Goal: Information Seeking & Learning: Learn about a topic

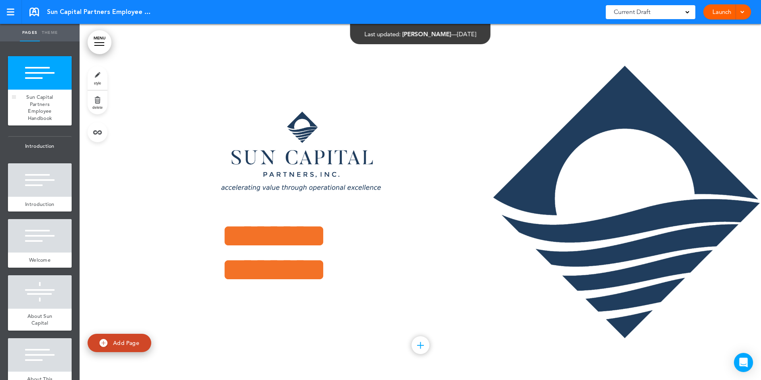
click at [42, 100] on span "Sun Capital Partners Employee Handbook" at bounding box center [39, 108] width 27 height 28
click at [36, 198] on div "Introduction" at bounding box center [40, 204] width 64 height 15
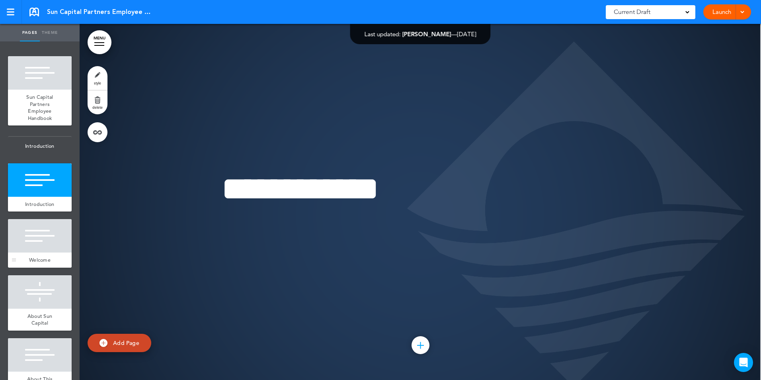
click at [38, 248] on div at bounding box center [40, 235] width 64 height 33
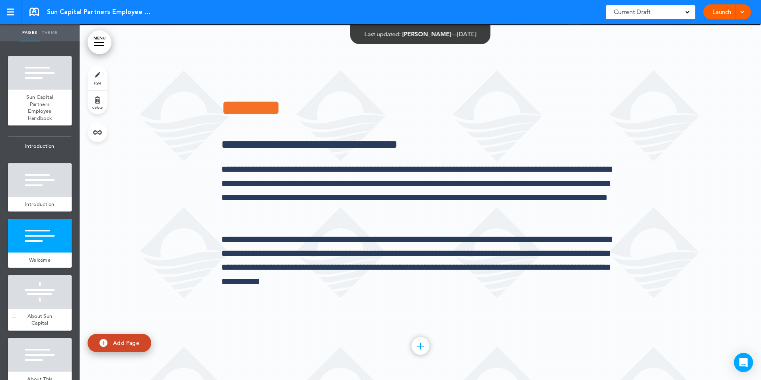
scroll to position [712, 0]
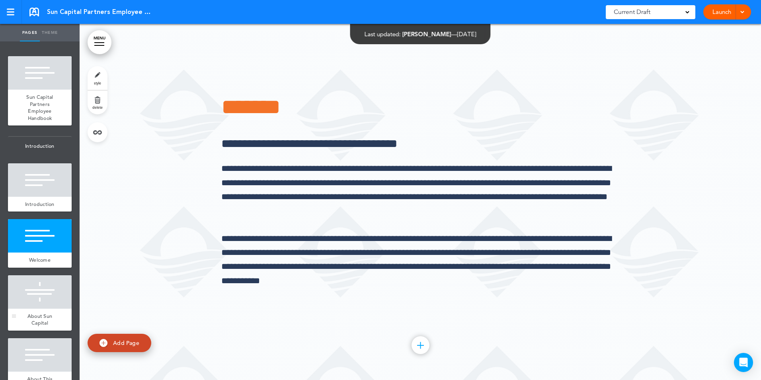
click at [32, 293] on div at bounding box center [40, 291] width 64 height 33
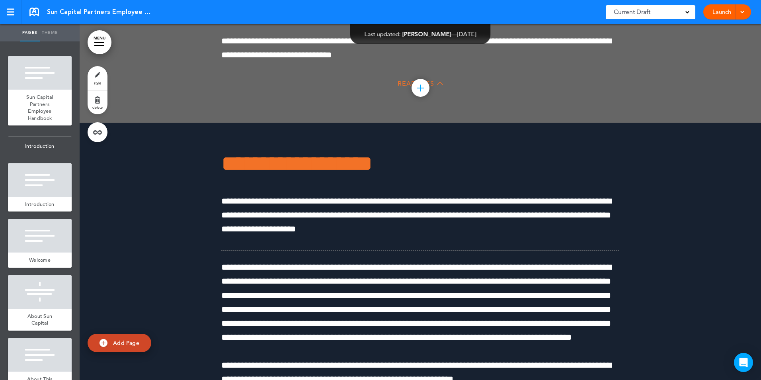
scroll to position [4969, 0]
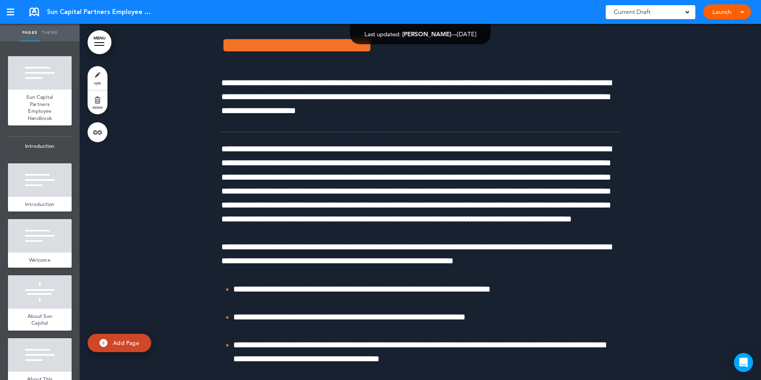
click at [96, 41] on link "MENU" at bounding box center [100, 42] width 24 height 24
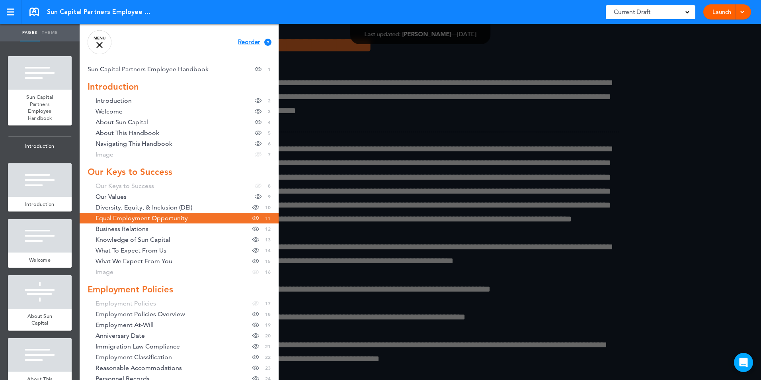
click at [96, 41] on link "MENU" at bounding box center [100, 42] width 24 height 24
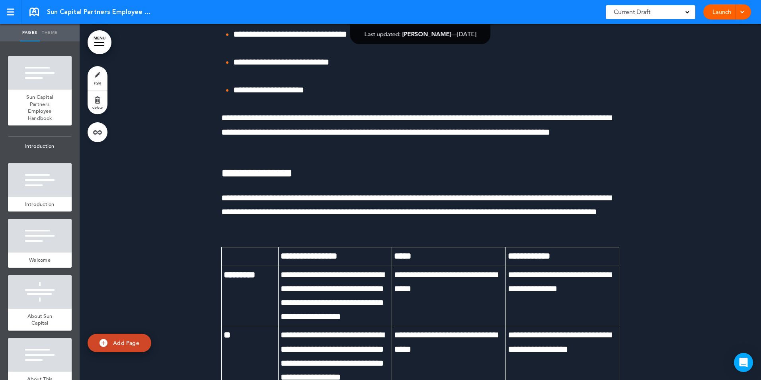
scroll to position [12612, 0]
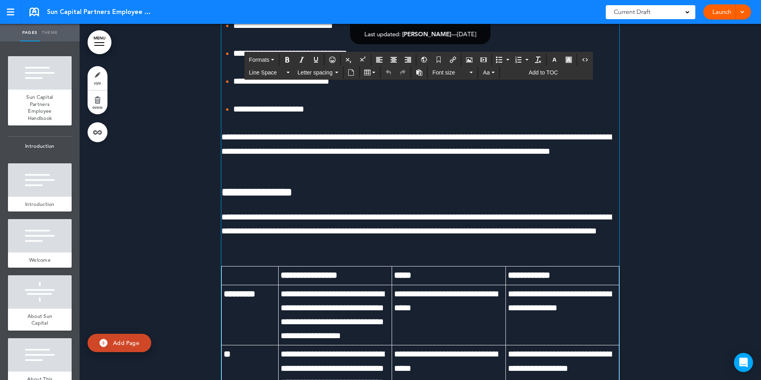
drag, startPoint x: 247, startPoint y: 123, endPoint x: 311, endPoint y: 124, distance: 64.5
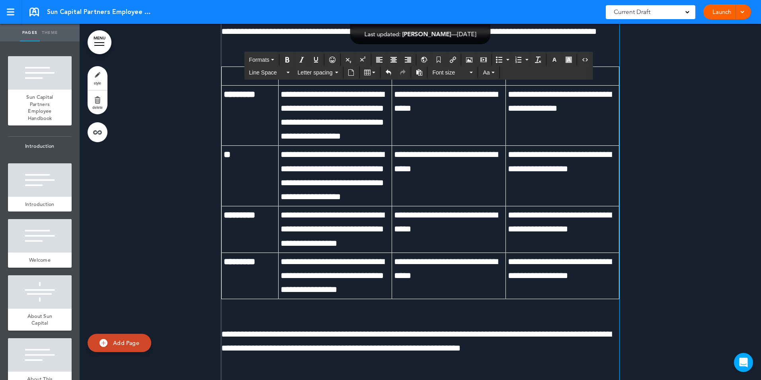
scroll to position [12811, 0]
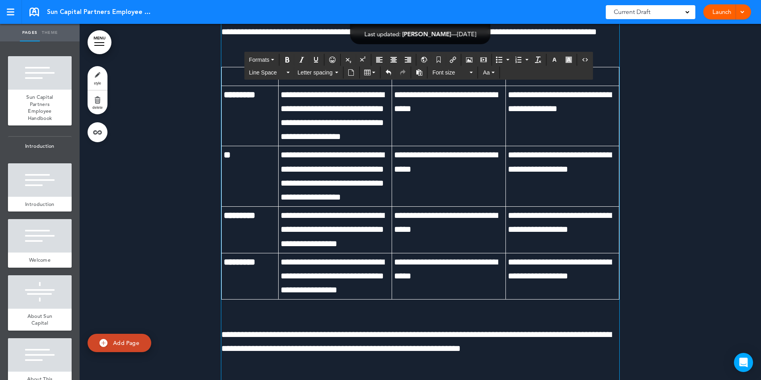
drag, startPoint x: 439, startPoint y: 239, endPoint x: 457, endPoint y: 237, distance: 18.8
click at [457, 36] on span "**********" at bounding box center [416, 25] width 390 height 23
drag, startPoint x: 423, startPoint y: 239, endPoint x: 529, endPoint y: 240, distance: 105.9
click at [529, 36] on span "**********" at bounding box center [416, 25] width 390 height 23
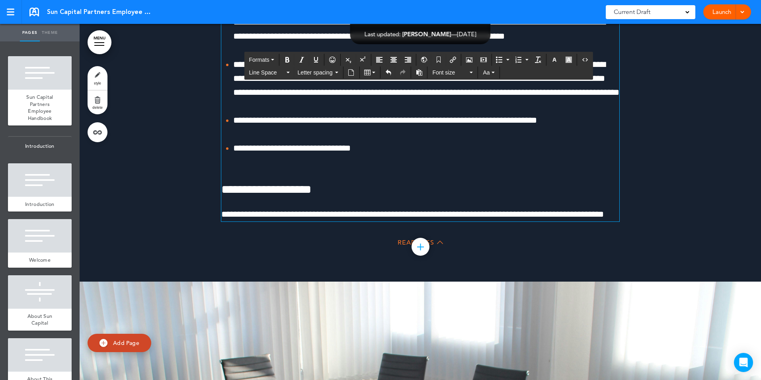
scroll to position [13448, 0]
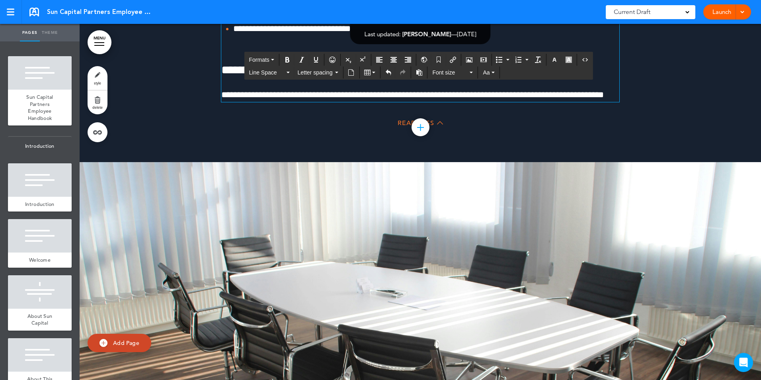
drag, startPoint x: 347, startPoint y: 198, endPoint x: 457, endPoint y: 198, distance: 109.5
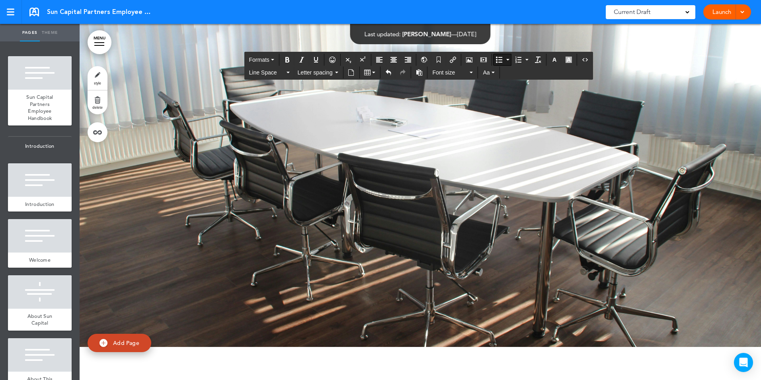
scroll to position [13647, 0]
click at [25, 193] on div at bounding box center [40, 179] width 64 height 33
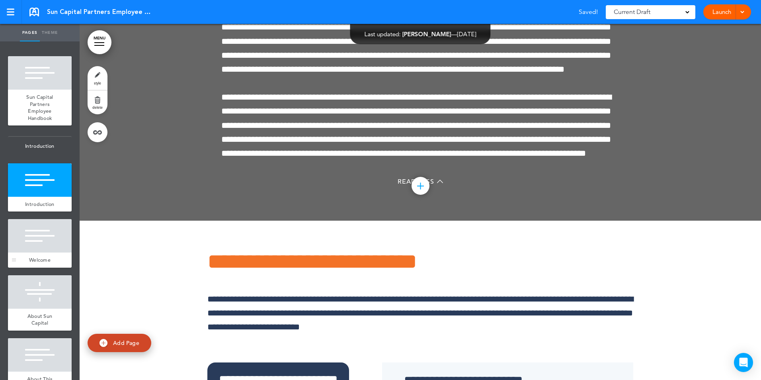
scroll to position [356, 0]
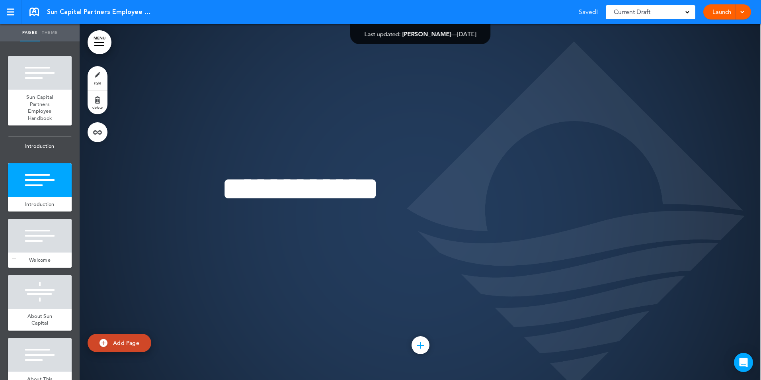
click at [35, 234] on div at bounding box center [40, 235] width 64 height 33
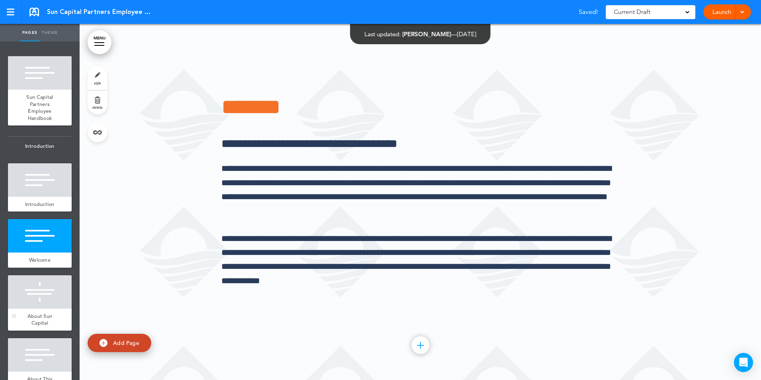
click at [36, 293] on div at bounding box center [40, 291] width 64 height 33
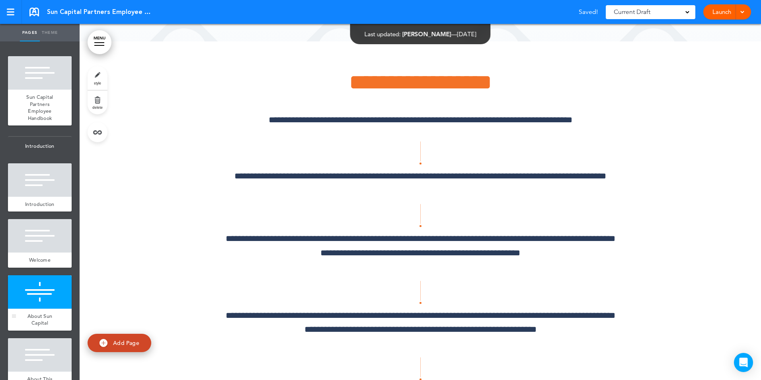
scroll to position [1068, 0]
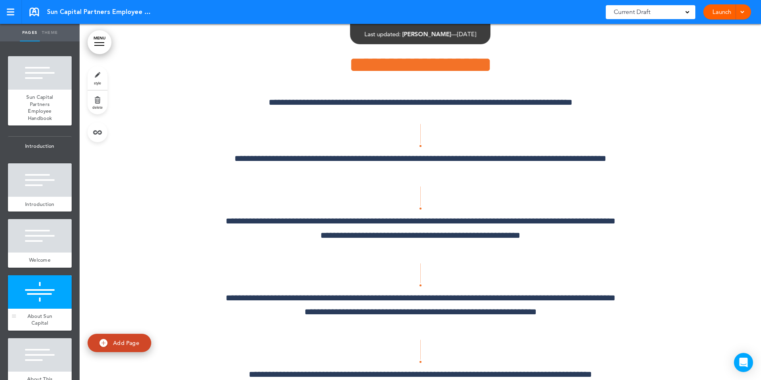
click at [53, 324] on div "About Sun Capital" at bounding box center [40, 320] width 64 height 22
click at [46, 356] on div at bounding box center [40, 354] width 64 height 33
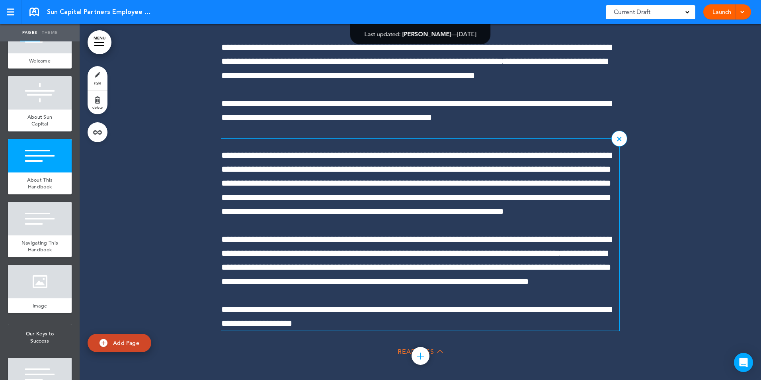
scroll to position [1836, 0]
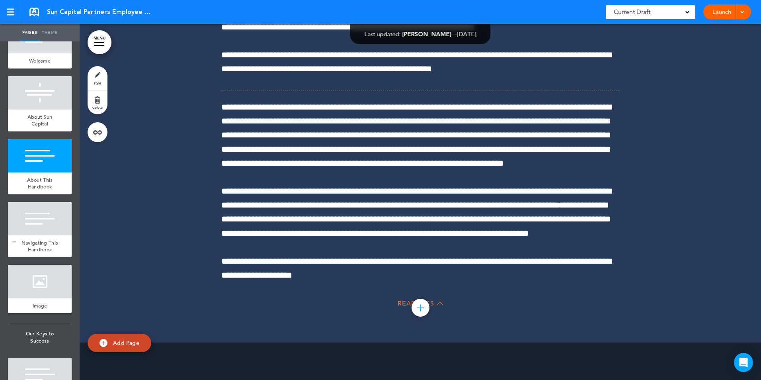
click at [41, 238] on div "Navigating This Handbook" at bounding box center [40, 246] width 64 height 22
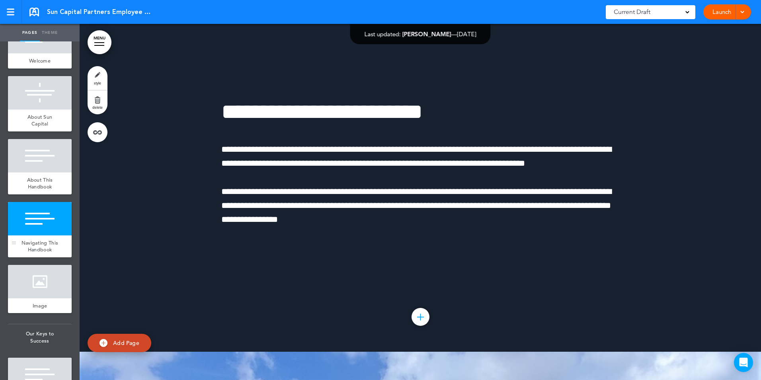
scroll to position [2183, 0]
click at [41, 295] on div at bounding box center [40, 281] width 64 height 33
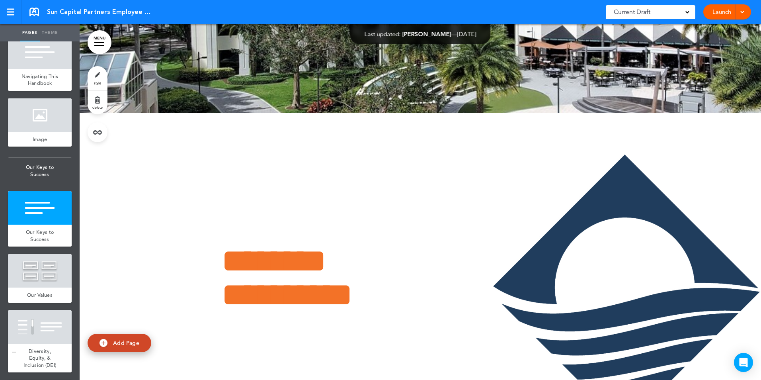
scroll to position [398, 0]
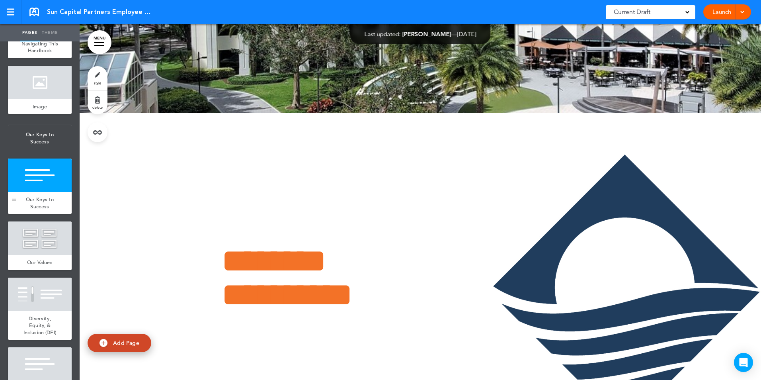
click at [34, 199] on div "Our Keys to Success" at bounding box center [40, 203] width 64 height 22
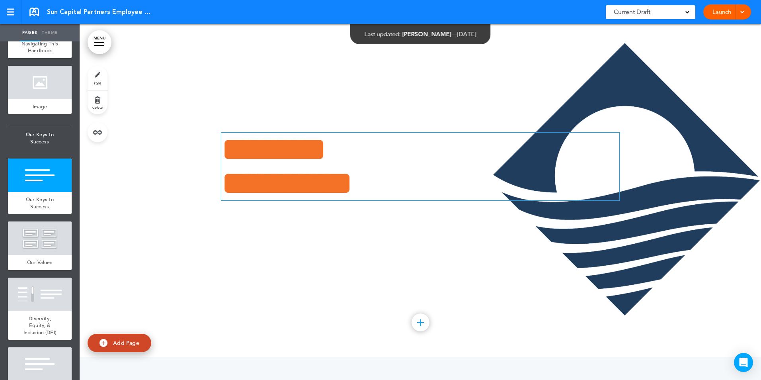
scroll to position [2894, 0]
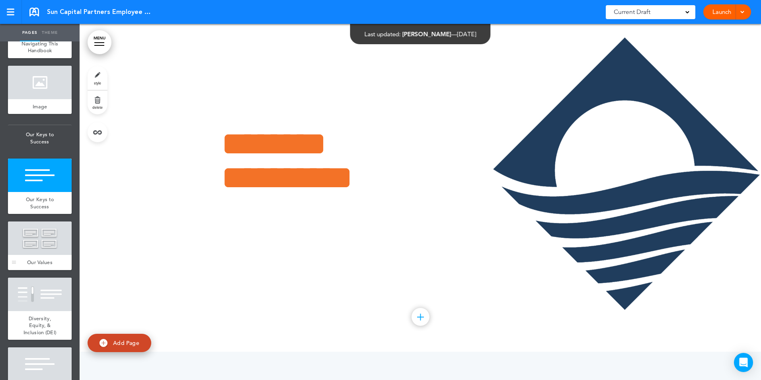
click at [28, 246] on div at bounding box center [40, 237] width 64 height 33
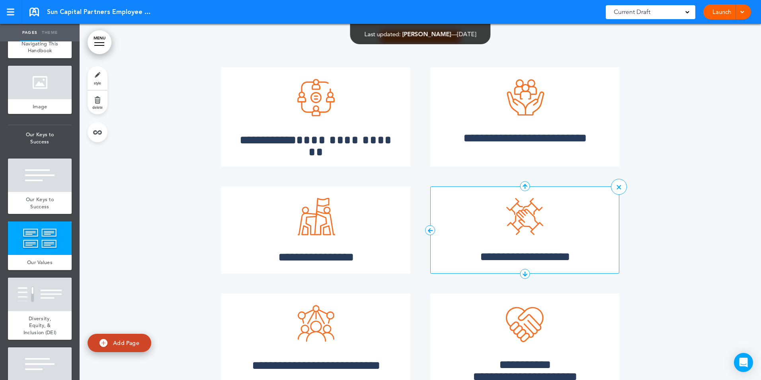
scroll to position [3449, 0]
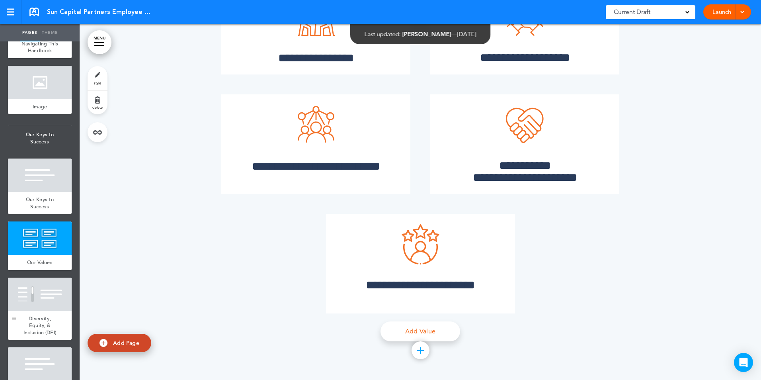
click at [34, 305] on div at bounding box center [40, 293] width 64 height 33
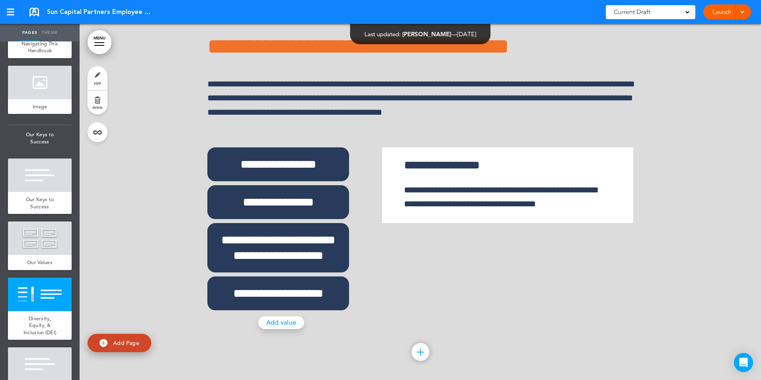
scroll to position [3834, 0]
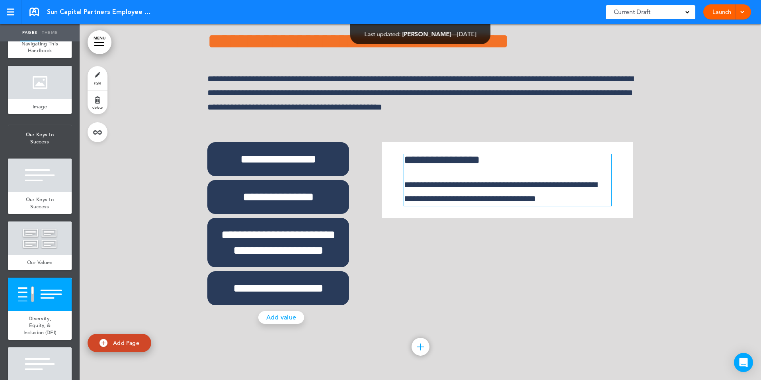
click at [455, 206] on p "**********" at bounding box center [507, 192] width 207 height 28
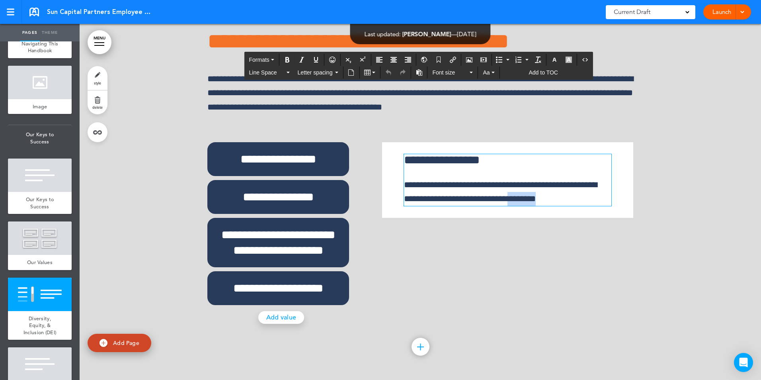
drag, startPoint x: 559, startPoint y: 225, endPoint x: 517, endPoint y: 220, distance: 42.5
click at [517, 206] on p "**********" at bounding box center [507, 192] width 207 height 28
click at [587, 206] on p "**********" at bounding box center [507, 192] width 207 height 28
drag, startPoint x: 550, startPoint y: 223, endPoint x: 569, endPoint y: 225, distance: 19.2
click at [569, 206] on p "**********" at bounding box center [507, 192] width 207 height 28
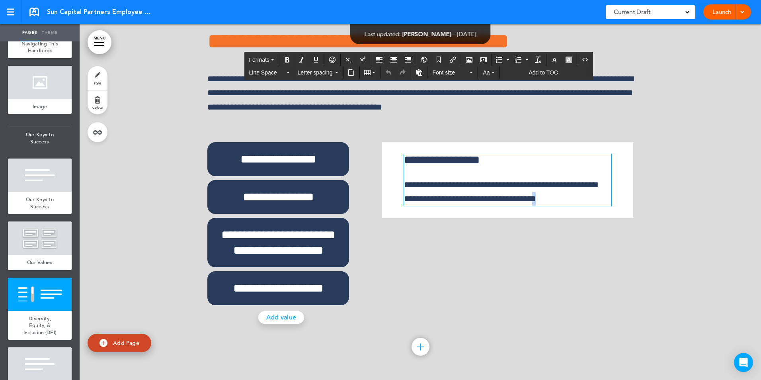
click at [599, 206] on p "**********" at bounding box center [507, 192] width 207 height 28
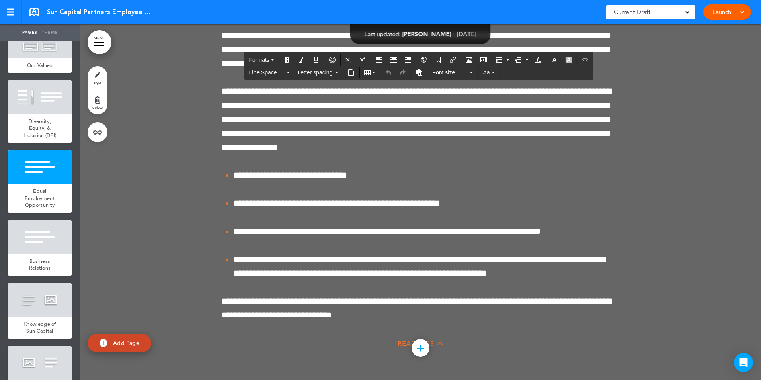
scroll to position [597, 0]
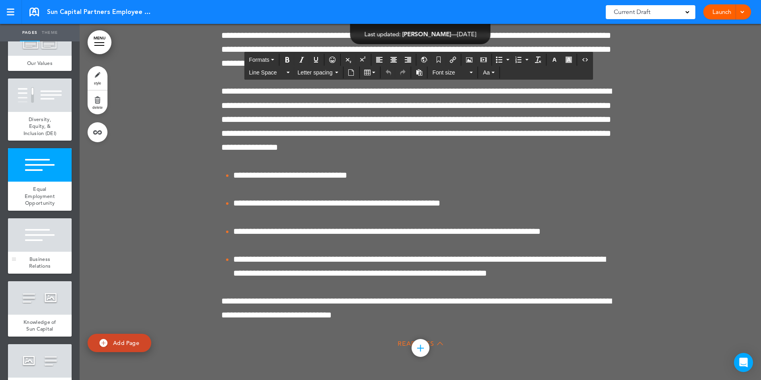
click at [31, 252] on div at bounding box center [40, 234] width 64 height 33
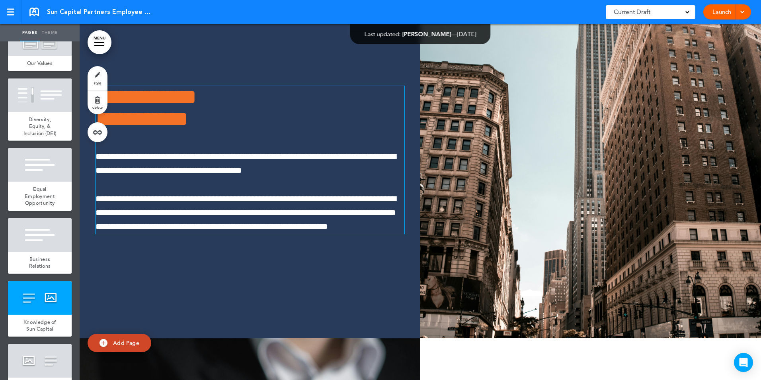
scroll to position [5464, 0]
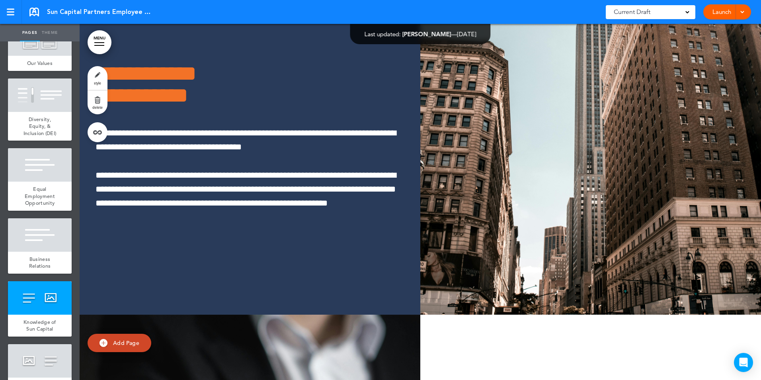
click at [59, 359] on div at bounding box center [40, 360] width 64 height 33
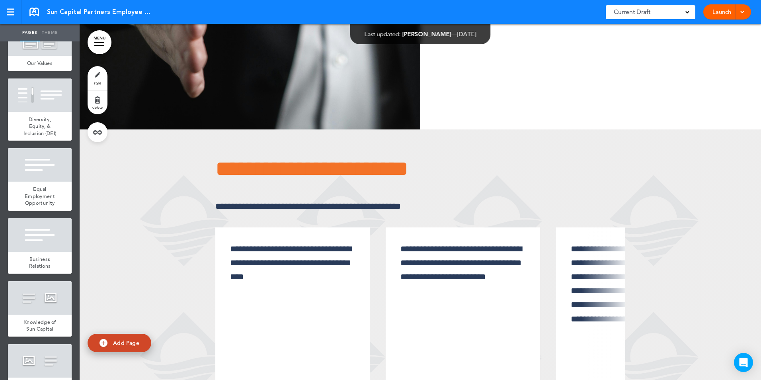
scroll to position [6165, 0]
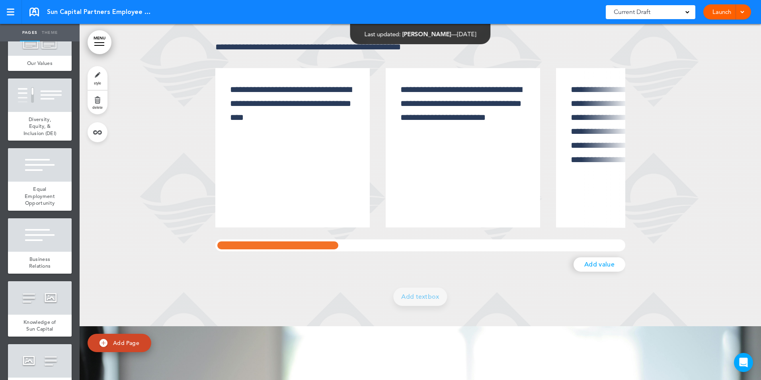
click at [265, 251] on div at bounding box center [277, 245] width 125 height 12
click at [275, 251] on div at bounding box center [278, 245] width 125 height 12
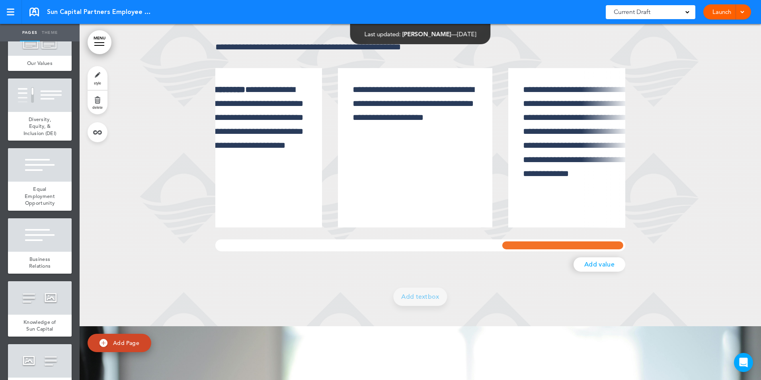
scroll to position [0, 937]
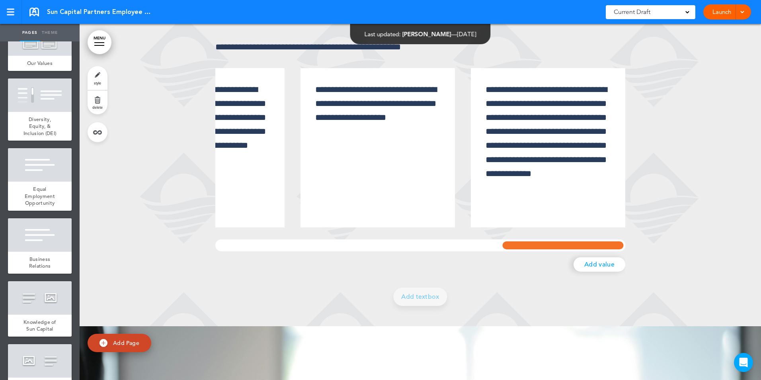
click at [649, 305] on div "**********" at bounding box center [421, 148] width 682 height 356
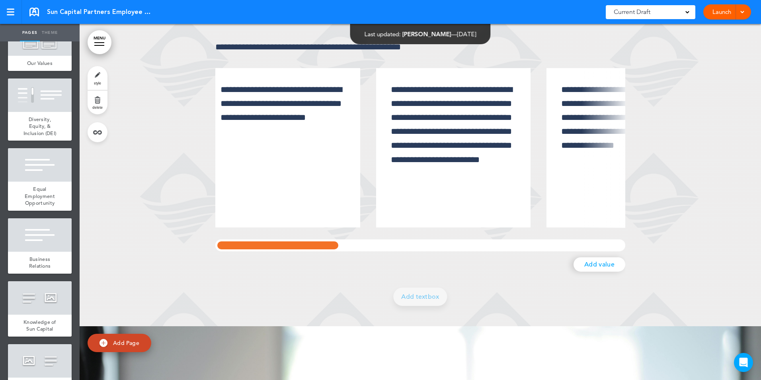
scroll to position [0, 0]
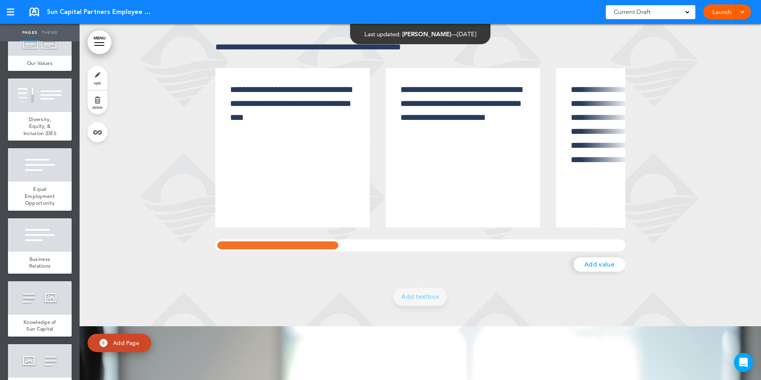
click at [224, 251] on div at bounding box center [277, 245] width 125 height 12
click at [44, 322] on div "Knowledge of Sun Capital" at bounding box center [40, 325] width 64 height 22
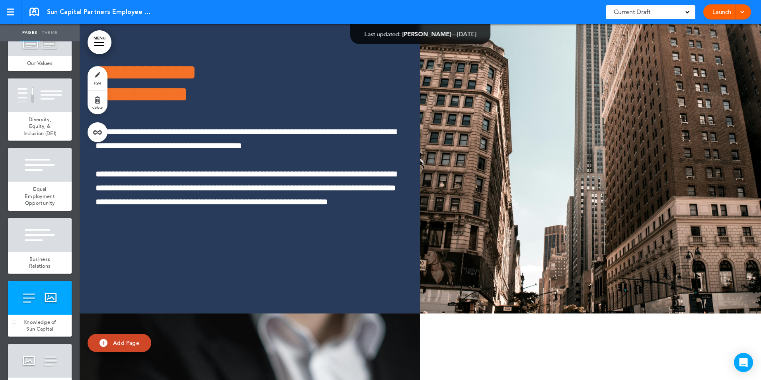
scroll to position [5450, 0]
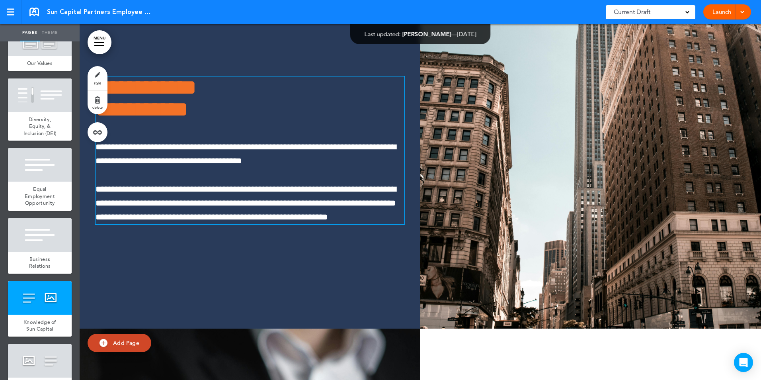
drag, startPoint x: 532, startPoint y: 261, endPoint x: 379, endPoint y: 128, distance: 202.9
click at [378, 120] on h1 "**********" at bounding box center [249, 98] width 306 height 44
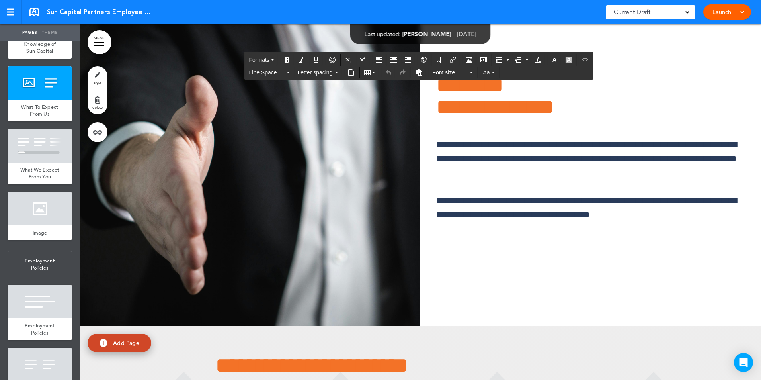
scroll to position [876, 0]
click at [60, 162] on div at bounding box center [40, 144] width 64 height 33
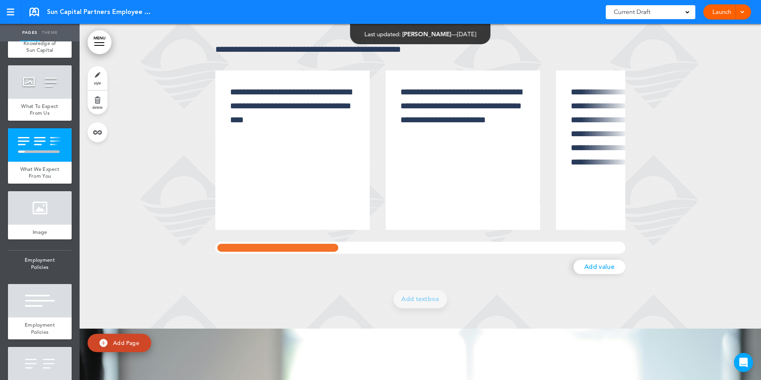
click at [74, 252] on div "Pages Theme add page Sun Capital Partners Employee Handbook add page Introducti…" at bounding box center [380, 190] width 761 height 380
click at [51, 225] on div at bounding box center [40, 207] width 64 height 33
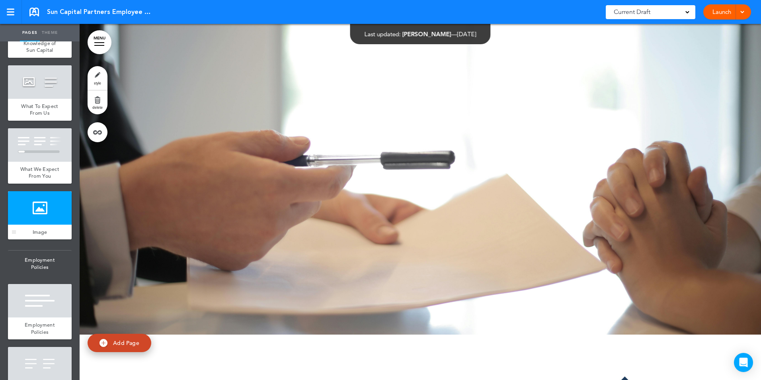
scroll to position [6518, 0]
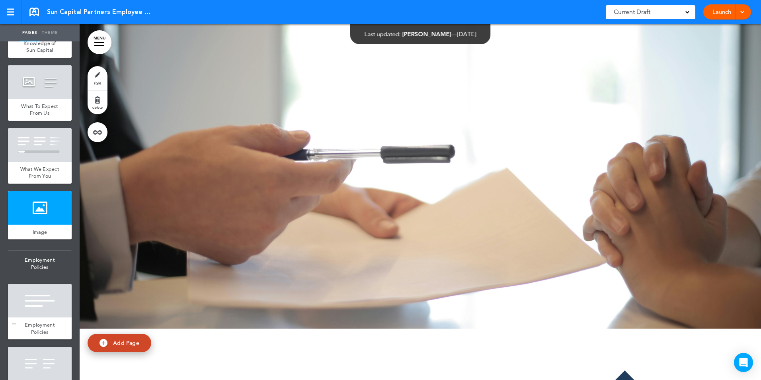
click at [44, 317] on div at bounding box center [40, 300] width 64 height 33
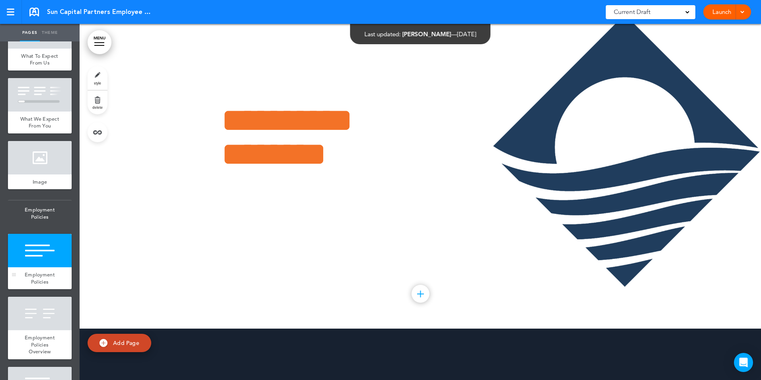
scroll to position [995, 0]
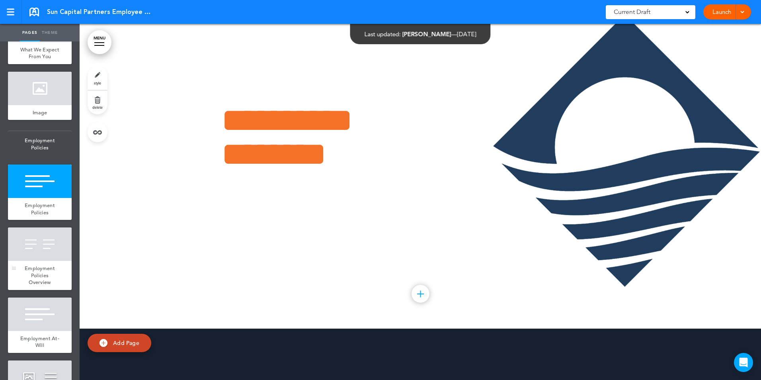
click at [43, 282] on div "Employment Policies Overview" at bounding box center [40, 275] width 64 height 29
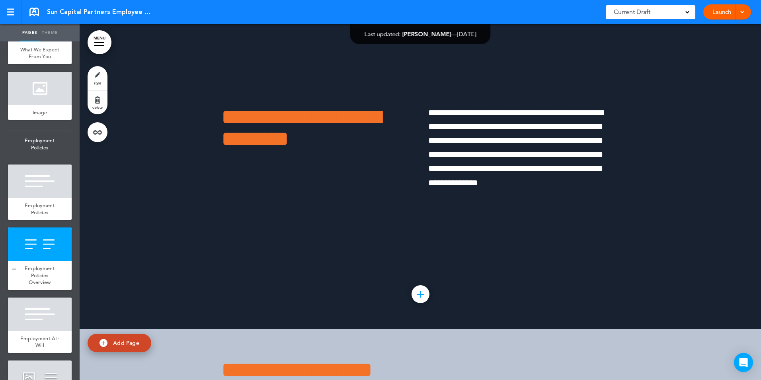
scroll to position [7230, 0]
click at [53, 331] on div at bounding box center [40, 313] width 64 height 33
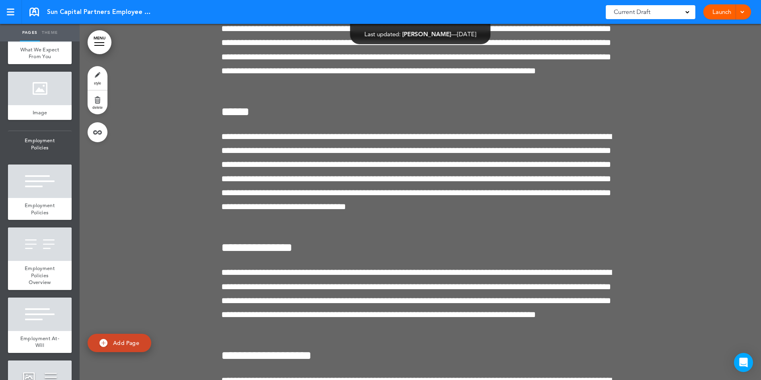
scroll to position [9696, 0]
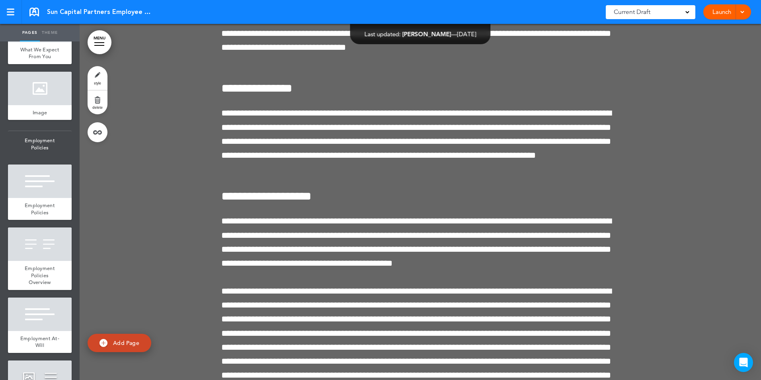
drag, startPoint x: 650, startPoint y: 213, endPoint x: 685, endPoint y: 120, distance: 98.9
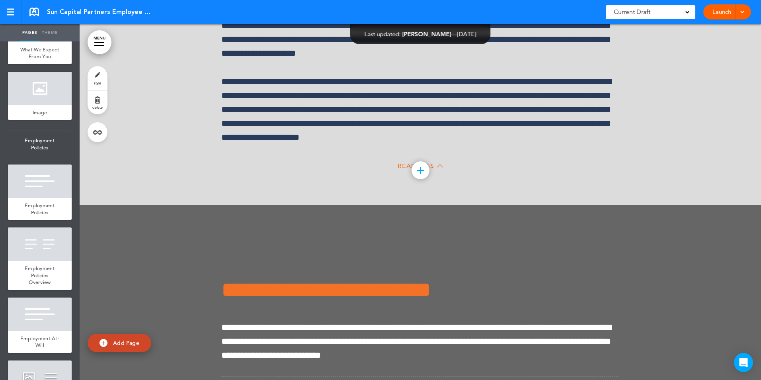
scroll to position [17299, 0]
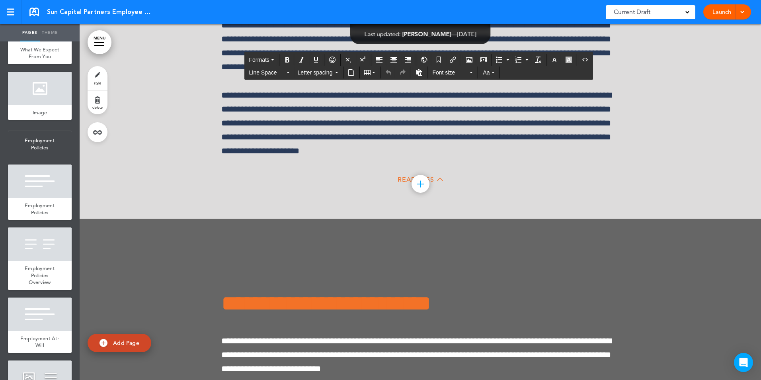
drag, startPoint x: 452, startPoint y: 145, endPoint x: 683, endPoint y: 139, distance: 230.6
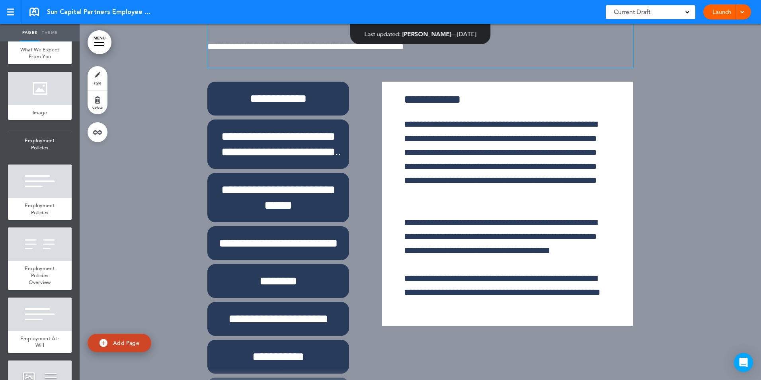
scroll to position [20961, 0]
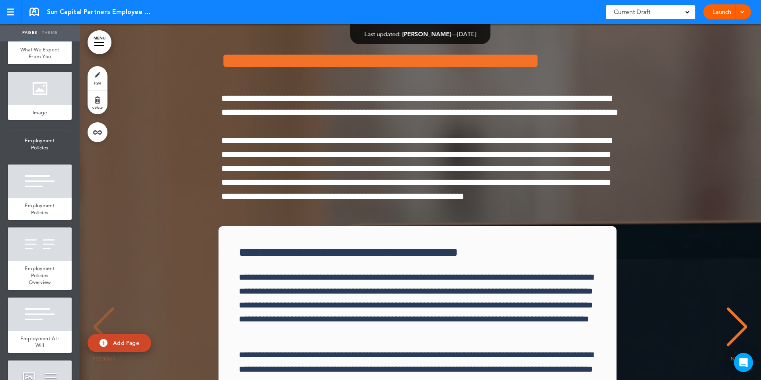
scroll to position [23469, 0]
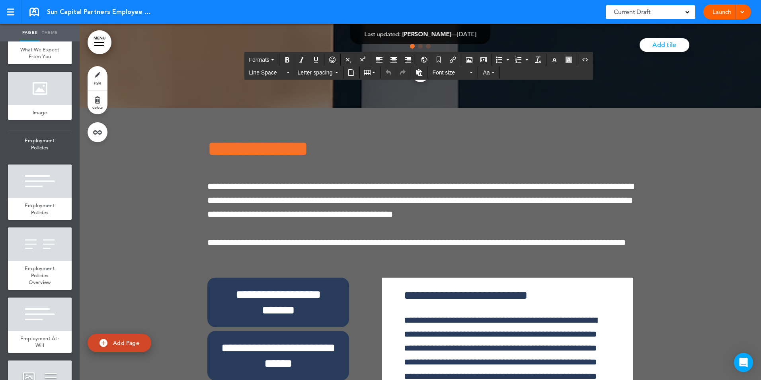
scroll to position [24066, 0]
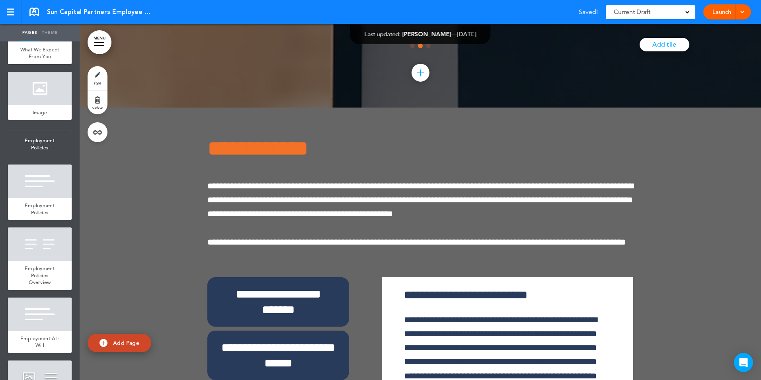
scroll to position [0, 664]
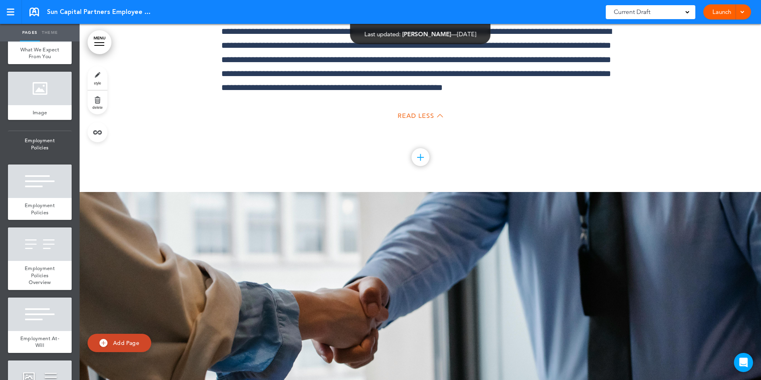
scroll to position [25062, 0]
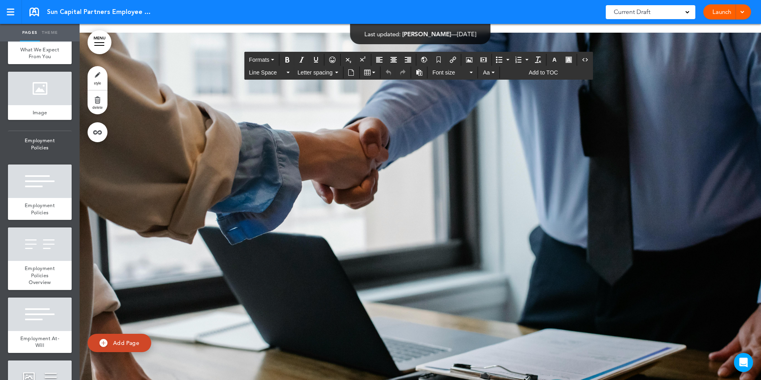
drag, startPoint x: 559, startPoint y: 135, endPoint x: 283, endPoint y: 148, distance: 275.8
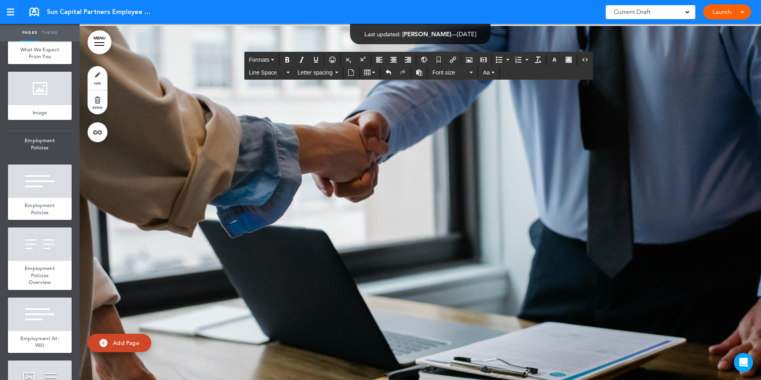
drag, startPoint x: 680, startPoint y: 151, endPoint x: 677, endPoint y: 163, distance: 12.7
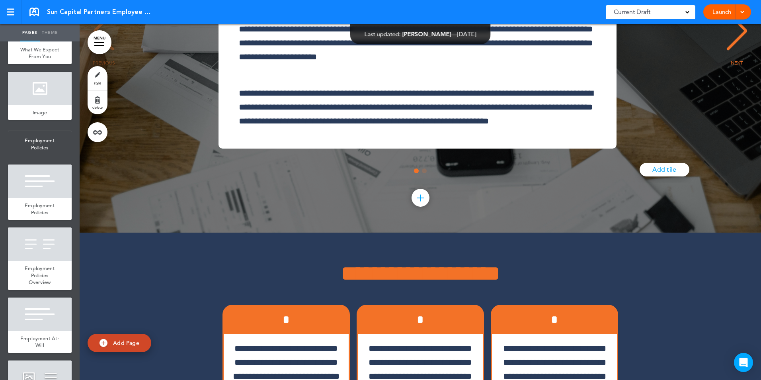
scroll to position [21645, 0]
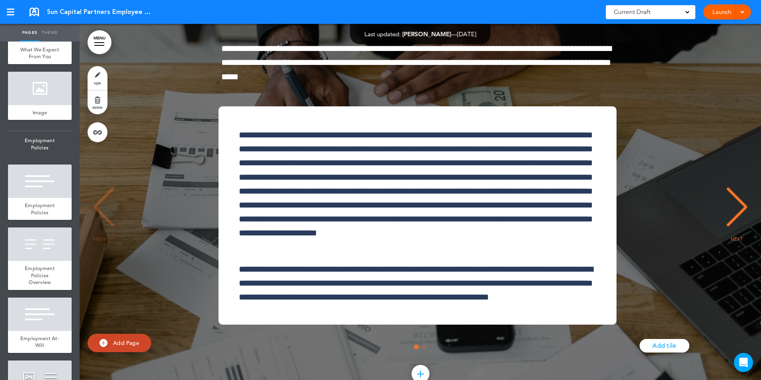
drag, startPoint x: 635, startPoint y: 198, endPoint x: 662, endPoint y: 180, distance: 33.0
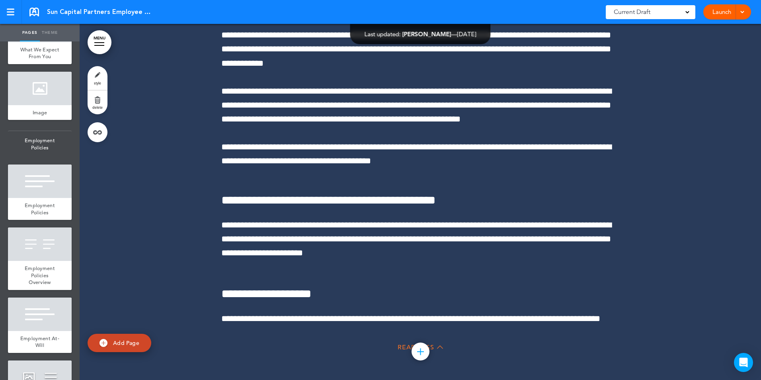
scroll to position [37568, 0]
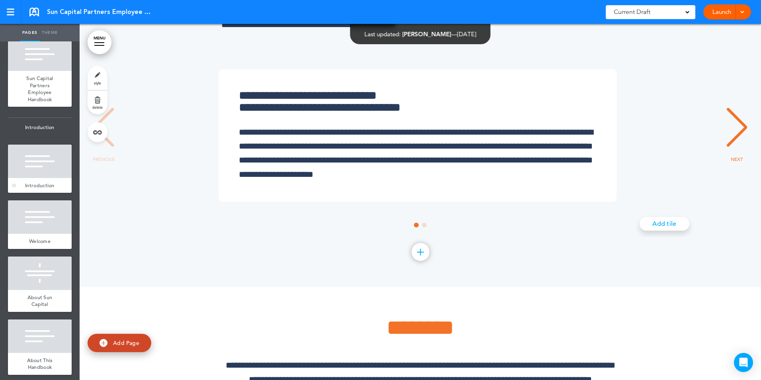
scroll to position [0, 0]
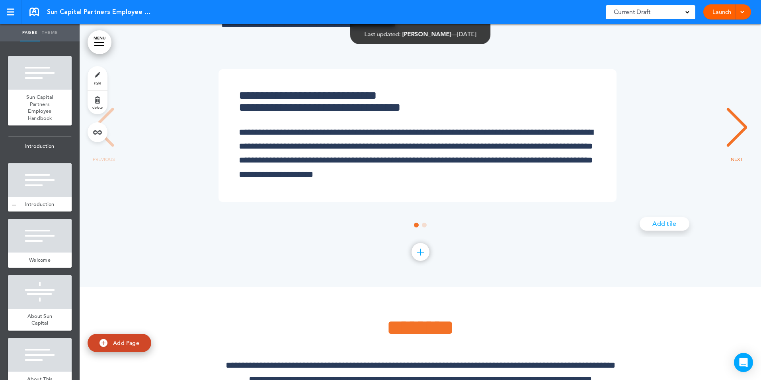
click at [29, 199] on div "Introduction" at bounding box center [40, 204] width 64 height 15
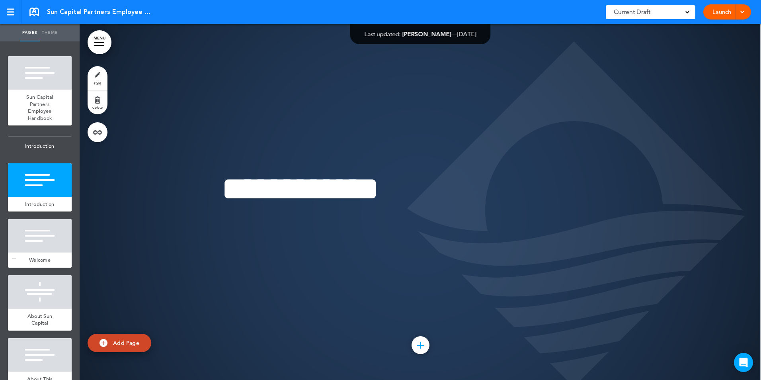
click at [33, 241] on div at bounding box center [40, 235] width 64 height 33
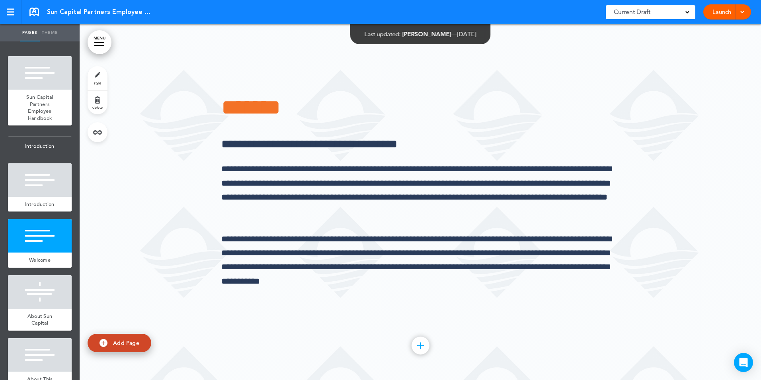
scroll to position [712, 0]
click at [21, 297] on div at bounding box center [40, 291] width 64 height 33
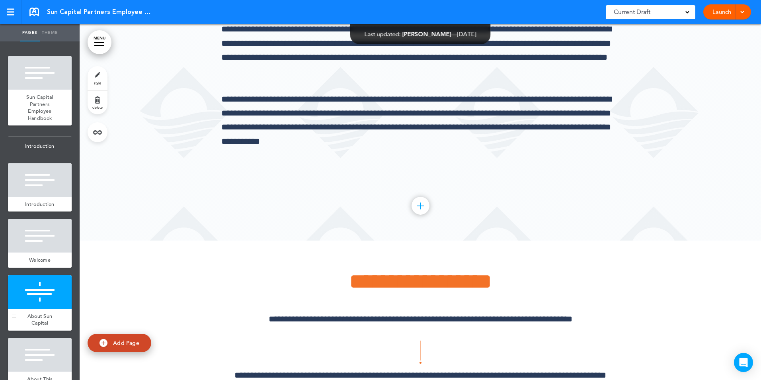
scroll to position [1068, 0]
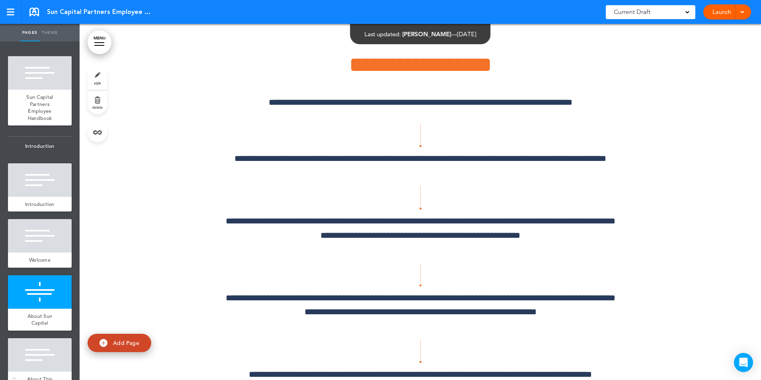
click at [35, 363] on div at bounding box center [40, 354] width 64 height 33
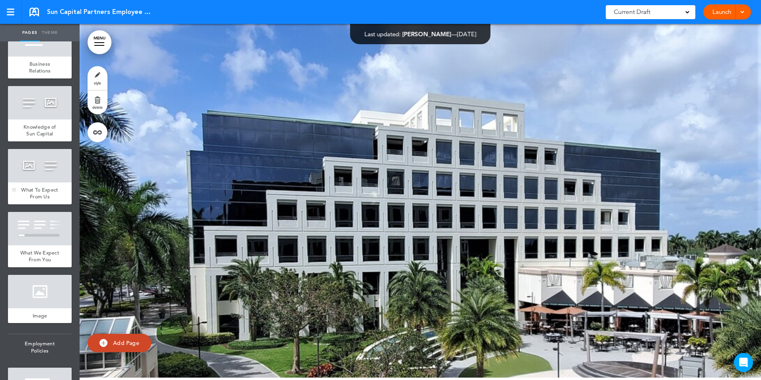
scroll to position [796, 0]
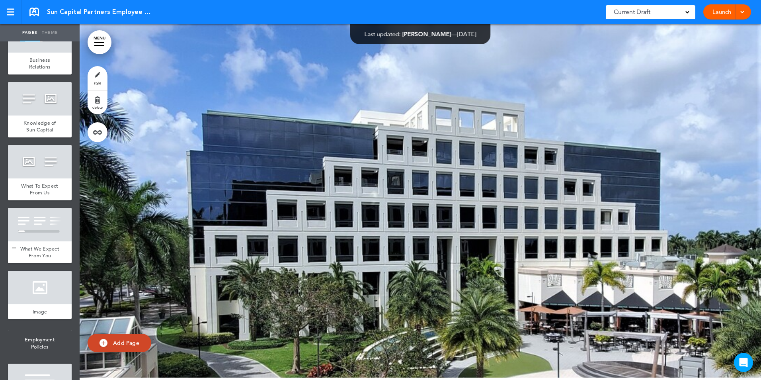
click at [43, 259] on span "What We Expect From You" at bounding box center [39, 252] width 39 height 14
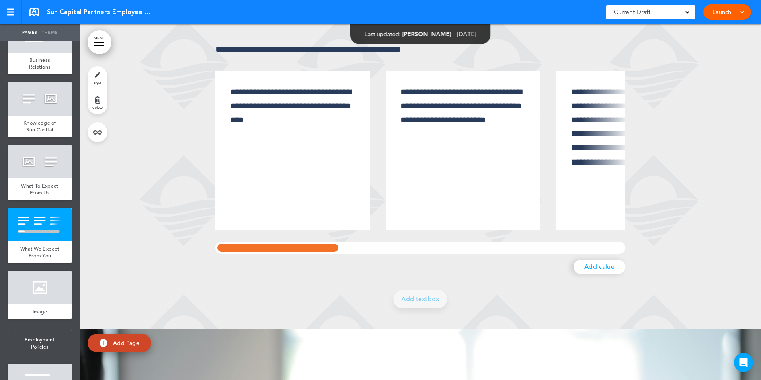
click at [133, 273] on div "**********" at bounding box center [421, 151] width 682 height 356
click at [47, 178] on div at bounding box center [40, 161] width 64 height 33
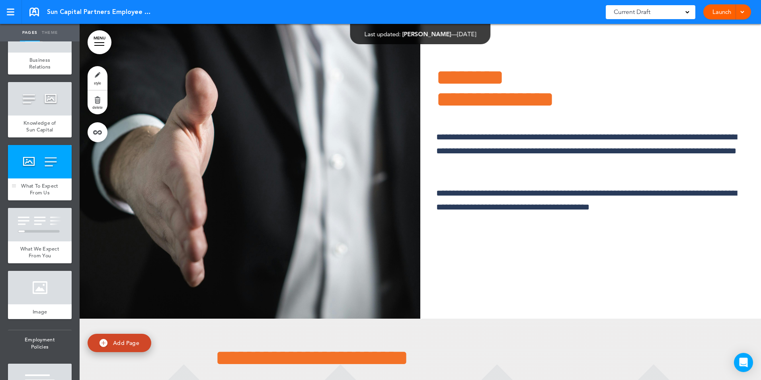
scroll to position [5806, 0]
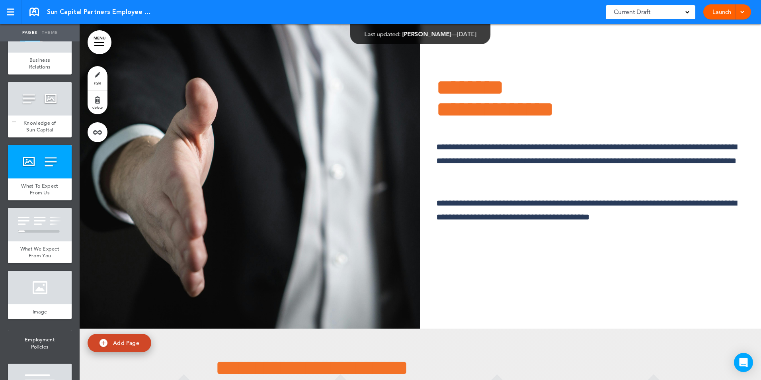
click at [47, 125] on div "Knowledge of Sun Capital" at bounding box center [40, 126] width 64 height 22
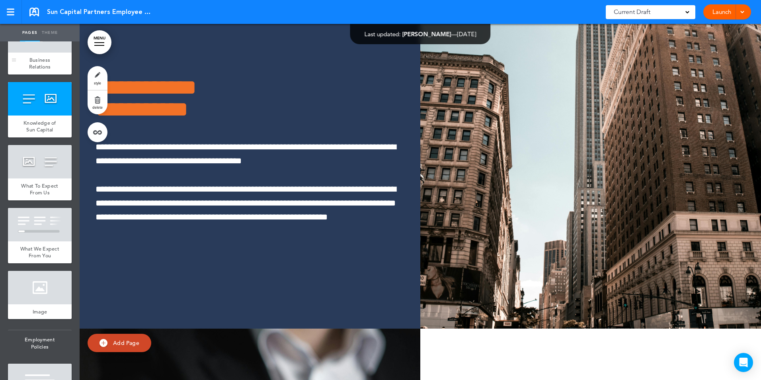
click at [42, 64] on span "Business Relations" at bounding box center [40, 64] width 22 height 14
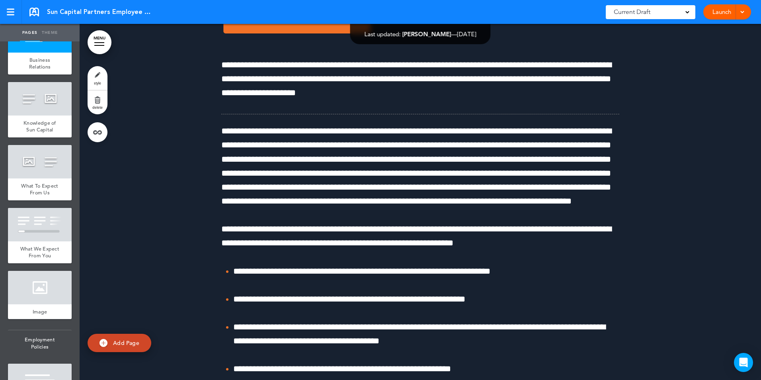
scroll to position [955, 0]
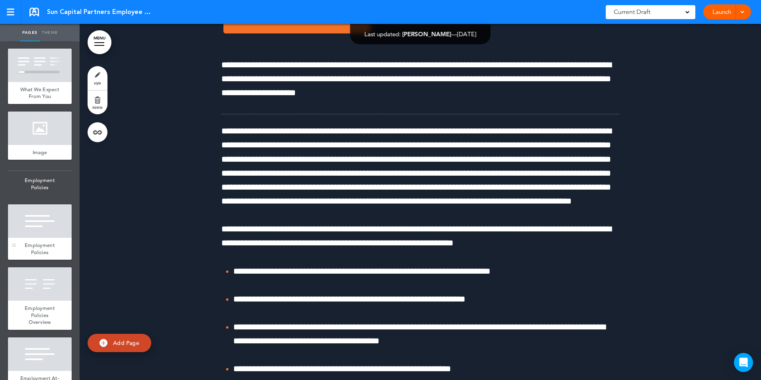
click at [39, 256] on span "Employment Policies" at bounding box center [40, 249] width 30 height 14
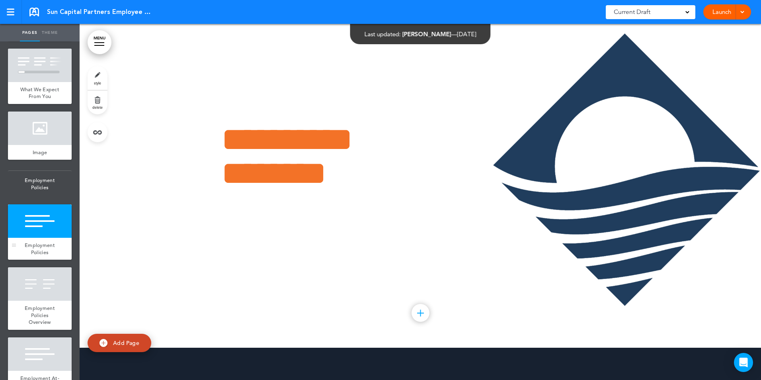
scroll to position [6874, 0]
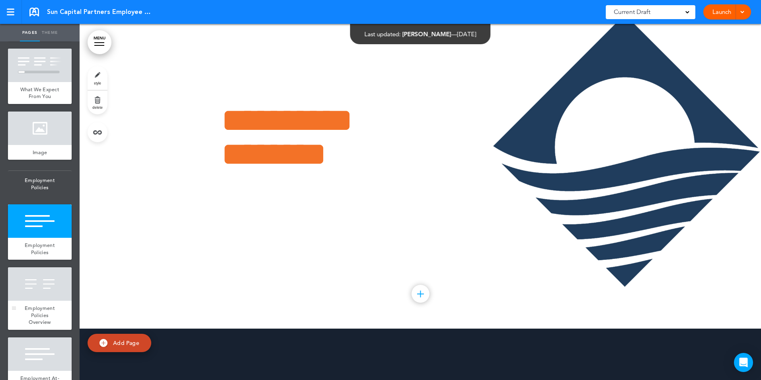
click at [44, 325] on span "Employment Policies Overview" at bounding box center [40, 315] width 30 height 21
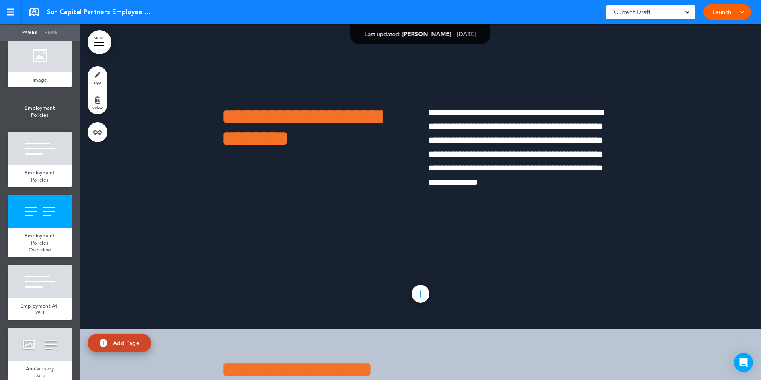
scroll to position [1154, 0]
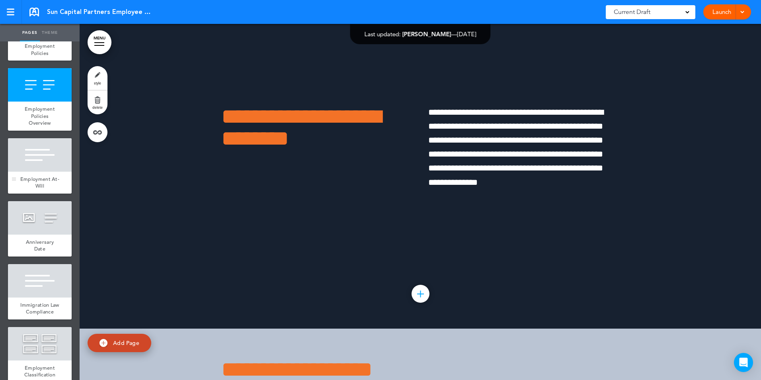
click at [43, 193] on div "Employment At-Will" at bounding box center [40, 183] width 64 height 22
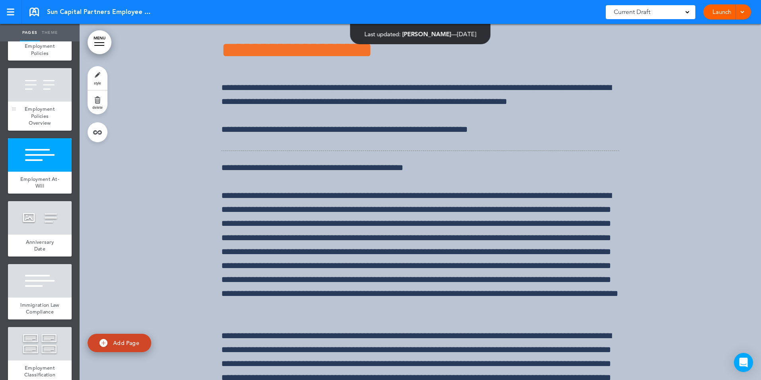
scroll to position [7586, 0]
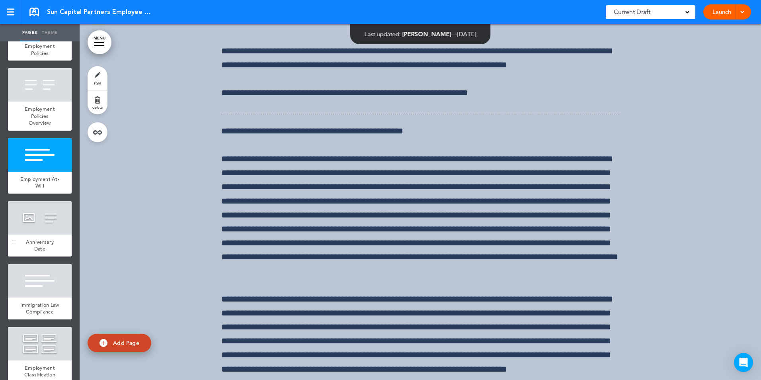
click at [38, 234] on div at bounding box center [40, 217] width 64 height 33
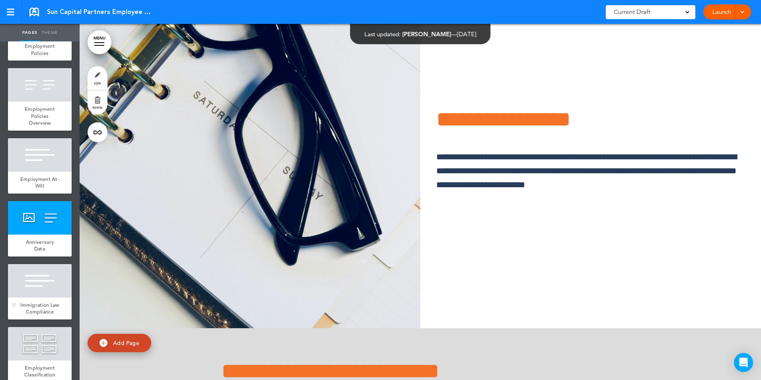
click at [41, 315] on span "Immigration Law Compliance" at bounding box center [39, 308] width 39 height 14
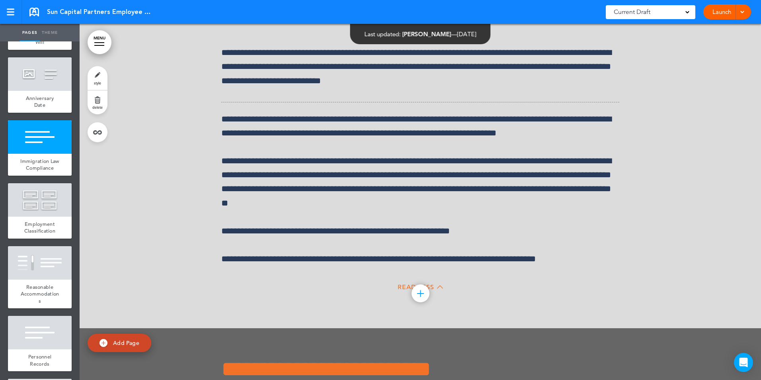
scroll to position [1393, 0]
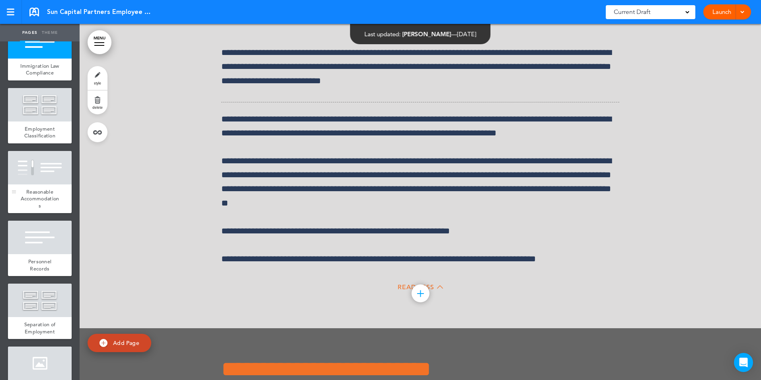
click at [52, 184] on div at bounding box center [40, 167] width 64 height 33
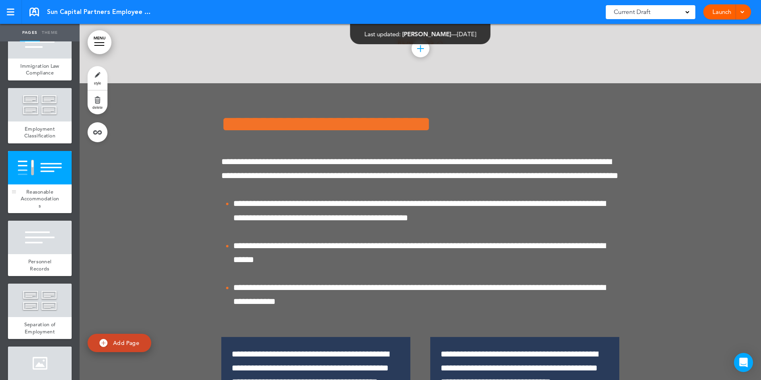
scroll to position [10404, 0]
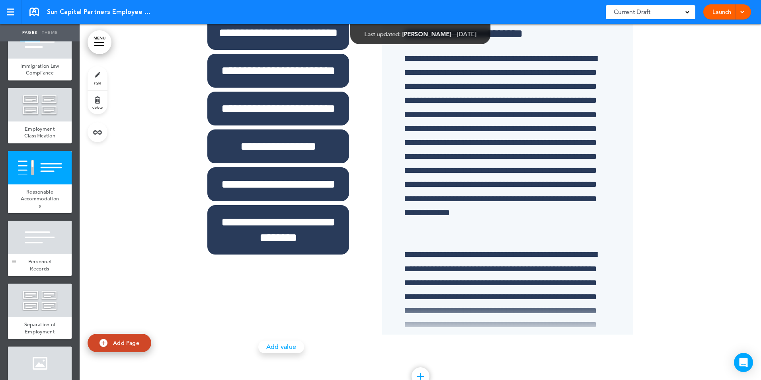
click at [50, 254] on div at bounding box center [40, 237] width 64 height 33
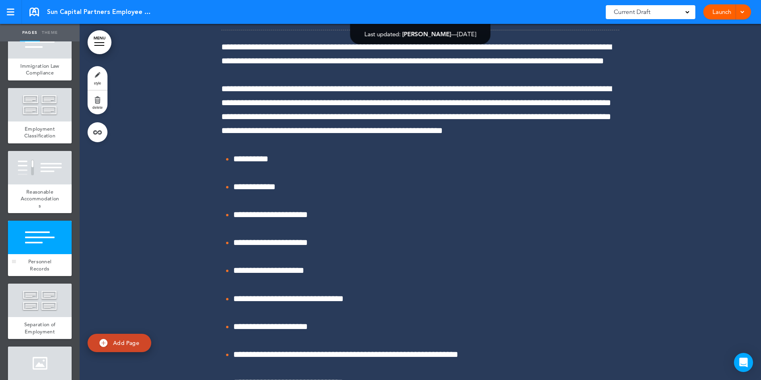
scroll to position [1552, 0]
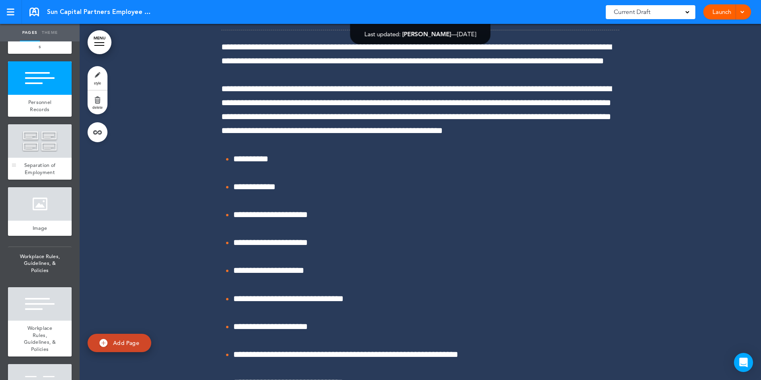
click at [52, 158] on div at bounding box center [40, 140] width 64 height 33
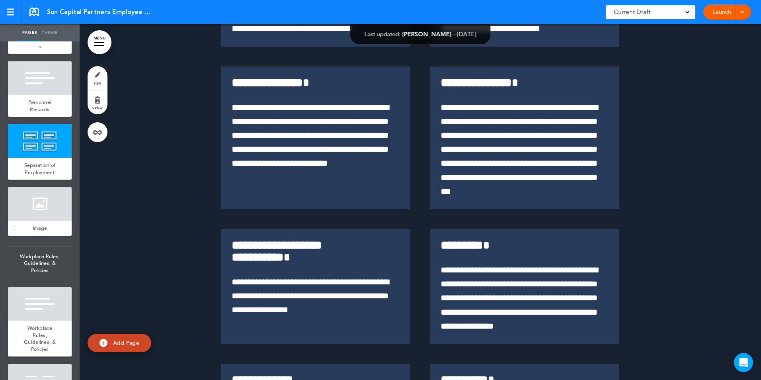
click at [50, 236] on div "Image" at bounding box center [40, 228] width 64 height 15
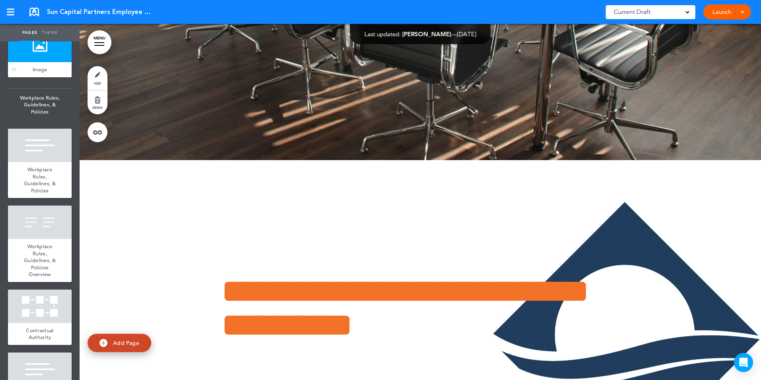
scroll to position [1712, 0]
click at [49, 192] on div "Workplace Rules, Guidelines, & Policies" at bounding box center [40, 179] width 64 height 36
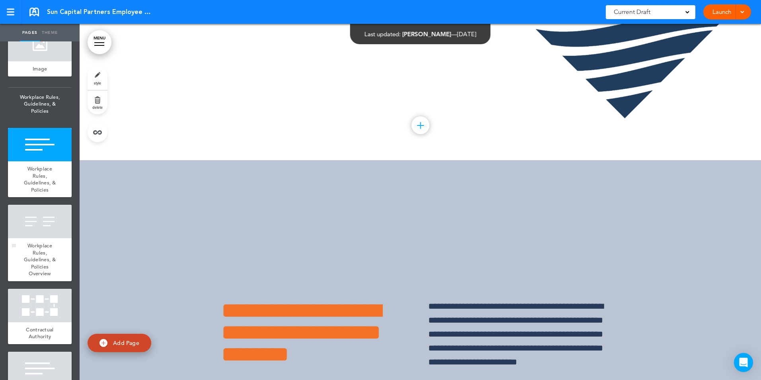
click at [54, 273] on div "Workplace Rules, Guidelines, & Policies Overview" at bounding box center [40, 259] width 64 height 43
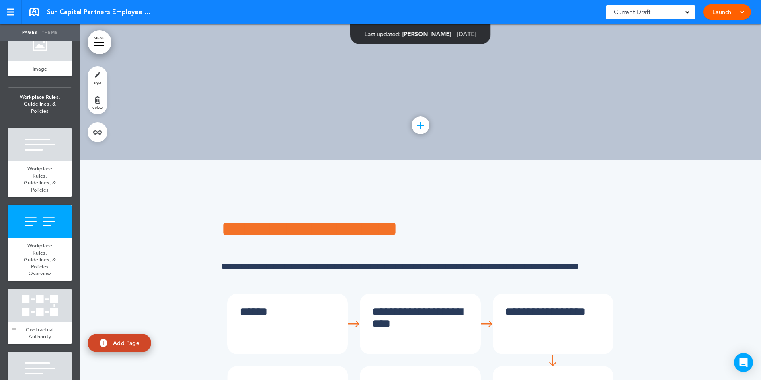
click at [41, 322] on div at bounding box center [40, 305] width 64 height 33
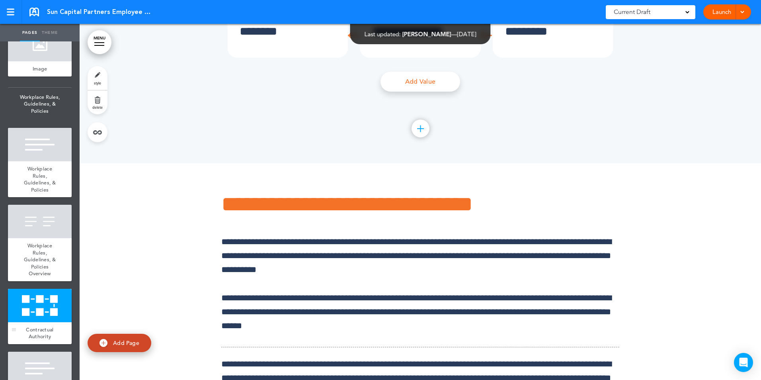
scroll to position [14902, 0]
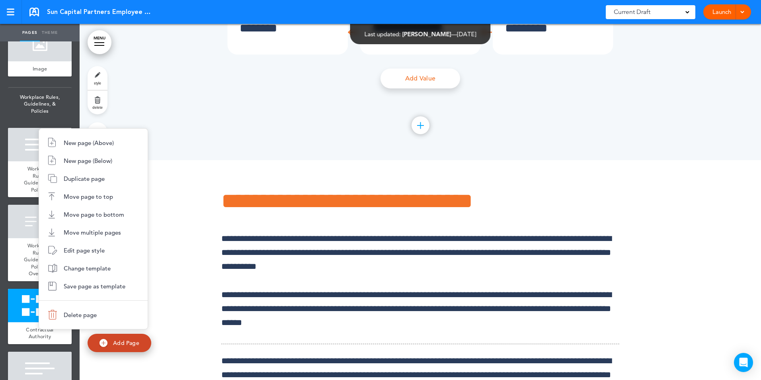
click at [254, 331] on div at bounding box center [380, 190] width 761 height 380
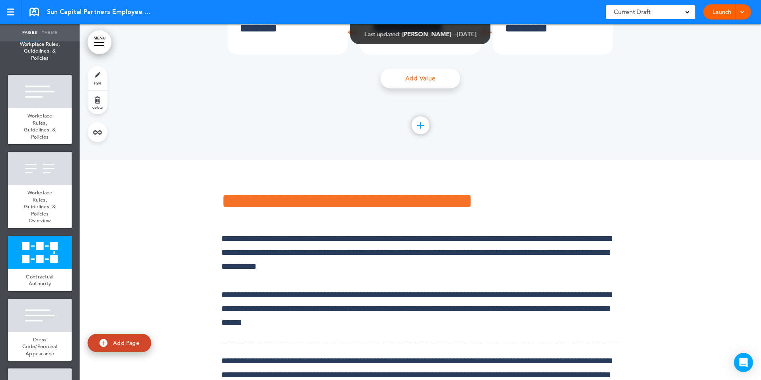
scroll to position [1871, 0]
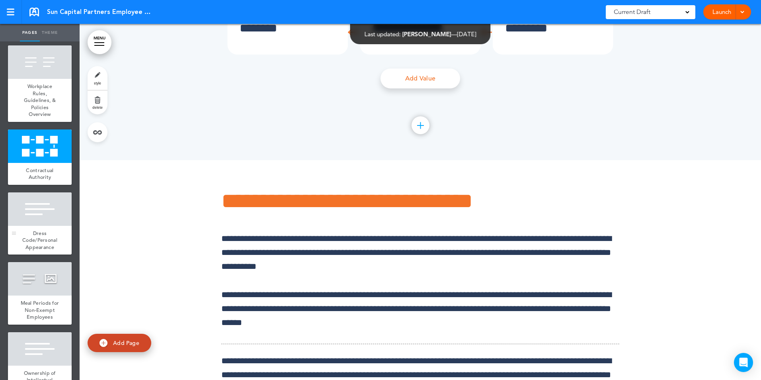
click at [35, 226] on div at bounding box center [40, 208] width 64 height 33
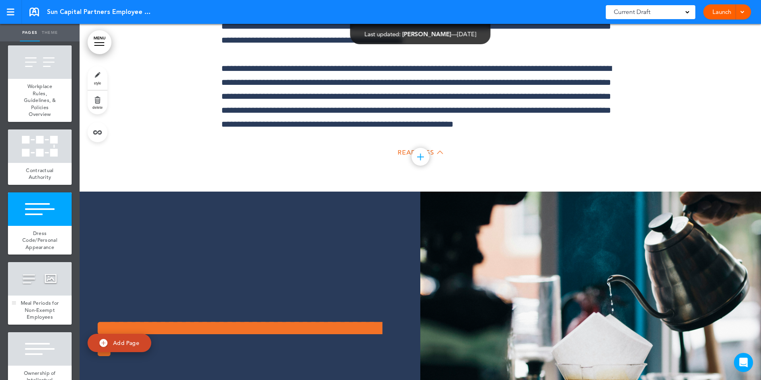
scroll to position [15257, 0]
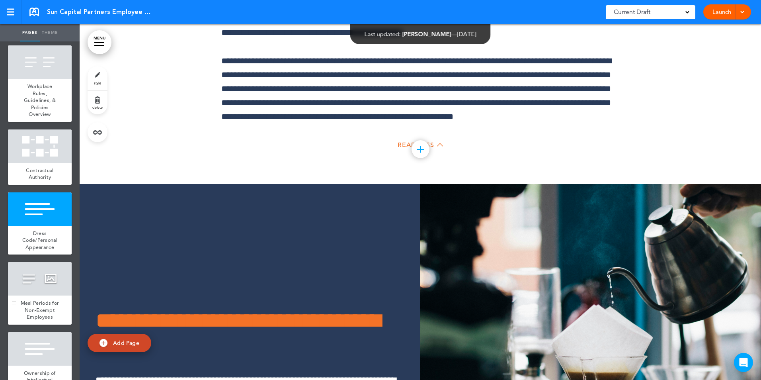
click at [40, 324] on div "Meal Periods for Non-Exempt Employees" at bounding box center [40, 309] width 64 height 29
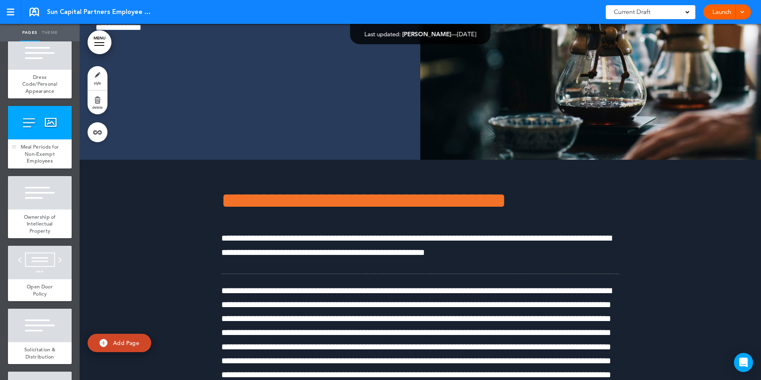
scroll to position [2030, 0]
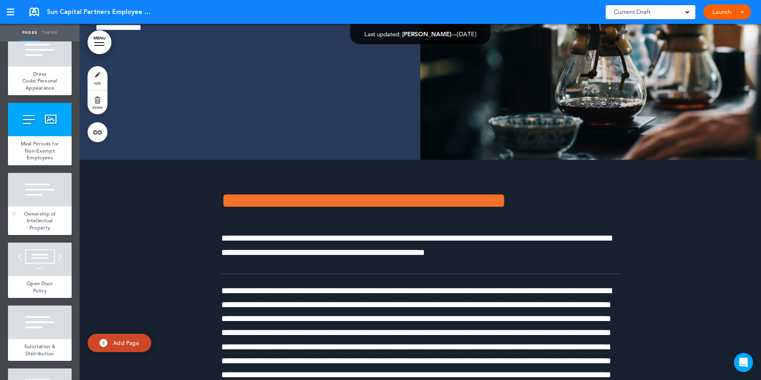
click at [29, 206] on div at bounding box center [40, 189] width 64 height 33
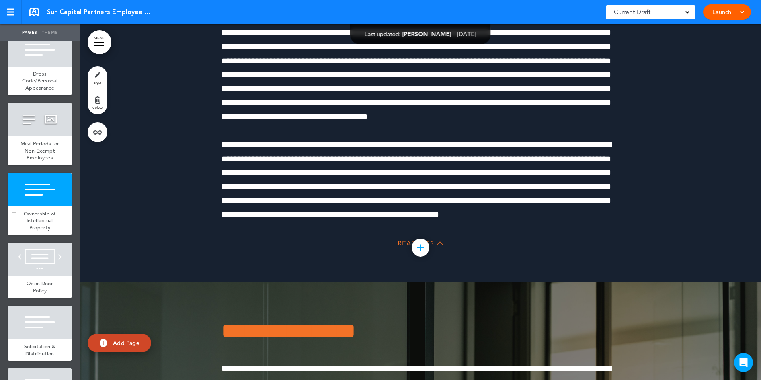
scroll to position [15993, 0]
click at [34, 276] on div at bounding box center [40, 258] width 64 height 33
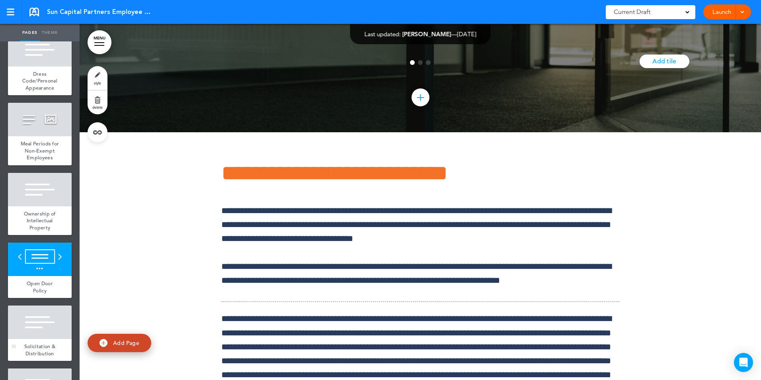
click at [31, 339] on div at bounding box center [40, 321] width 64 height 33
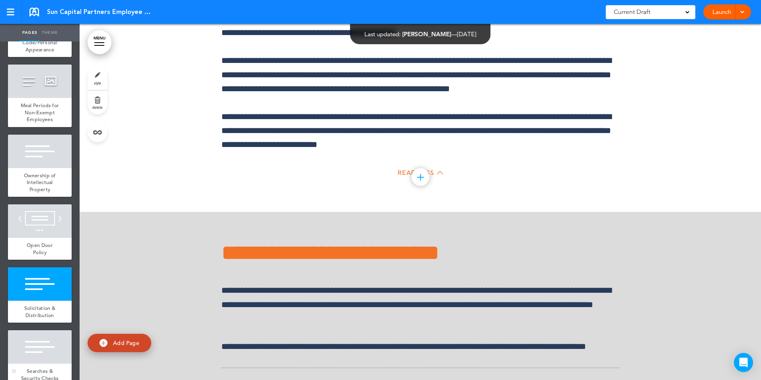
scroll to position [2229, 0]
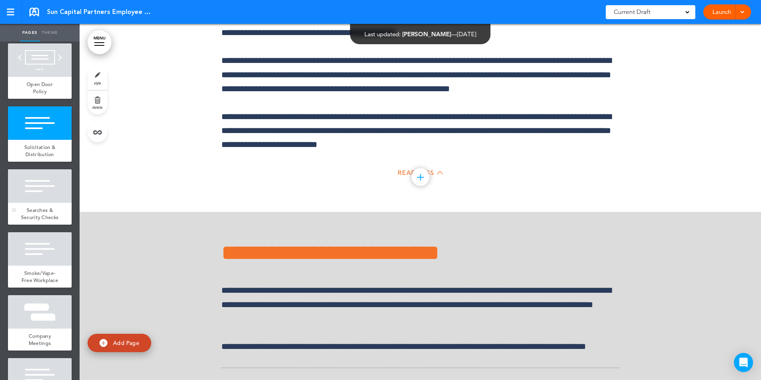
click at [50, 203] on div at bounding box center [40, 185] width 64 height 33
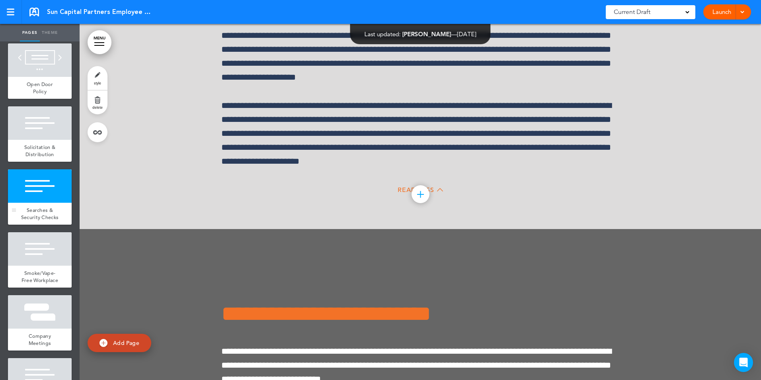
scroll to position [17291, 0]
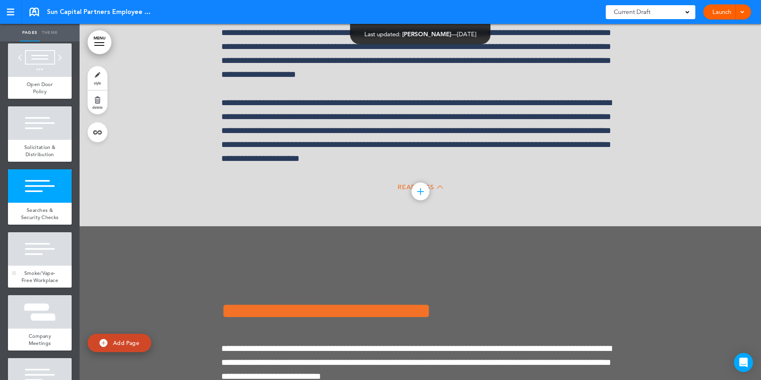
click at [37, 266] on div at bounding box center [40, 248] width 64 height 33
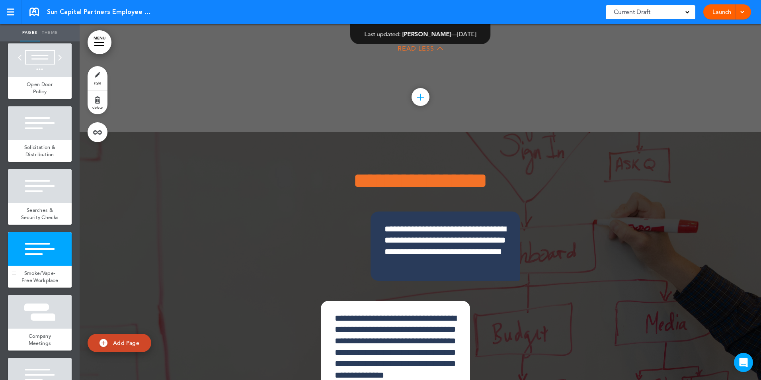
scroll to position [17741, 0]
click at [32, 328] on div at bounding box center [40, 311] width 64 height 33
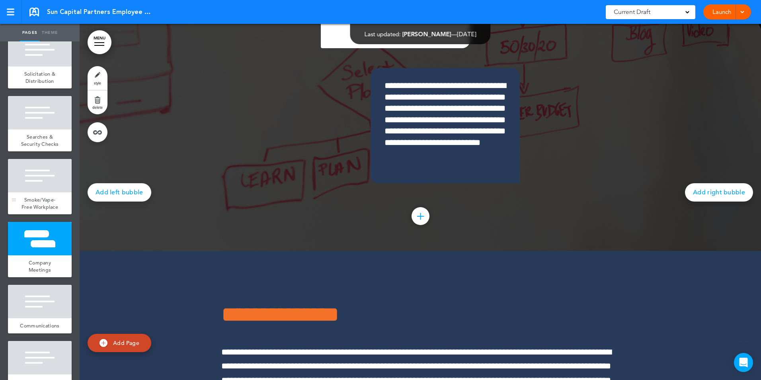
scroll to position [2388, 0]
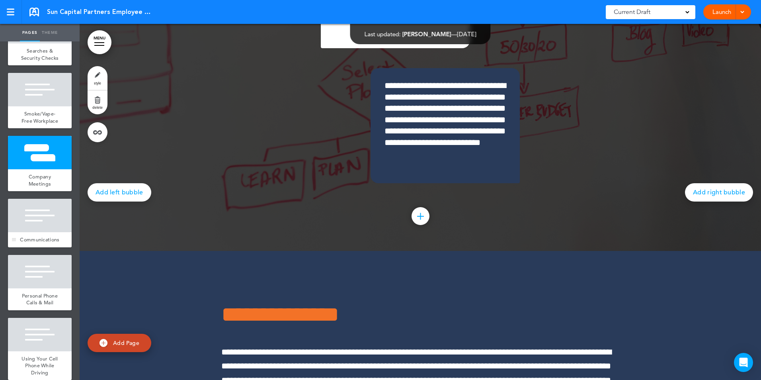
click at [35, 232] on div at bounding box center [40, 215] width 64 height 33
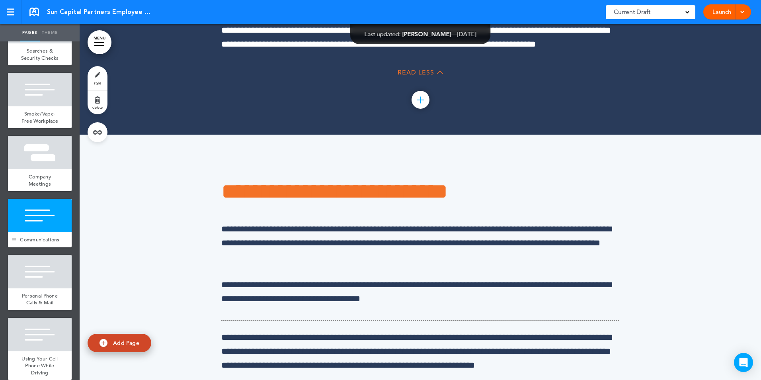
scroll to position [18572, 0]
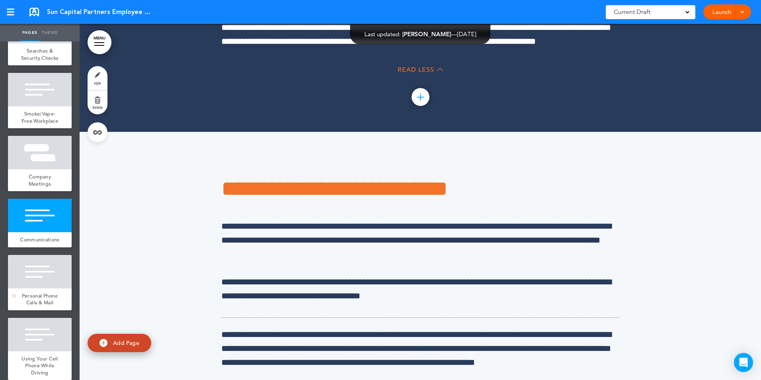
click at [39, 288] on div at bounding box center [40, 271] width 64 height 33
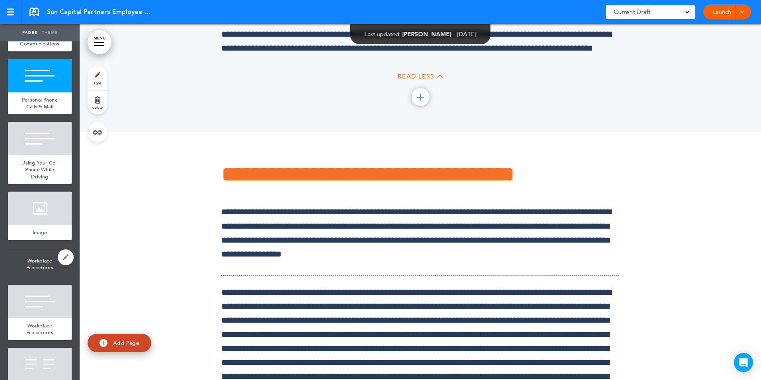
scroll to position [2587, 0]
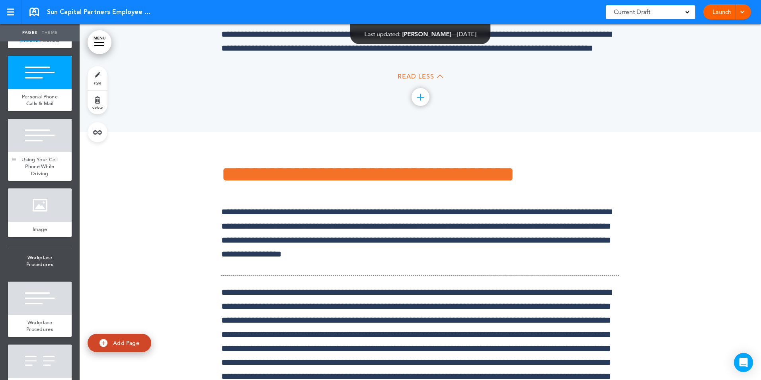
click at [49, 177] on span "Using Your Cell Phone While Driving" at bounding box center [39, 166] width 37 height 21
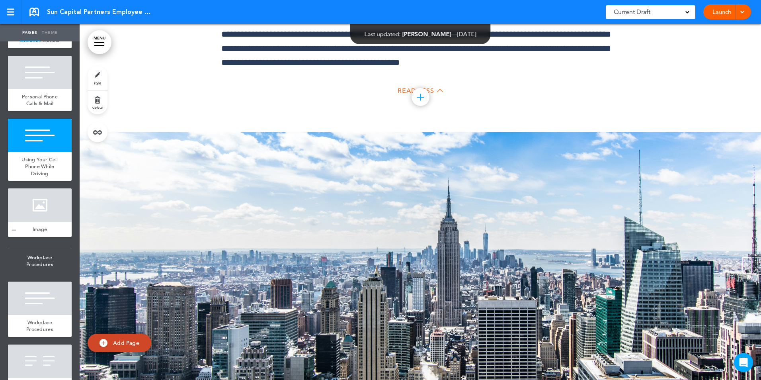
click at [36, 222] on div at bounding box center [40, 204] width 64 height 33
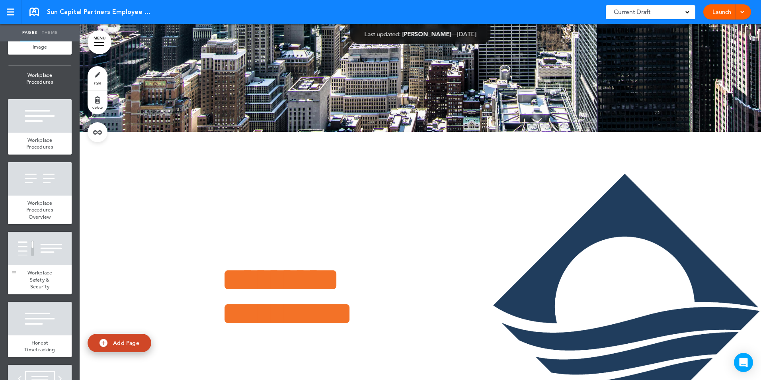
scroll to position [2787, 0]
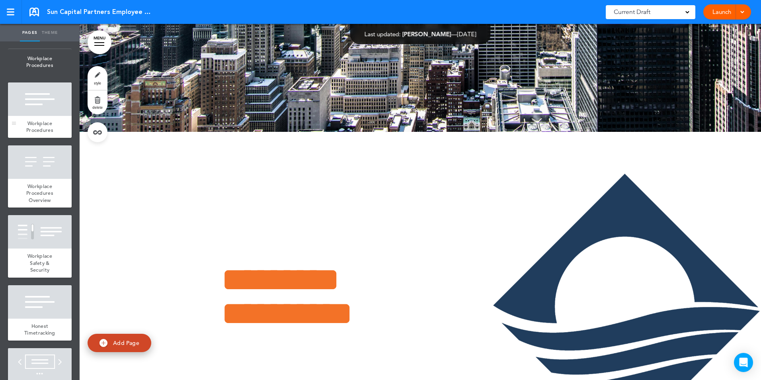
click at [46, 116] on div at bounding box center [40, 98] width 64 height 33
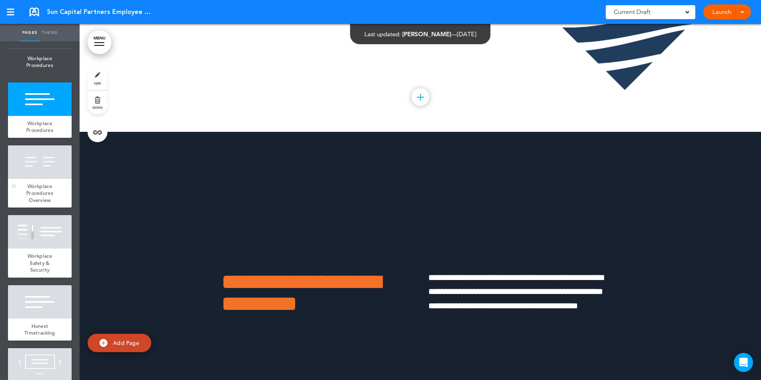
click at [43, 208] on div "Workplace Procedures Overview" at bounding box center [40, 193] width 64 height 29
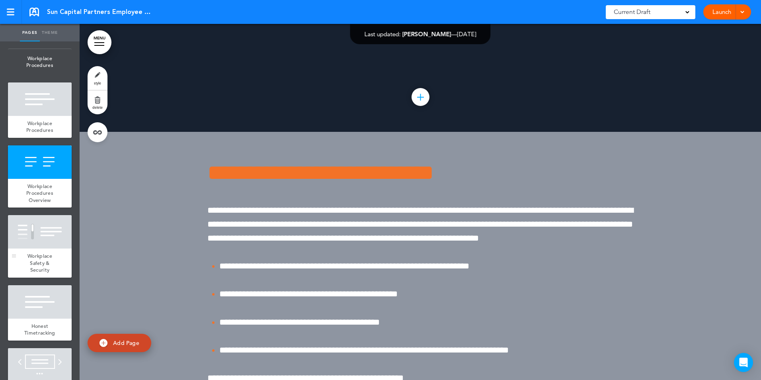
click at [34, 248] on div at bounding box center [40, 231] width 64 height 33
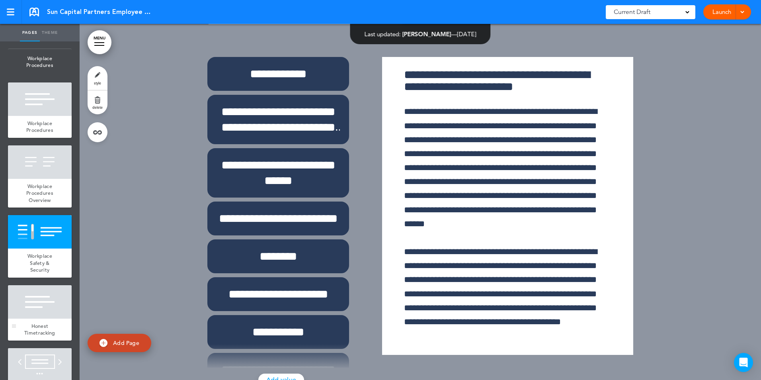
click at [28, 318] on div at bounding box center [40, 301] width 64 height 33
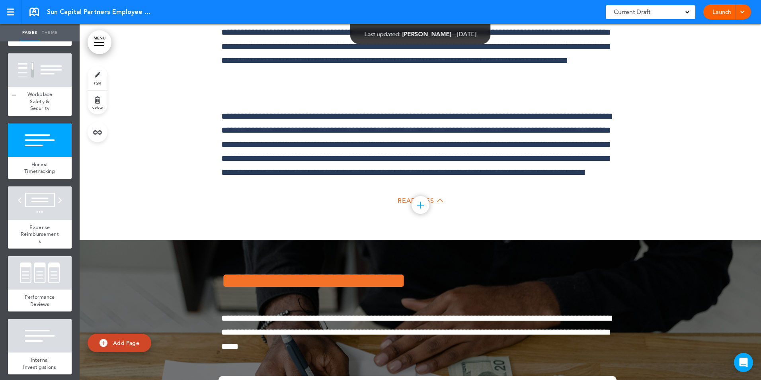
scroll to position [2946, 0]
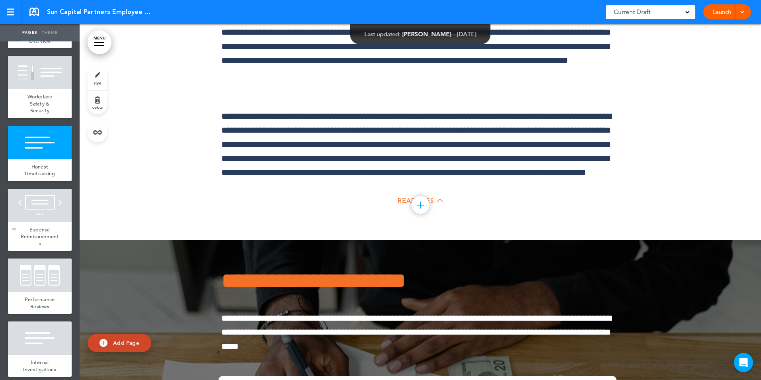
click at [25, 222] on div at bounding box center [40, 205] width 64 height 33
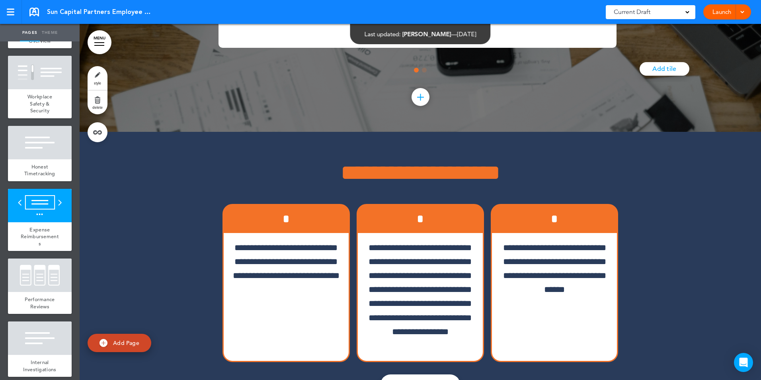
scroll to position [21894, 0]
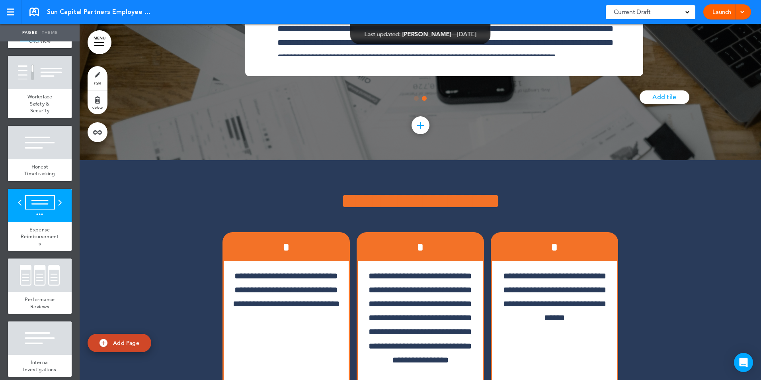
scroll to position [0, 664]
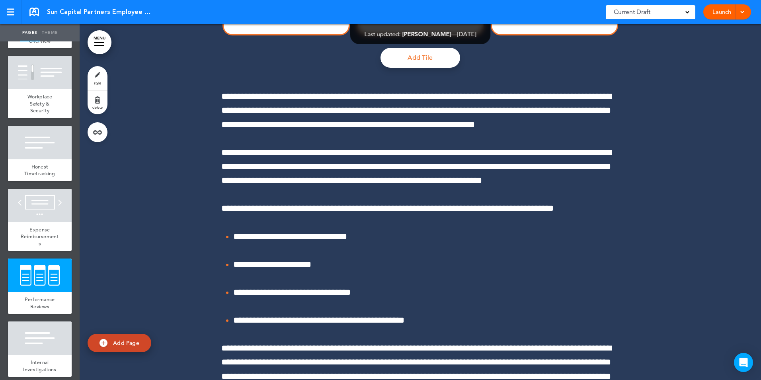
scroll to position [0, 0]
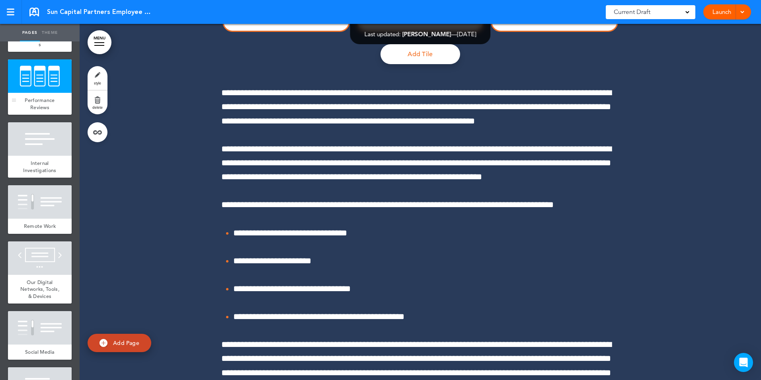
click at [33, 115] on div "Performance Reviews" at bounding box center [40, 104] width 64 height 22
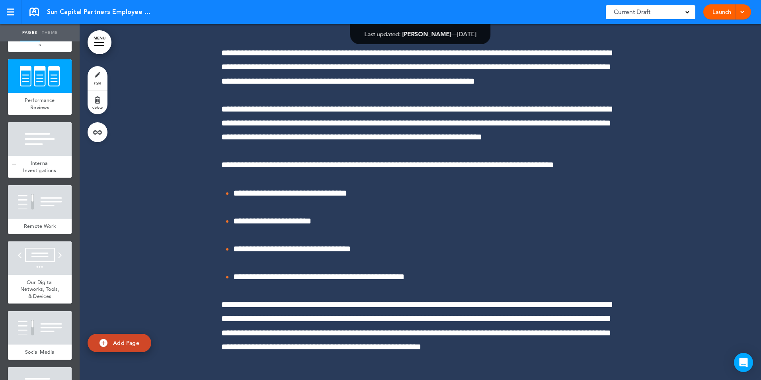
click at [32, 156] on div at bounding box center [40, 138] width 64 height 33
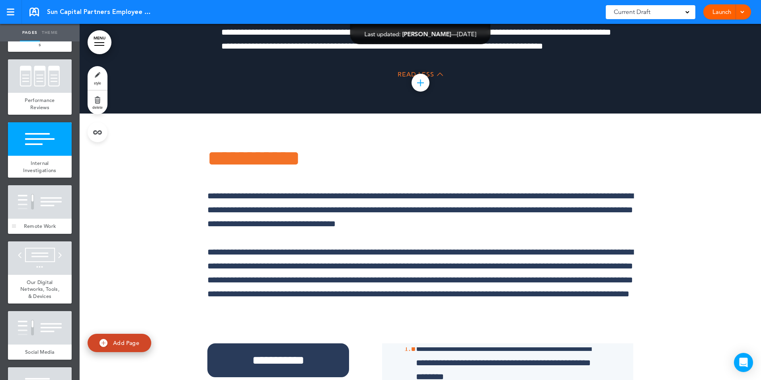
click at [32, 219] on div at bounding box center [40, 201] width 64 height 33
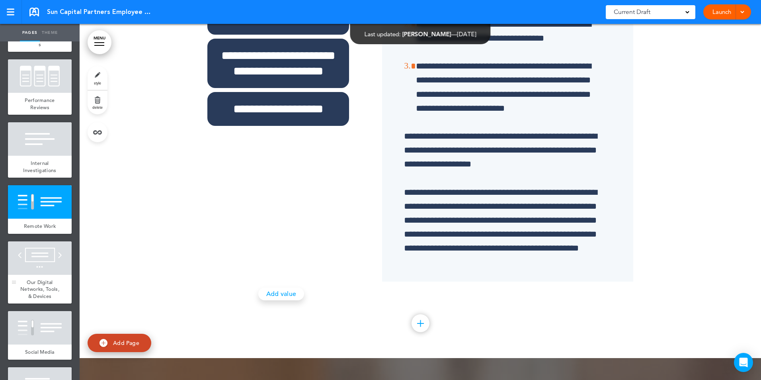
click at [35, 275] on div at bounding box center [40, 257] width 64 height 33
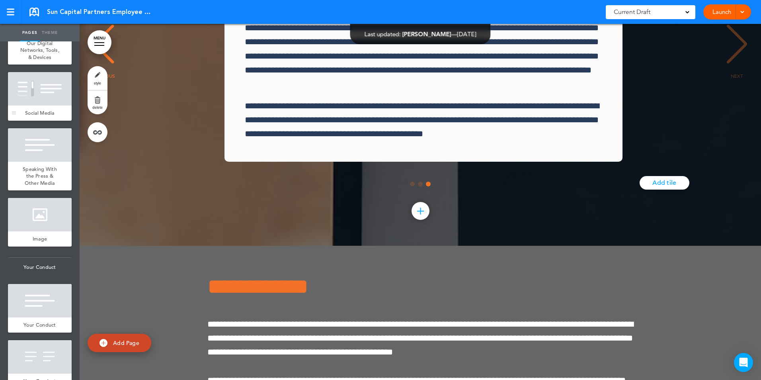
click at [45, 116] on span "Social Media" at bounding box center [39, 112] width 29 height 7
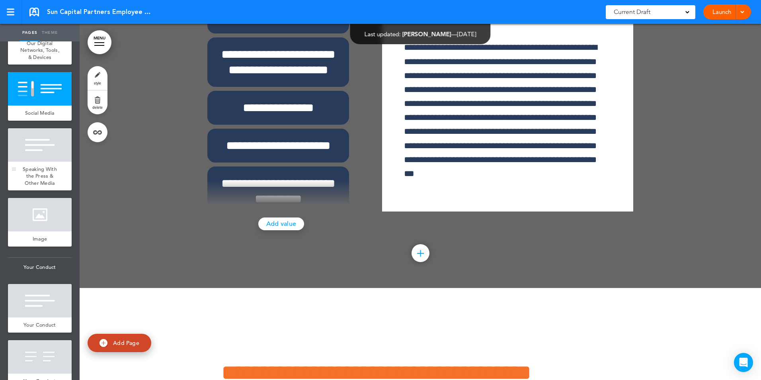
click at [40, 162] on div at bounding box center [40, 144] width 64 height 33
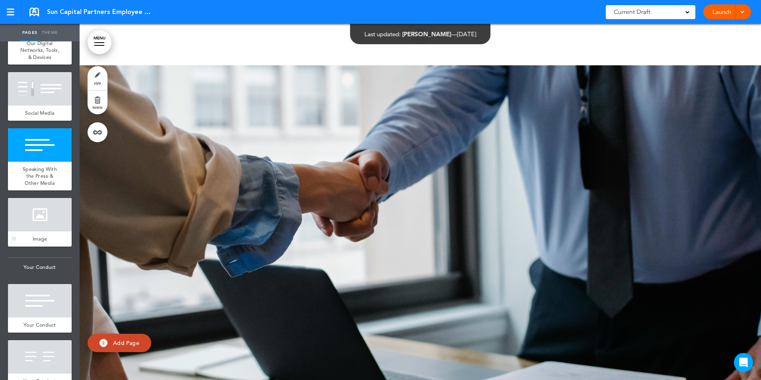
click at [43, 246] on div "Image" at bounding box center [40, 238] width 64 height 15
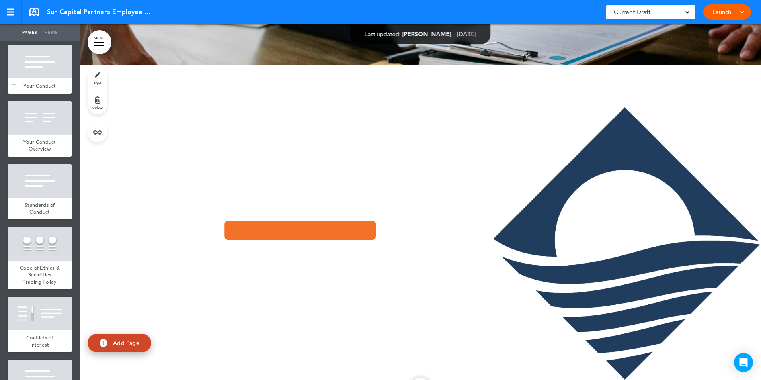
click at [31, 78] on div at bounding box center [40, 61] width 64 height 33
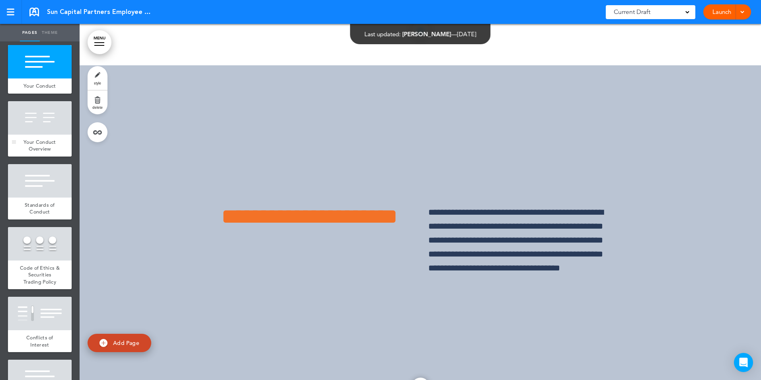
click at [42, 135] on div at bounding box center [40, 117] width 64 height 33
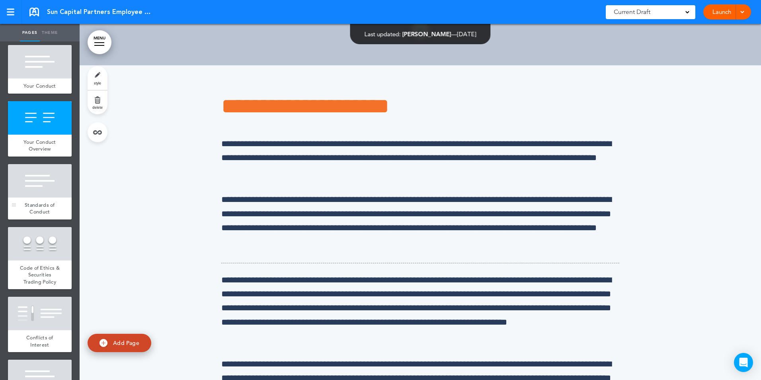
click at [39, 197] on div at bounding box center [40, 180] width 64 height 33
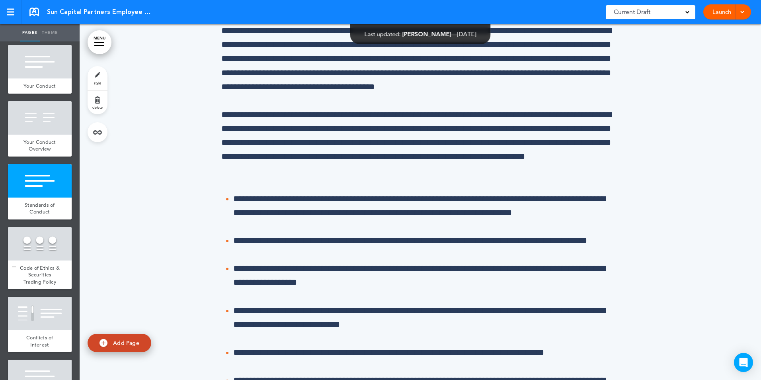
scroll to position [26452, 0]
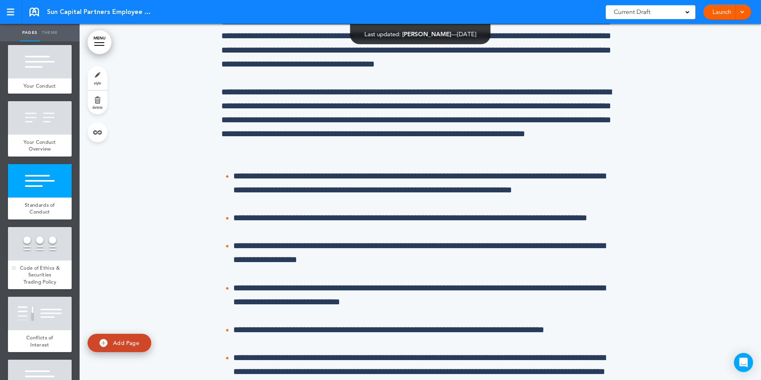
click at [32, 260] on div at bounding box center [40, 243] width 64 height 33
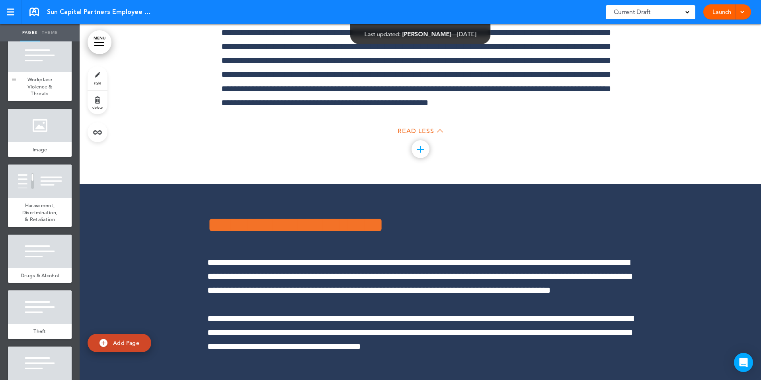
scroll to position [3941, 0]
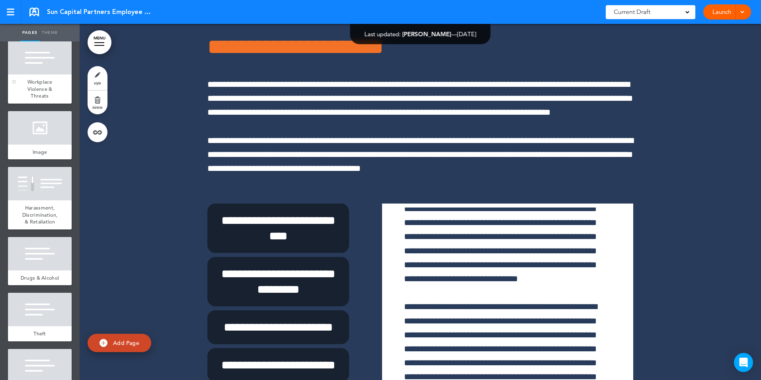
scroll to position [28706, 0]
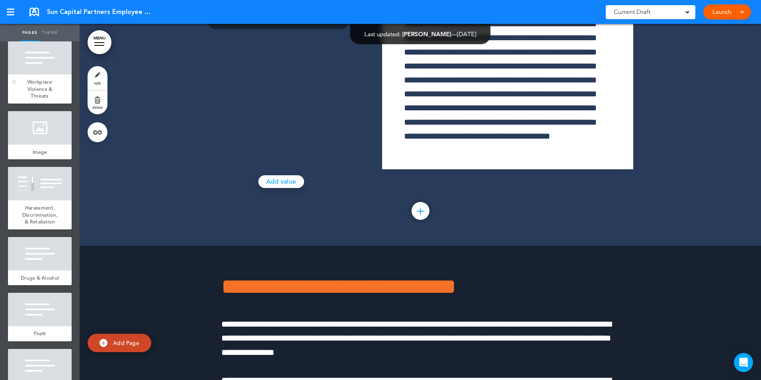
click at [49, 74] on div at bounding box center [40, 57] width 64 height 33
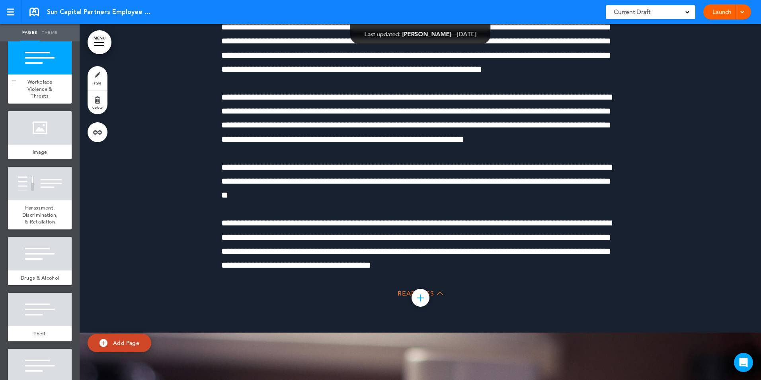
scroll to position [29312, 0]
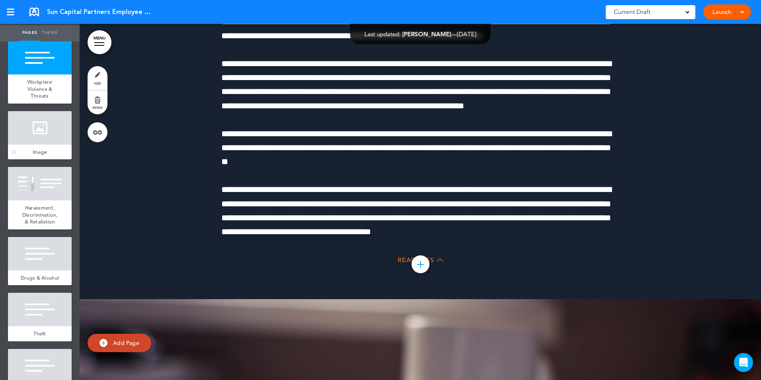
click at [27, 145] on div at bounding box center [40, 127] width 64 height 33
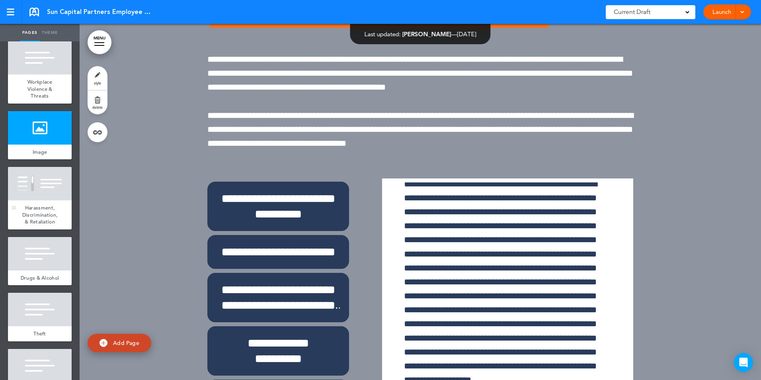
click at [33, 200] on div at bounding box center [40, 183] width 64 height 33
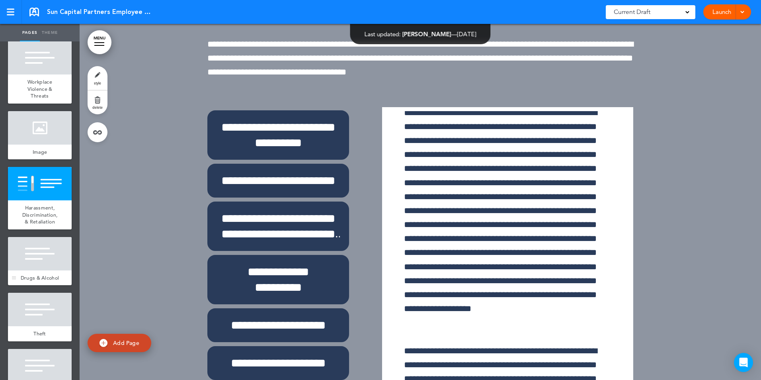
scroll to position [30342, 0]
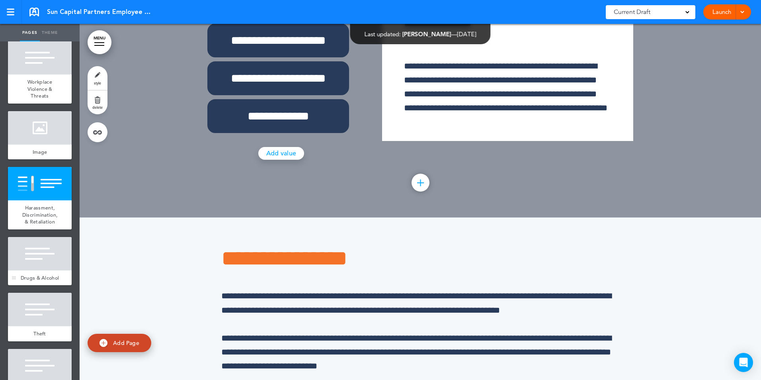
click at [34, 270] on div at bounding box center [40, 253] width 64 height 33
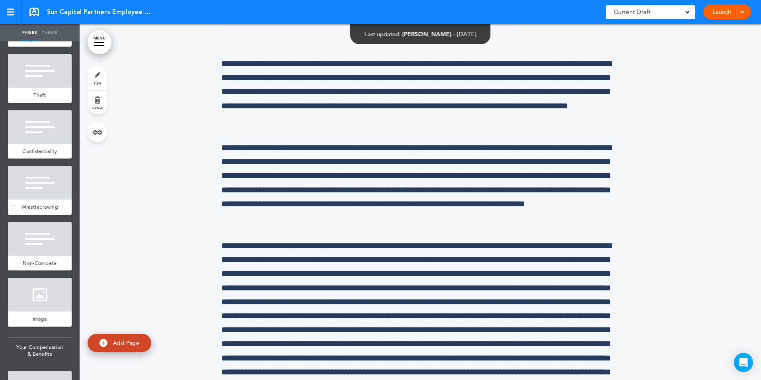
scroll to position [4180, 0]
click at [47, 87] on div at bounding box center [40, 70] width 64 height 33
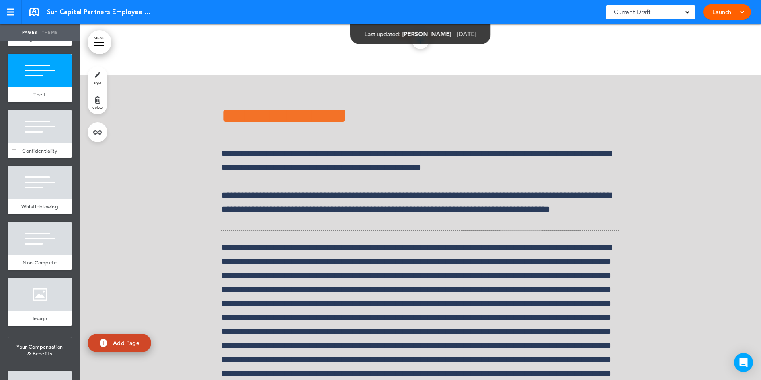
click at [48, 154] on span "Confidentiality" at bounding box center [39, 150] width 35 height 7
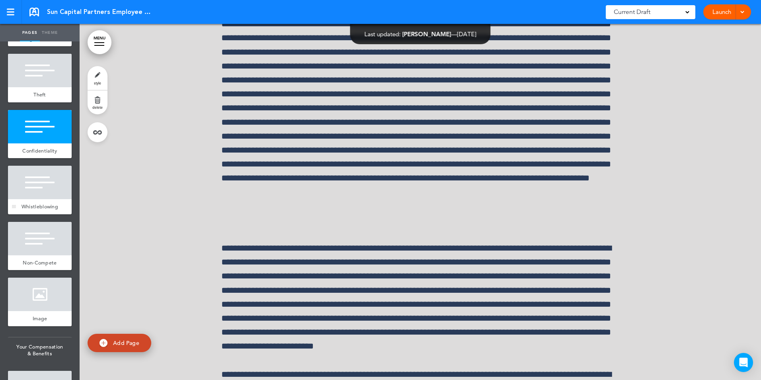
scroll to position [32310, 0]
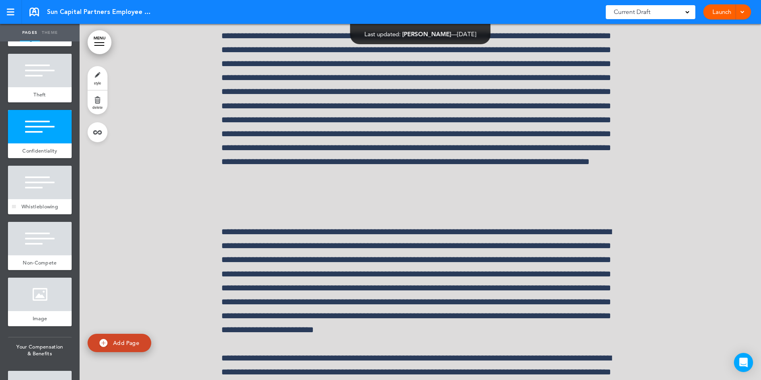
click at [45, 214] on div "Whistleblowing" at bounding box center [40, 206] width 64 height 15
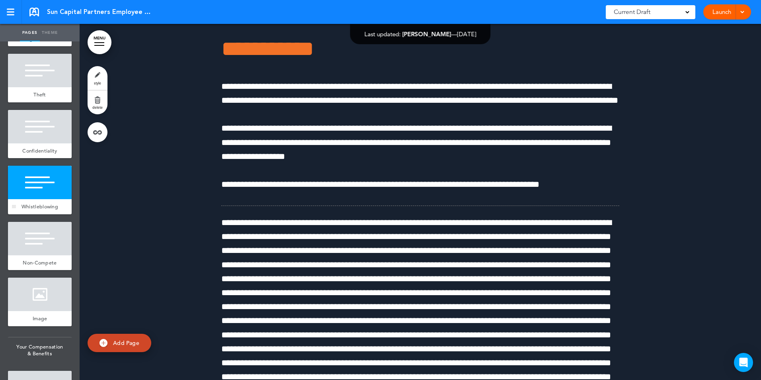
scroll to position [33670, 0]
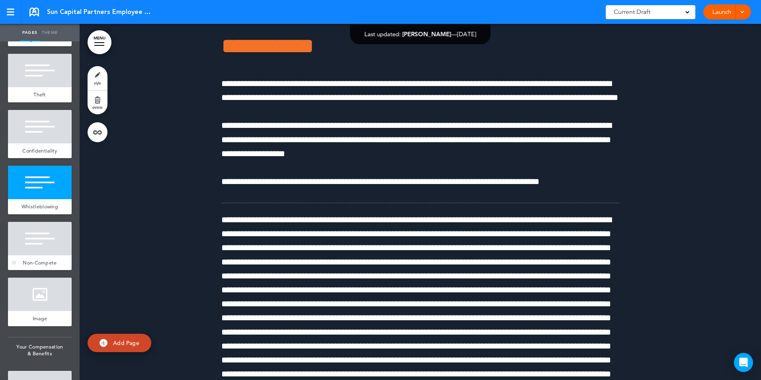
click at [51, 255] on div at bounding box center [40, 238] width 64 height 33
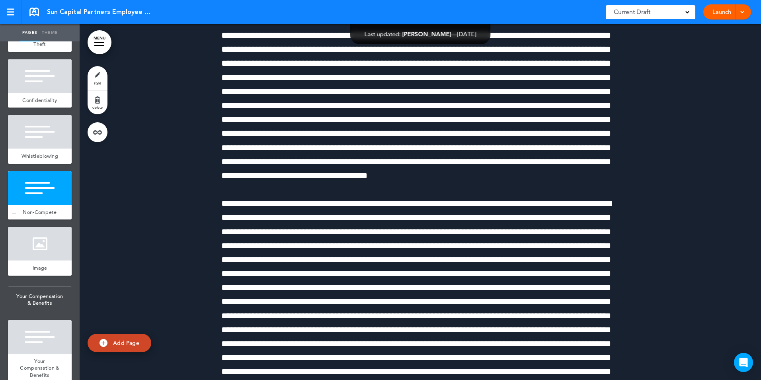
scroll to position [4339, 0]
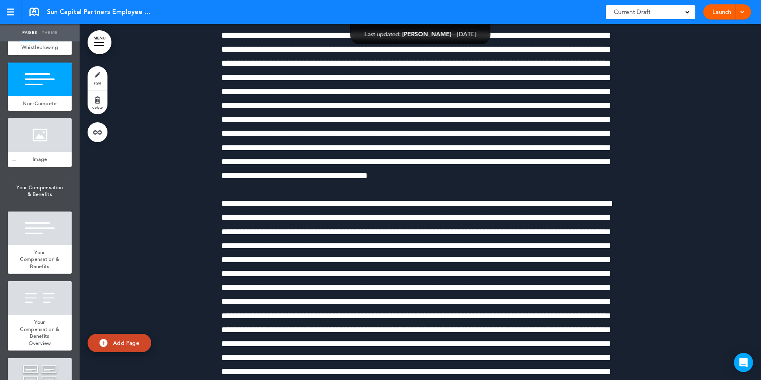
click at [43, 152] on div at bounding box center [40, 134] width 64 height 33
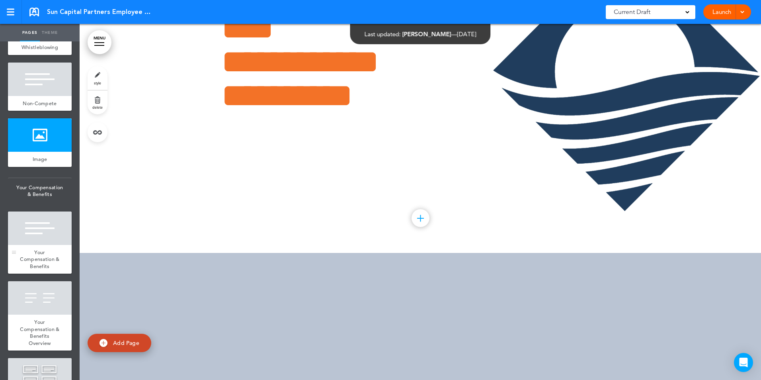
click at [36, 245] on div at bounding box center [40, 227] width 64 height 33
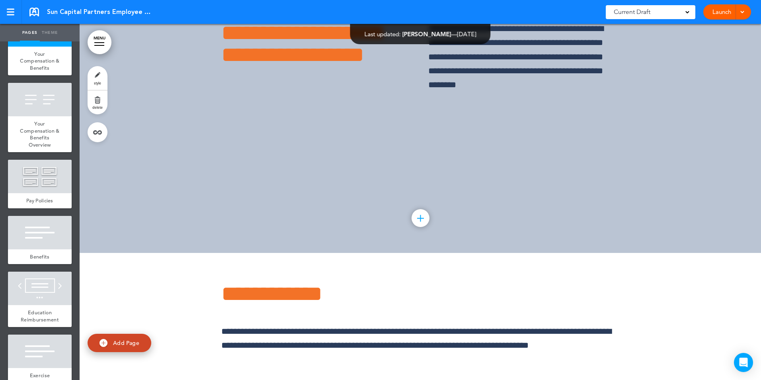
scroll to position [4538, 0]
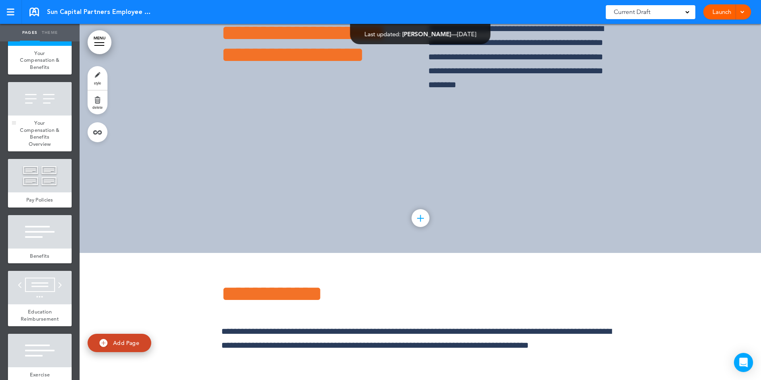
click at [42, 147] on span "Your Compensation & Benefits Overview" at bounding box center [39, 133] width 39 height 28
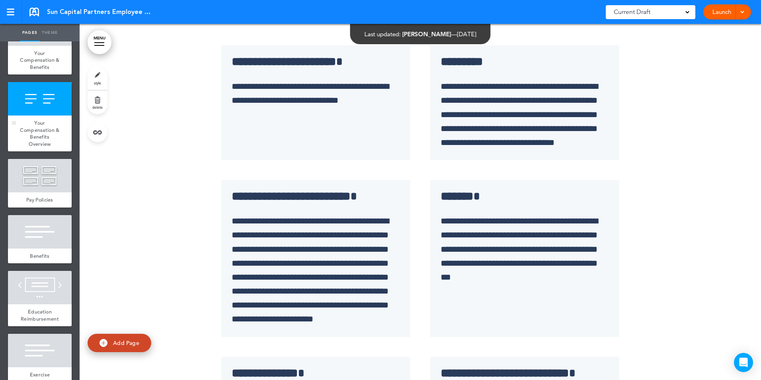
scroll to position [35842, 0]
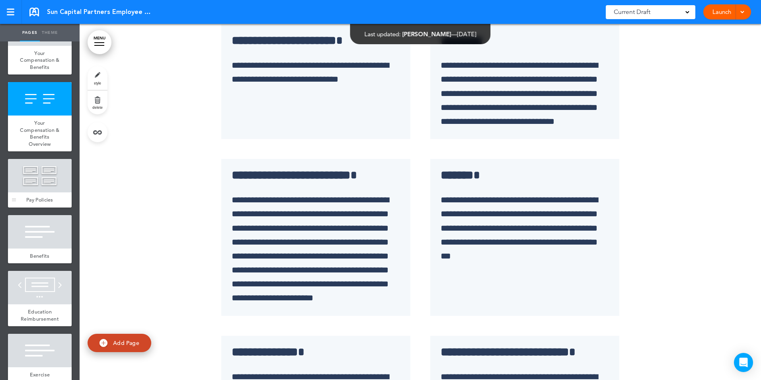
click at [39, 192] on div at bounding box center [40, 175] width 64 height 33
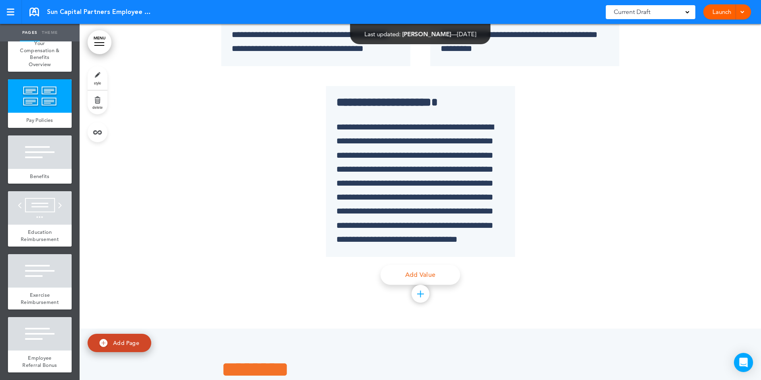
scroll to position [36278, 0]
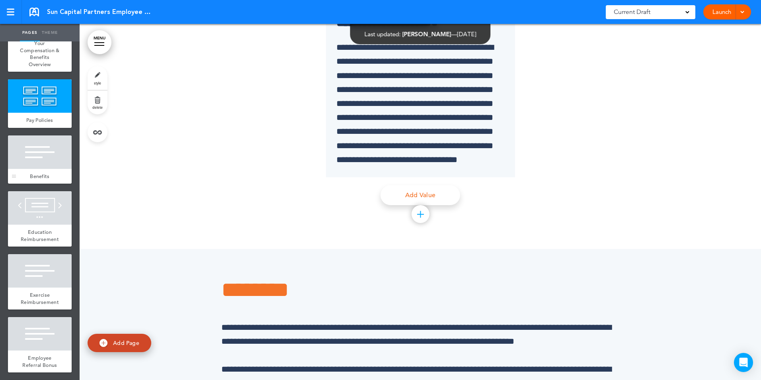
drag, startPoint x: 121, startPoint y: 281, endPoint x: 41, endPoint y: 272, distance: 80.5
click at [39, 169] on div at bounding box center [40, 151] width 64 height 33
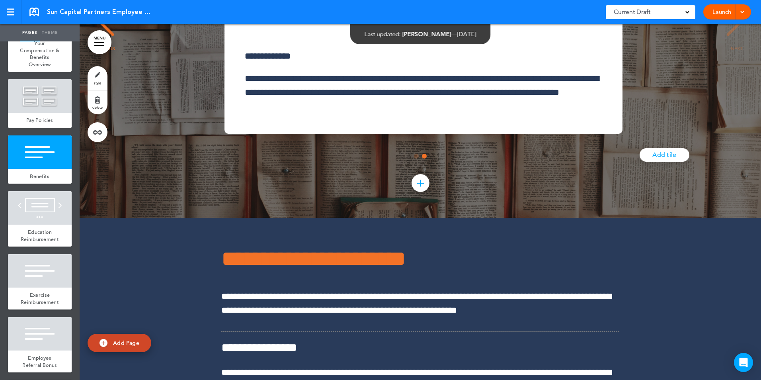
scroll to position [37147, 0]
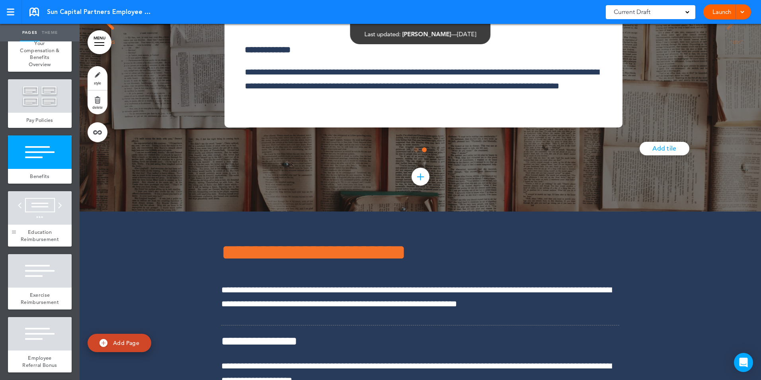
click at [19, 246] on div at bounding box center [14, 218] width 12 height 55
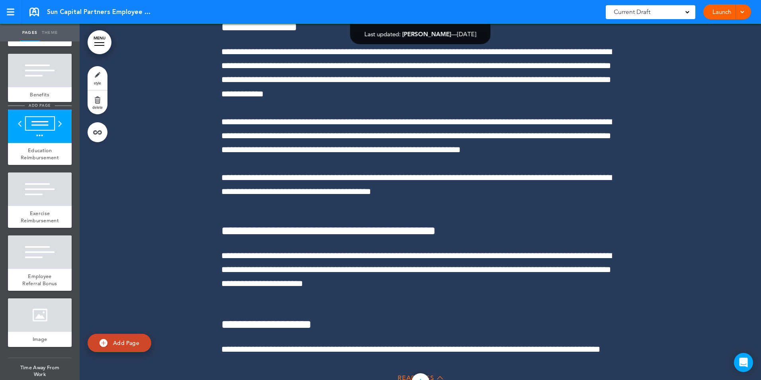
scroll to position [4777, 0]
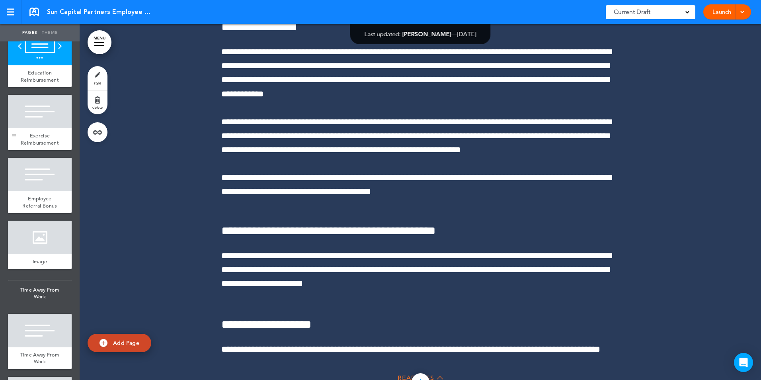
click at [34, 128] on div at bounding box center [40, 111] width 64 height 33
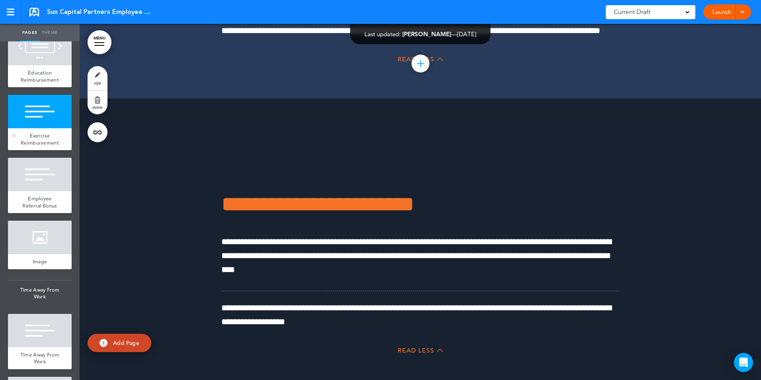
scroll to position [37860, 0]
click at [27, 213] on div "Employee Referral Bonus" at bounding box center [40, 202] width 64 height 22
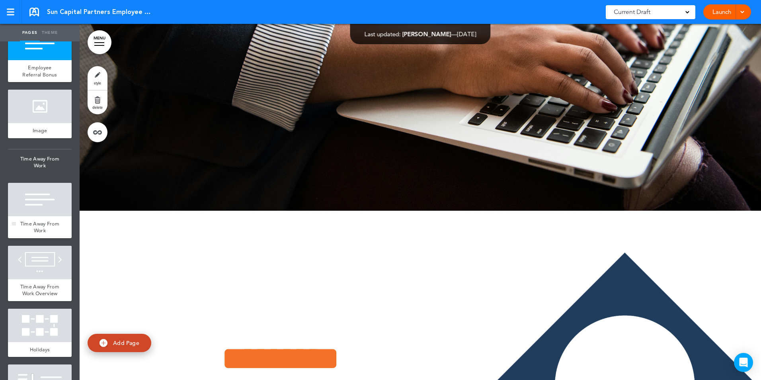
scroll to position [4936, 0]
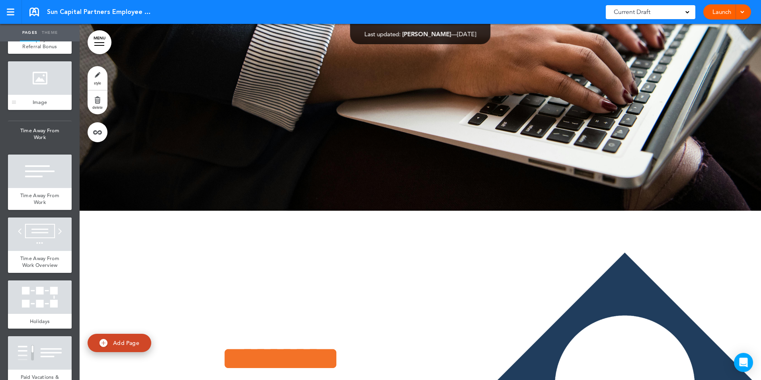
click at [34, 105] on span "Image" at bounding box center [40, 102] width 15 height 7
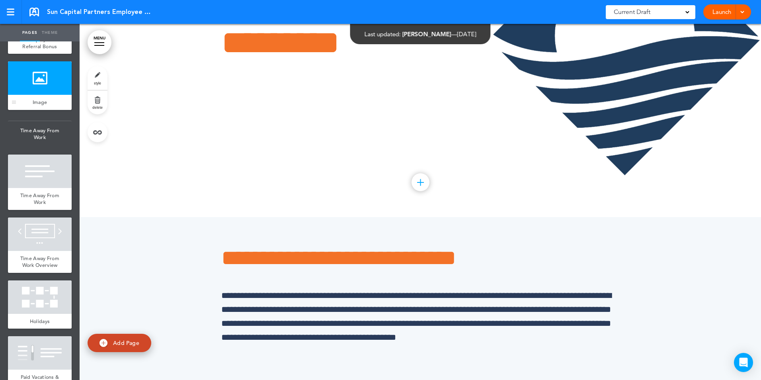
scroll to position [38815, 0]
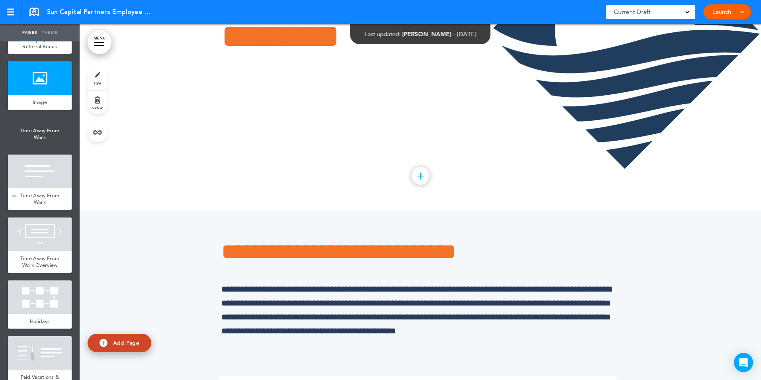
click at [34, 206] on span "Time Away From Work" at bounding box center [39, 199] width 39 height 14
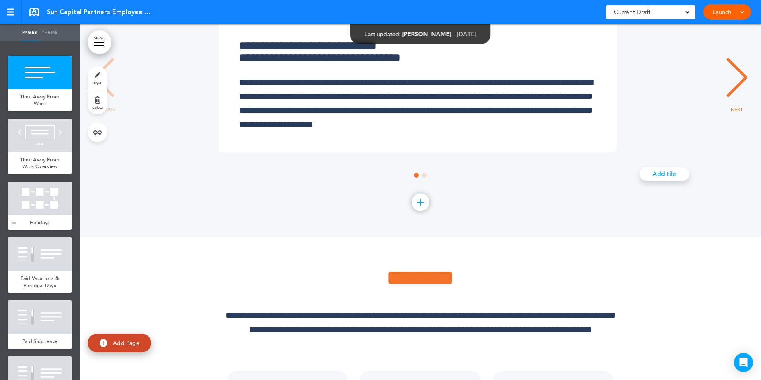
scroll to position [5095, 0]
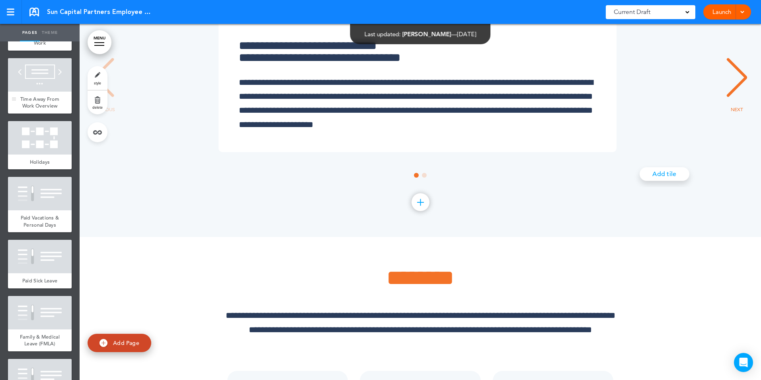
click at [32, 109] on span "Time Away From Work Overview" at bounding box center [39, 103] width 39 height 14
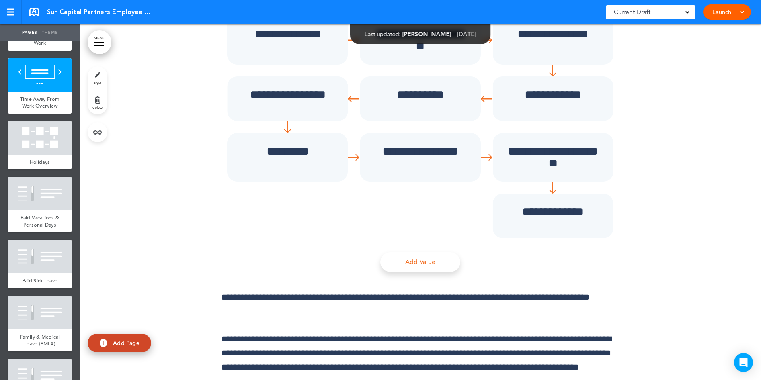
scroll to position [39527, 0]
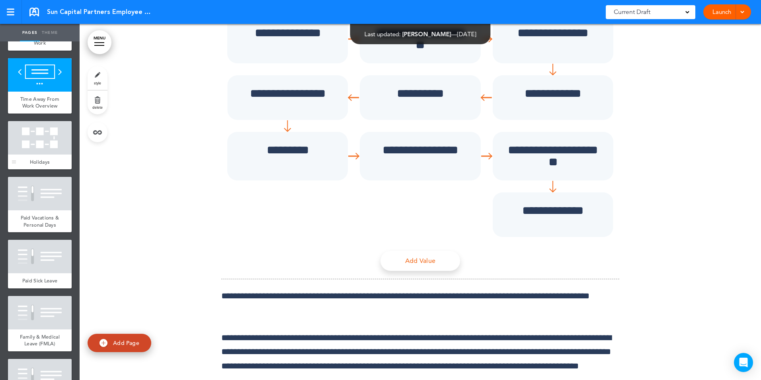
click at [34, 154] on div at bounding box center [40, 137] width 64 height 33
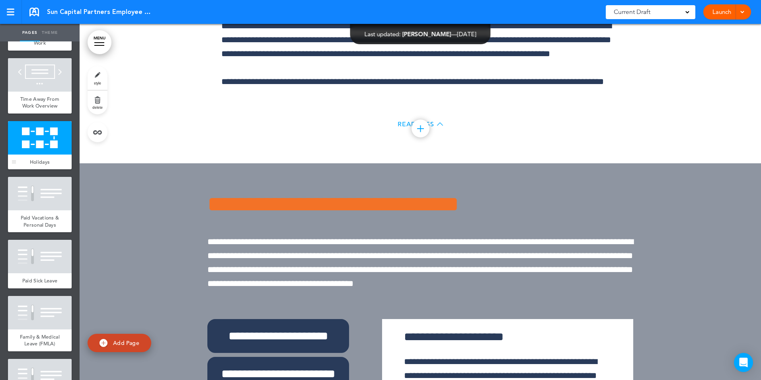
scroll to position [39909, 0]
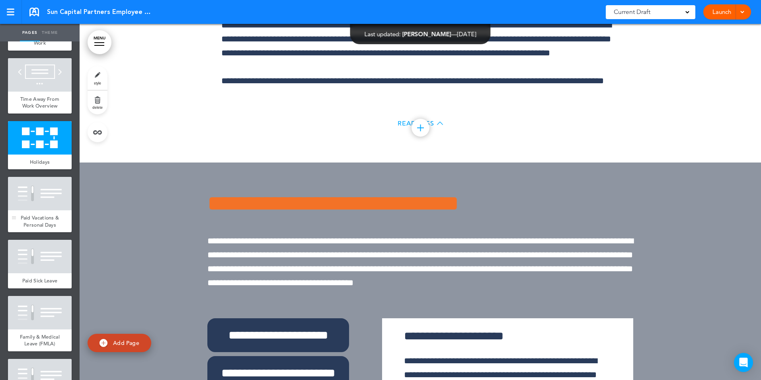
click at [29, 232] on div "Paid Vacations & Personal Days" at bounding box center [40, 221] width 64 height 22
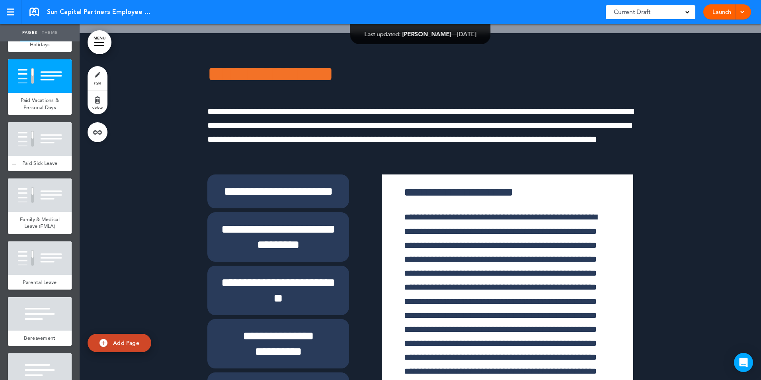
scroll to position [5215, 0]
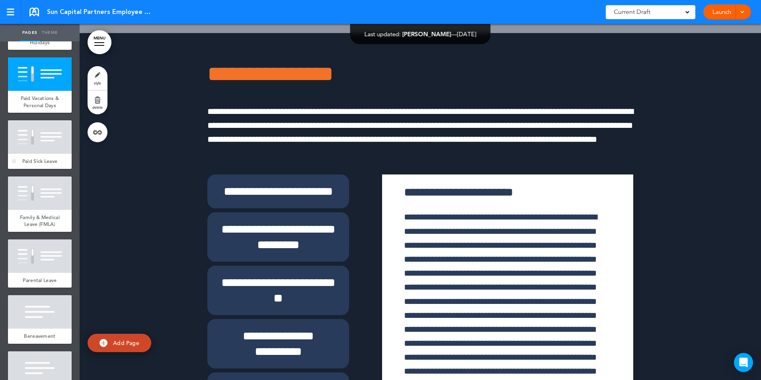
click at [37, 164] on span "Paid Sick Leave" at bounding box center [39, 161] width 35 height 7
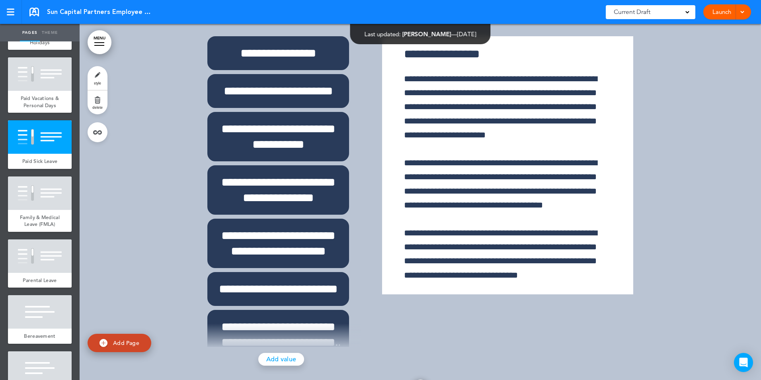
scroll to position [41259, 0]
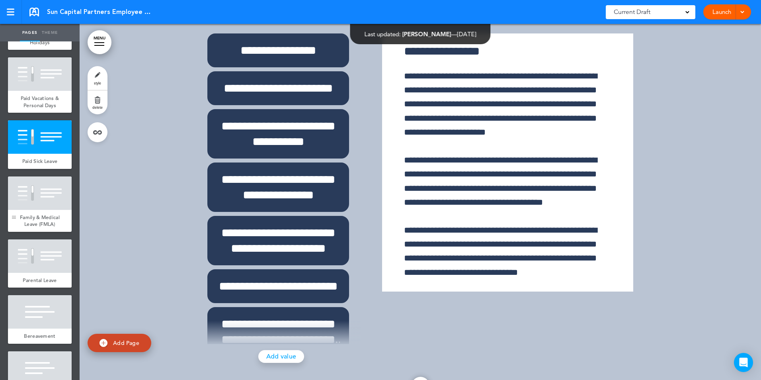
click at [17, 232] on div at bounding box center [14, 203] width 12 height 55
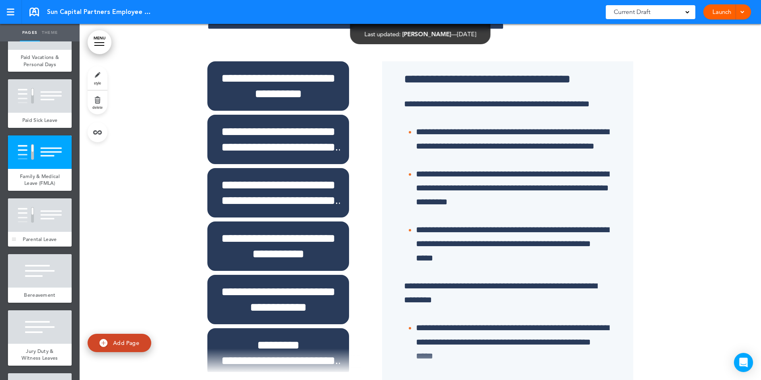
scroll to position [5374, 0]
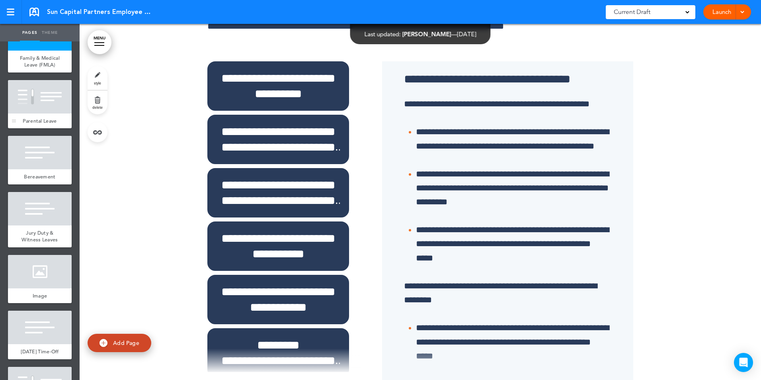
click at [41, 113] on div at bounding box center [40, 96] width 64 height 33
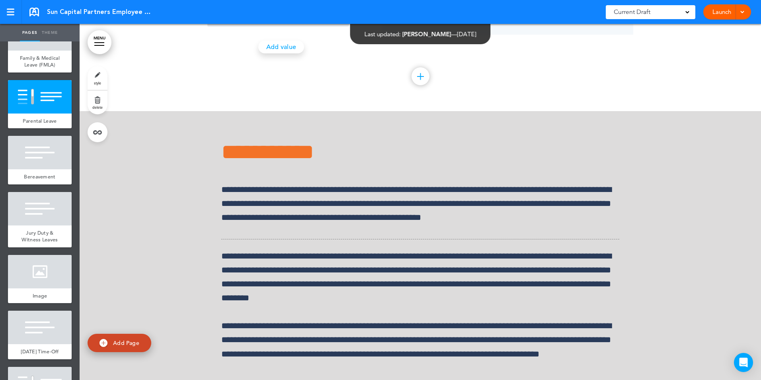
scroll to position [42211, 0]
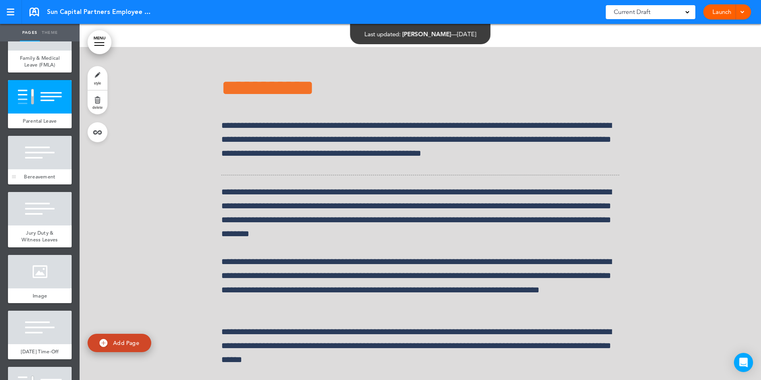
click at [52, 169] on div at bounding box center [40, 152] width 64 height 33
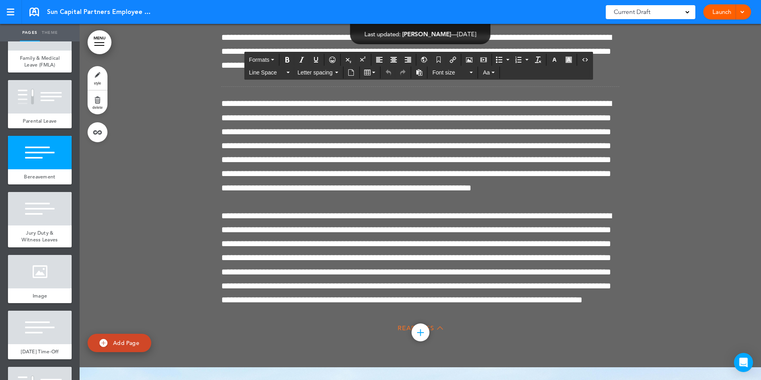
scroll to position [42908, 0]
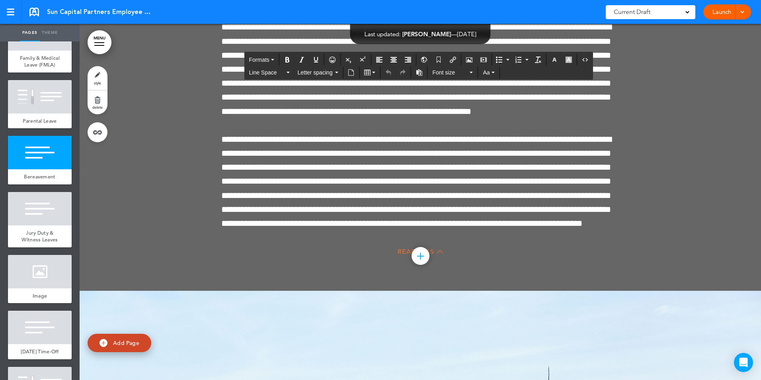
drag, startPoint x: 419, startPoint y: 242, endPoint x: 507, endPoint y: 121, distance: 150.5
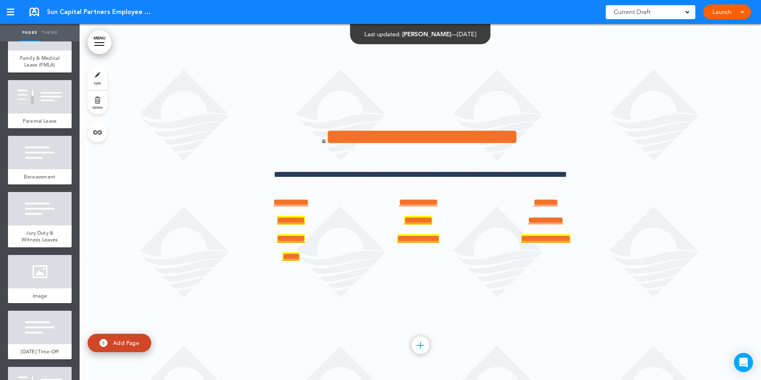
scroll to position [5493, 0]
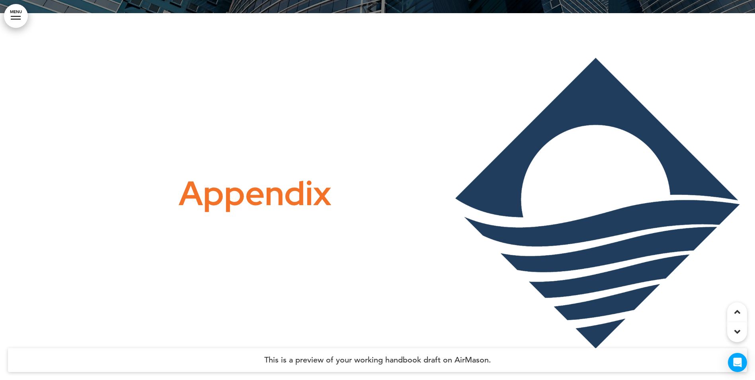
scroll to position [38815, 0]
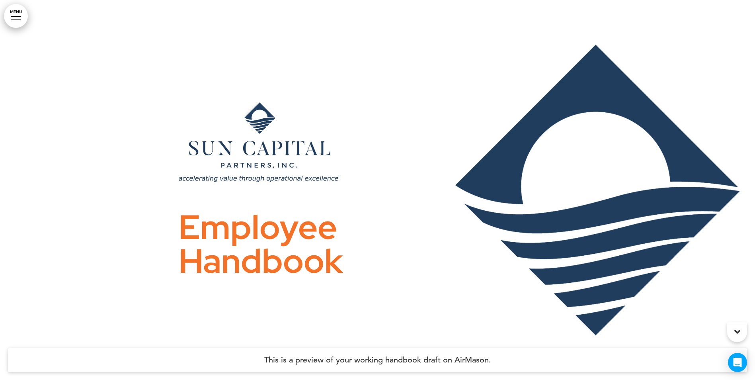
click at [425, 54] on div "Employee Handbook" at bounding box center [378, 190] width 398 height 275
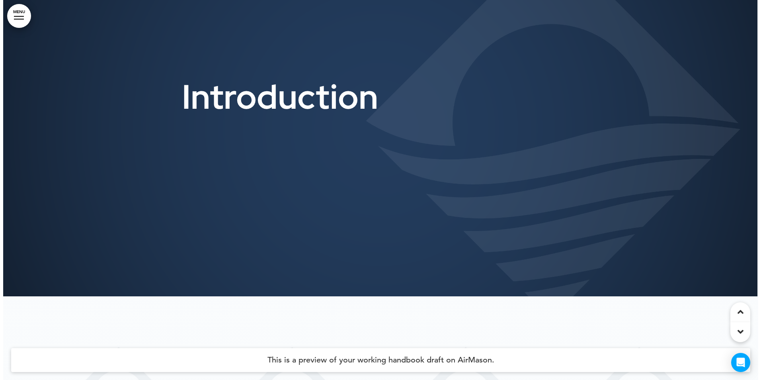
scroll to position [517, 0]
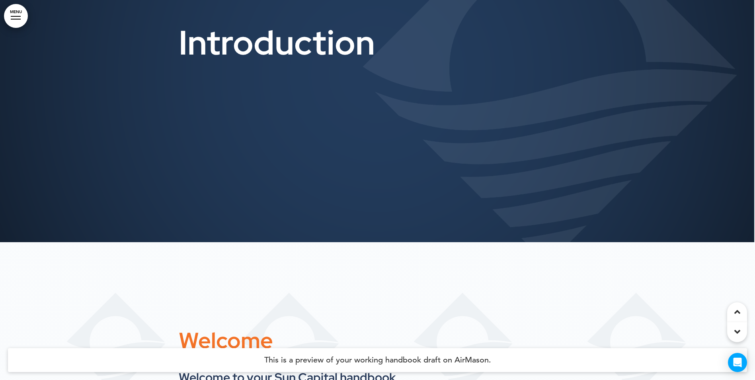
click at [15, 10] on link "MENU" at bounding box center [16, 16] width 24 height 24
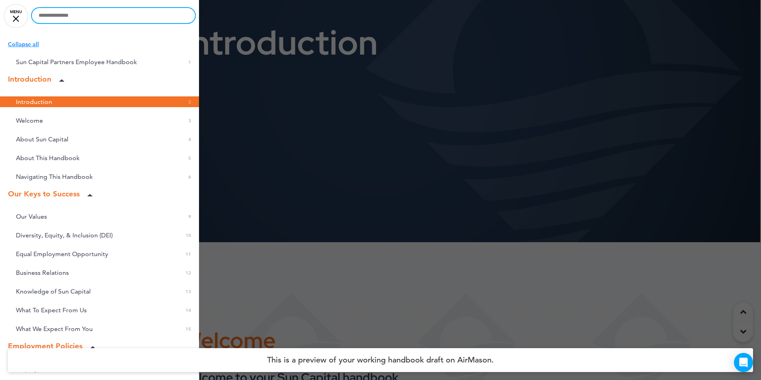
click at [111, 10] on input "text" at bounding box center [113, 15] width 163 height 15
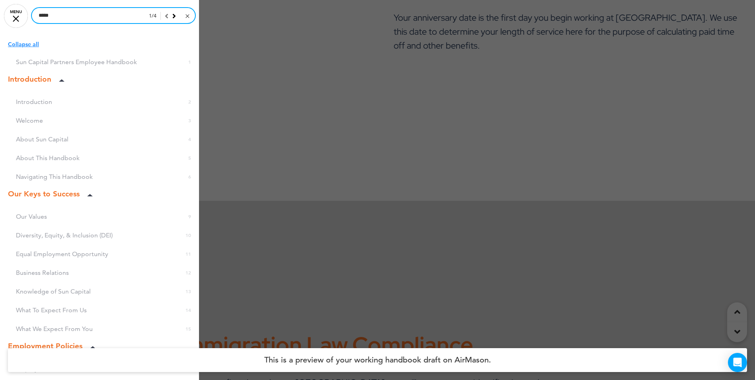
scroll to position [9711, 0]
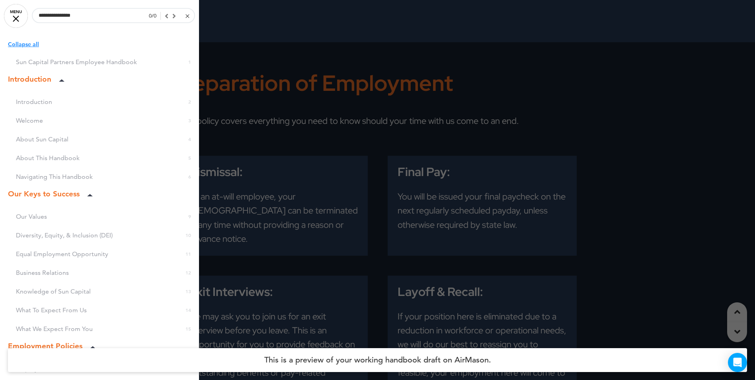
click at [121, 33] on div "**********" at bounding box center [99, 190] width 199 height 380
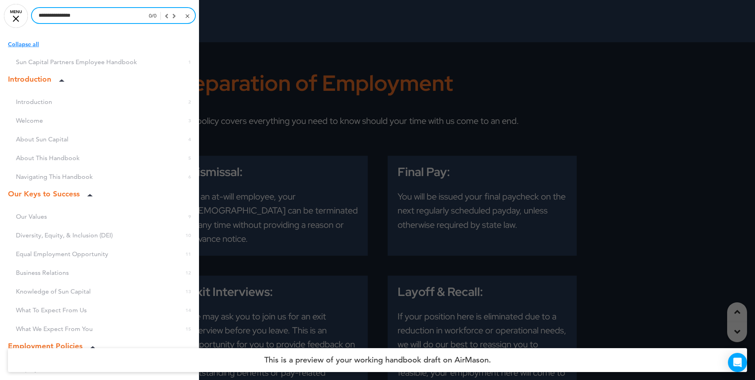
drag, startPoint x: 98, startPoint y: 16, endPoint x: -25, endPoint y: 13, distance: 123.4
type input "**********"
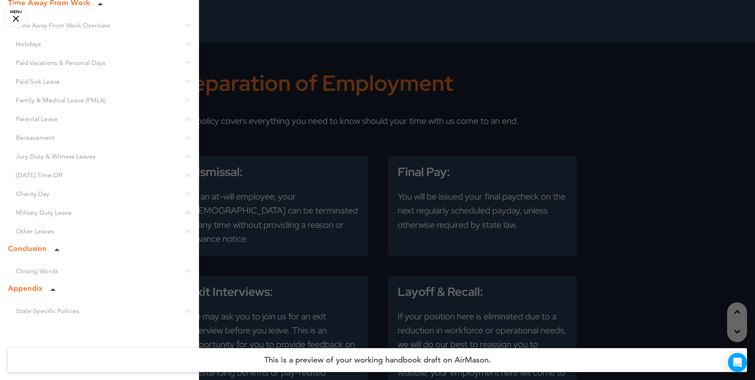
scroll to position [1369, 0]
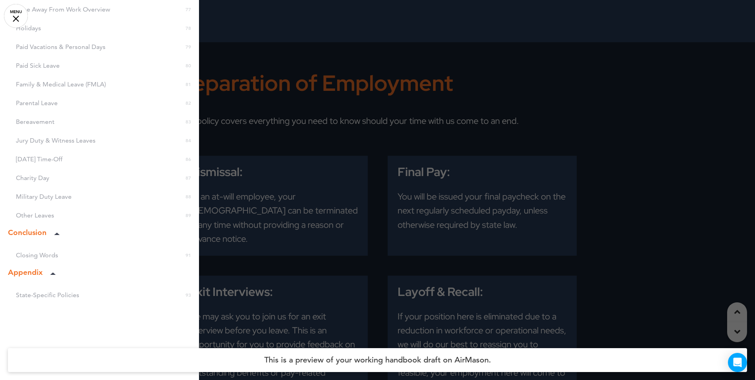
click at [30, 216] on div "Other Leaves 89" at bounding box center [99, 215] width 199 height 11
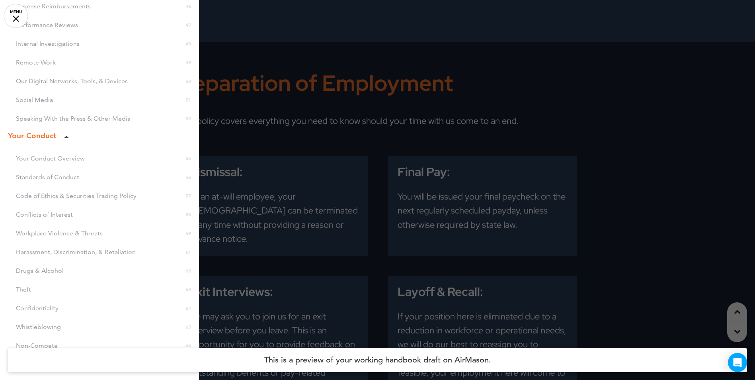
scroll to position [852, 0]
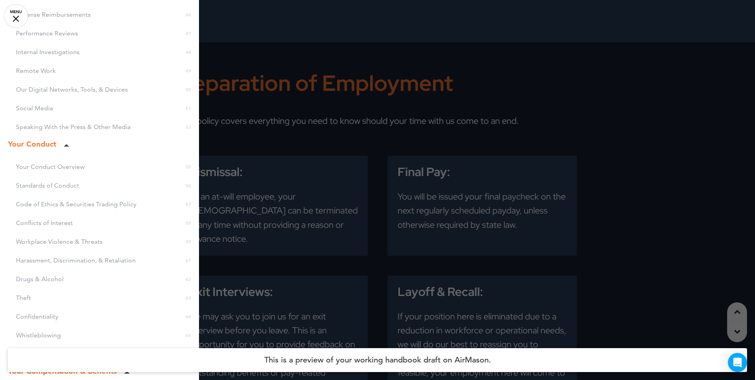
click at [47, 314] on div "Confidentiality 64" at bounding box center [99, 316] width 199 height 11
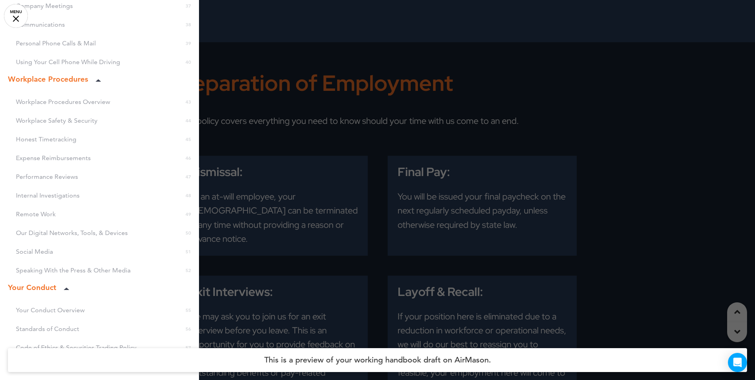
scroll to position [693, 0]
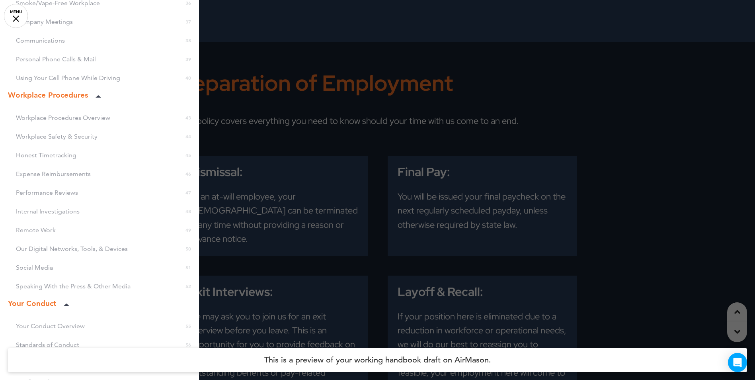
click at [67, 136] on div "Workplace Safety & Security 44" at bounding box center [99, 136] width 199 height 11
click at [70, 117] on div "Workplace Procedures Overview 43" at bounding box center [99, 117] width 199 height 11
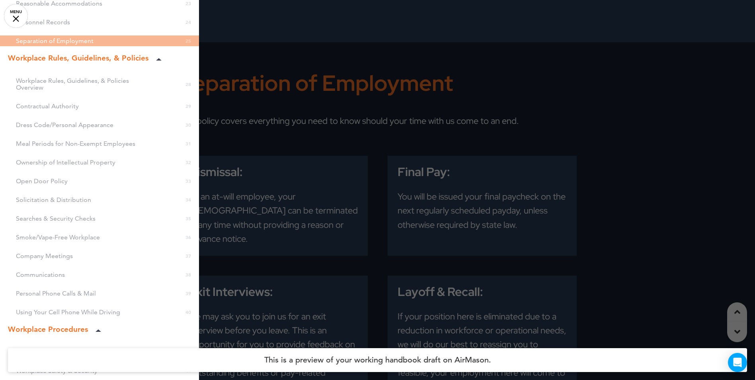
scroll to position [454, 0]
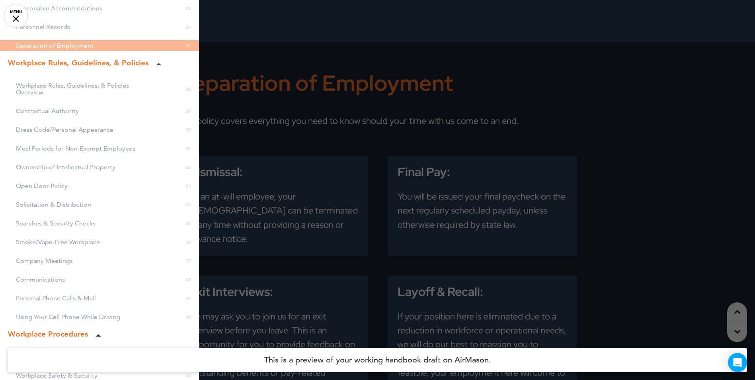
click at [45, 88] on div "Workplace Rules, Guidelines, & Policies Overview 28" at bounding box center [99, 89] width 199 height 18
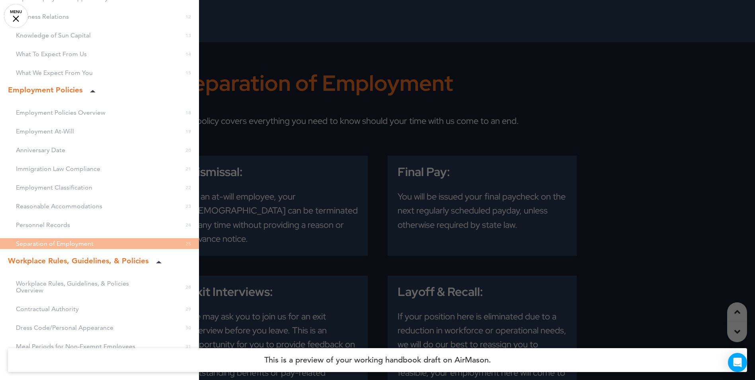
scroll to position [255, 0]
click at [422, 100] on div at bounding box center [377, 190] width 755 height 380
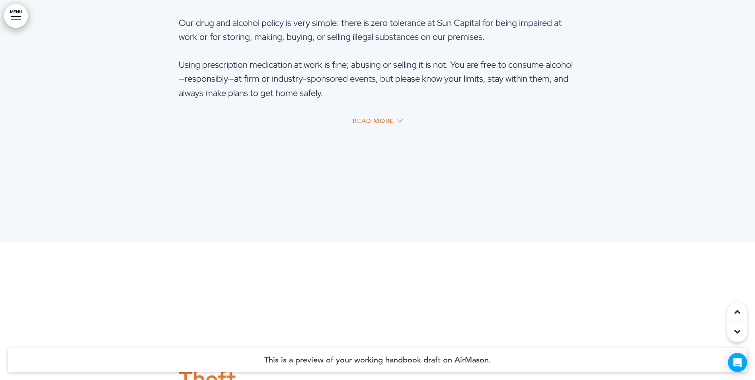
scroll to position [26271, 0]
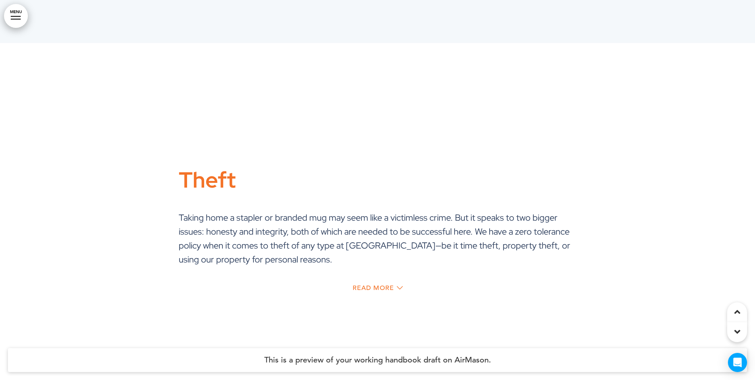
drag, startPoint x: 517, startPoint y: 171, endPoint x: 628, endPoint y: 91, distance: 137.0
click at [628, 91] on div at bounding box center [377, 233] width 755 height 380
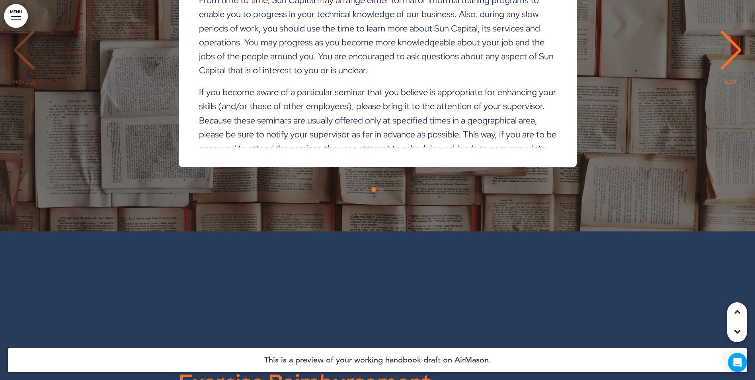
scroll to position [30093, 0]
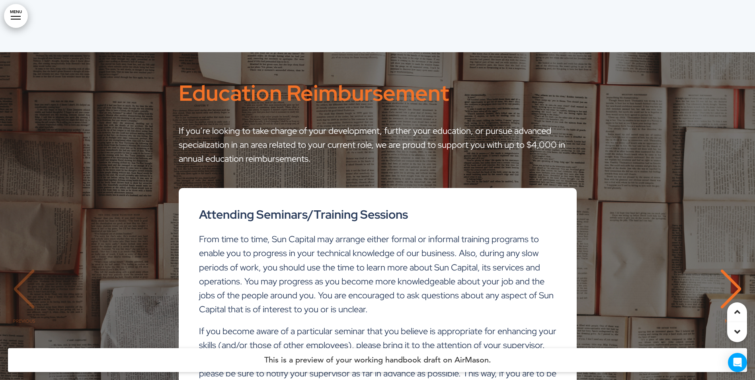
click at [20, 236] on div "Attending Seminars/Training Sessions From time to time, Sun Capital may arrange…" at bounding box center [377, 297] width 739 height 218
click at [737, 276] on div "NEXT" at bounding box center [731, 296] width 24 height 40
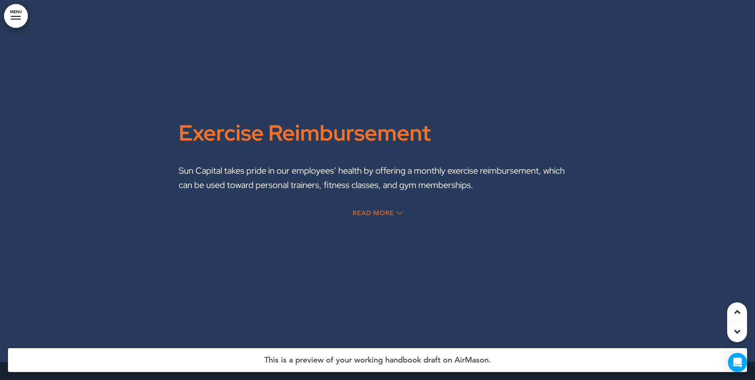
scroll to position [30610, 0]
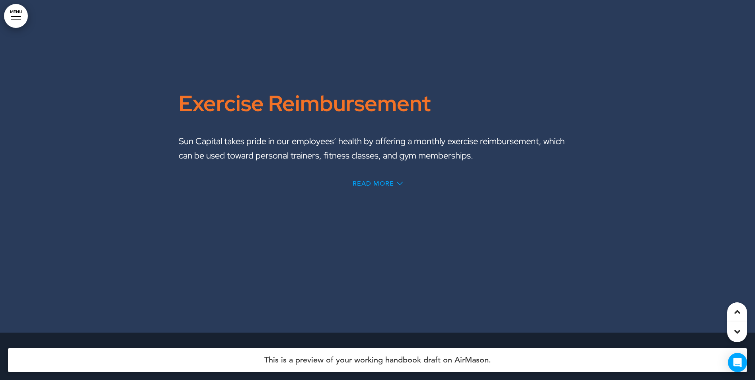
click at [383, 180] on span "Read More" at bounding box center [373, 183] width 41 height 6
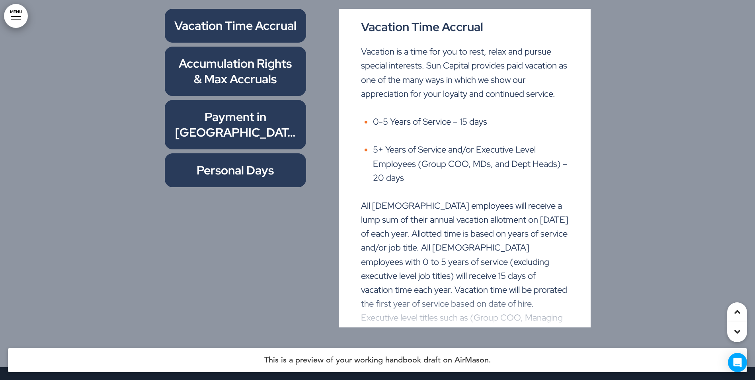
scroll to position [33327, 0]
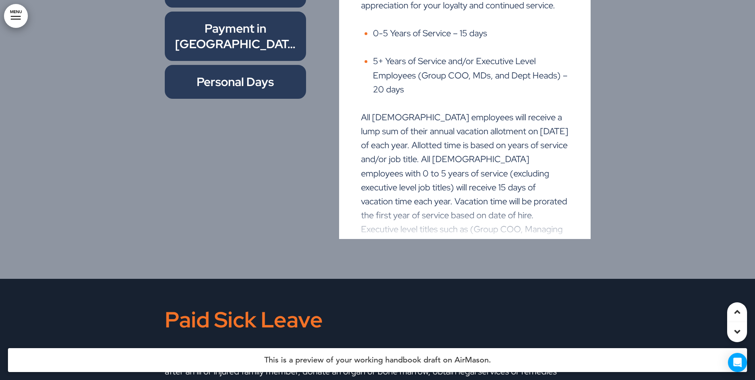
click at [230, 74] on span "Personal Days" at bounding box center [235, 82] width 77 height 16
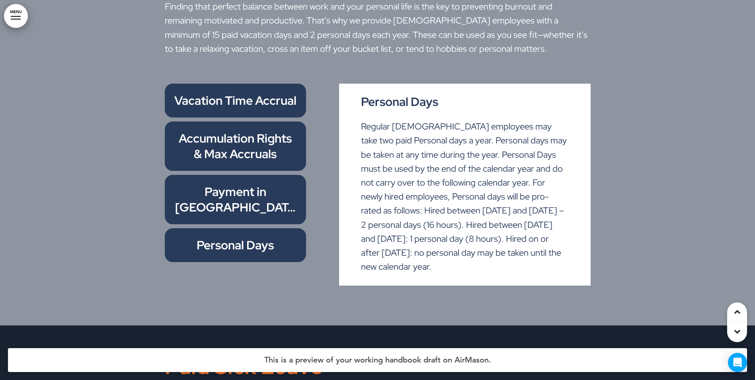
scroll to position [33128, 0]
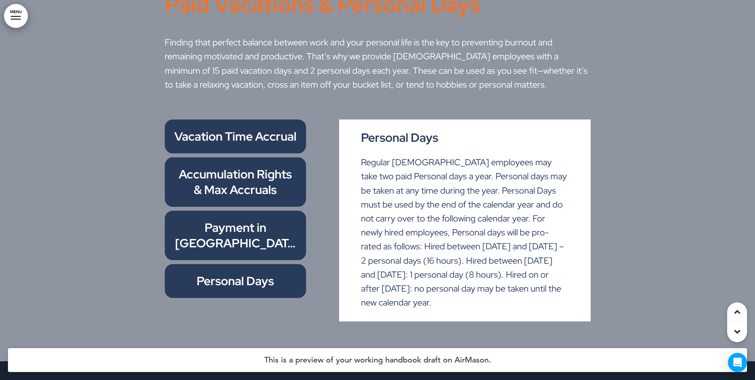
click at [248, 219] on span "Payment in Lieu of Vacation" at bounding box center [235, 242] width 121 height 47
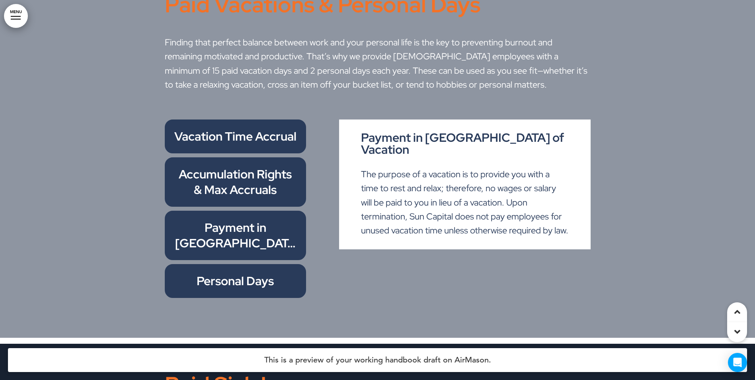
click at [236, 166] on span "Accumulation Rights & Max Accruals" at bounding box center [235, 181] width 113 height 31
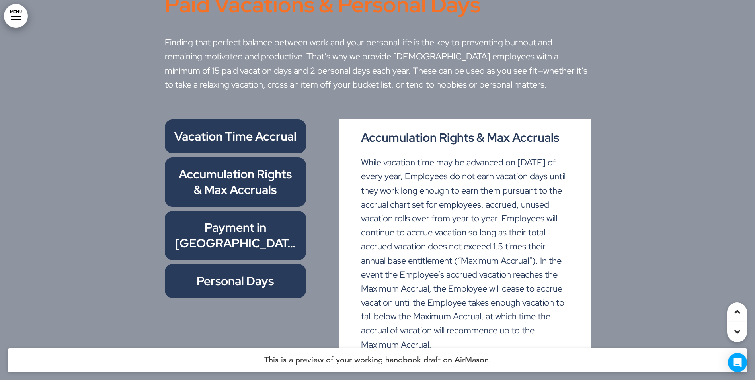
click at [240, 119] on div "Vacation Time Accrual" at bounding box center [236, 136] width 142 height 34
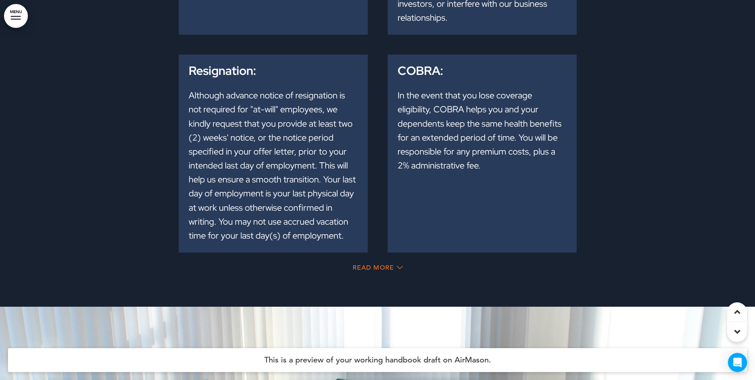
scroll to position [10549, 0]
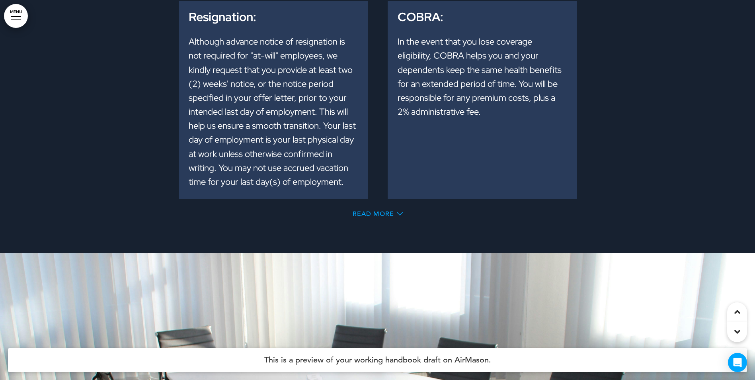
click at [380, 211] on span "Read More" at bounding box center [373, 214] width 41 height 6
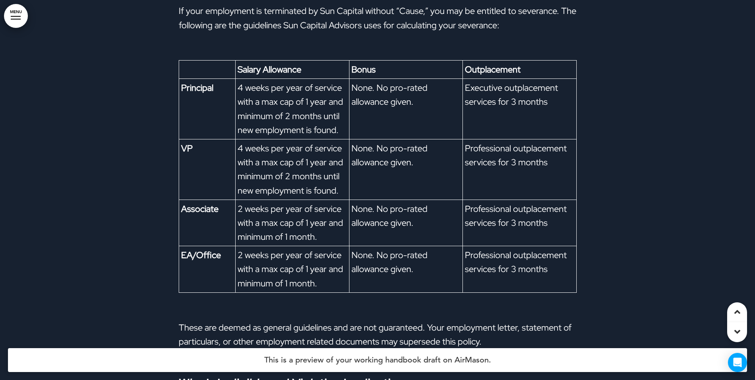
scroll to position [11027, 0]
